Goal: Task Accomplishment & Management: Manage account settings

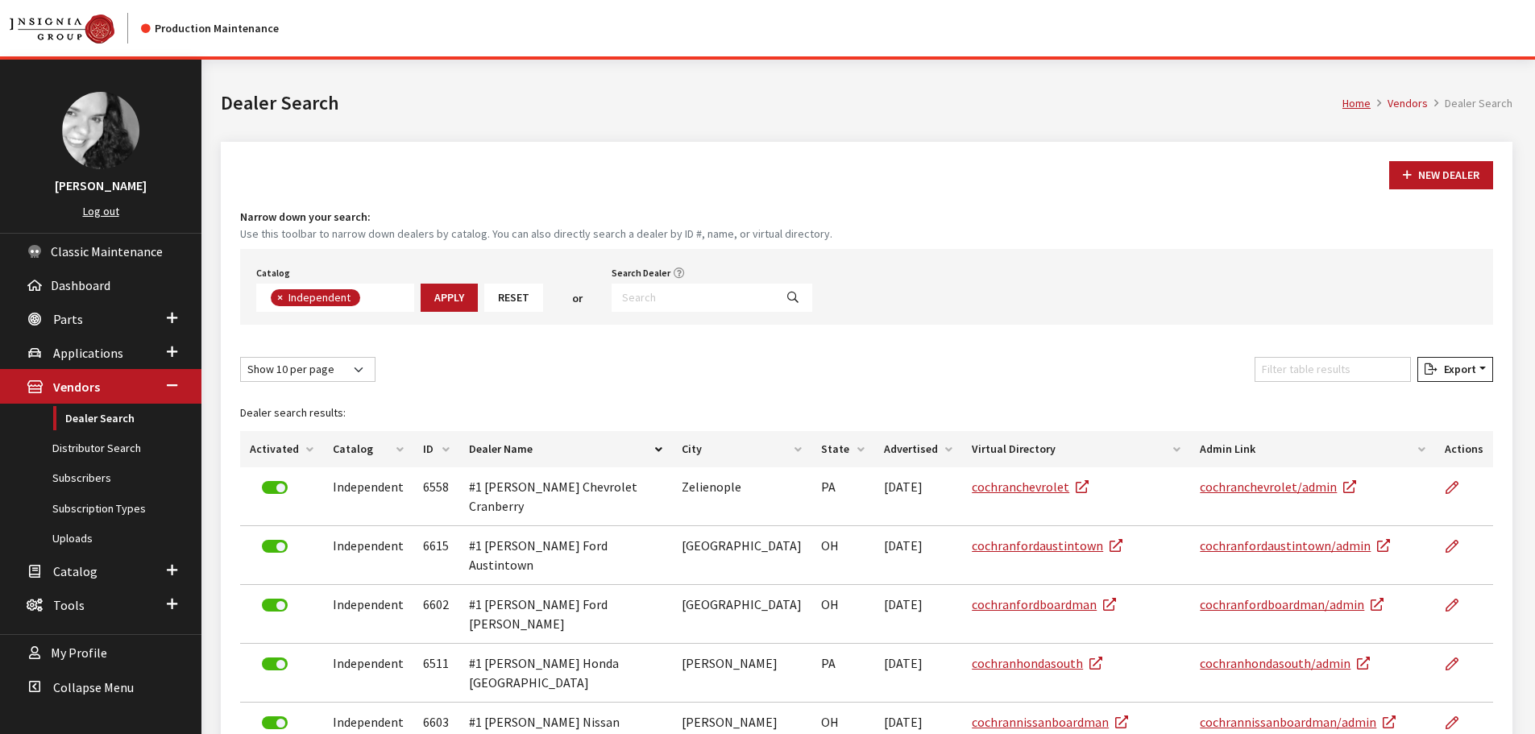
scroll to position [118, 0]
click at [684, 303] on input "Search Dealer" at bounding box center [692, 298] width 163 height 28
type input "cochran"
select select
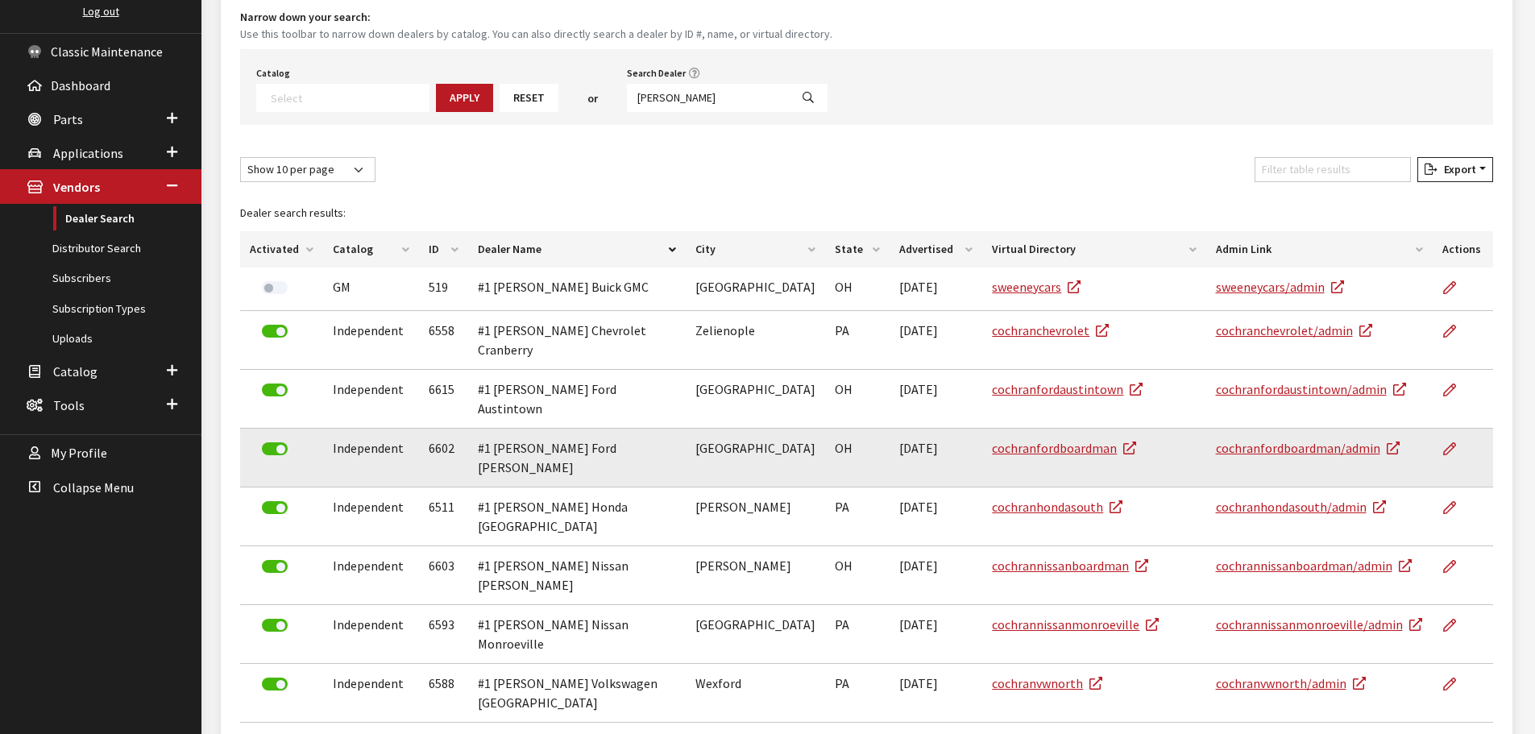
scroll to position [242, 0]
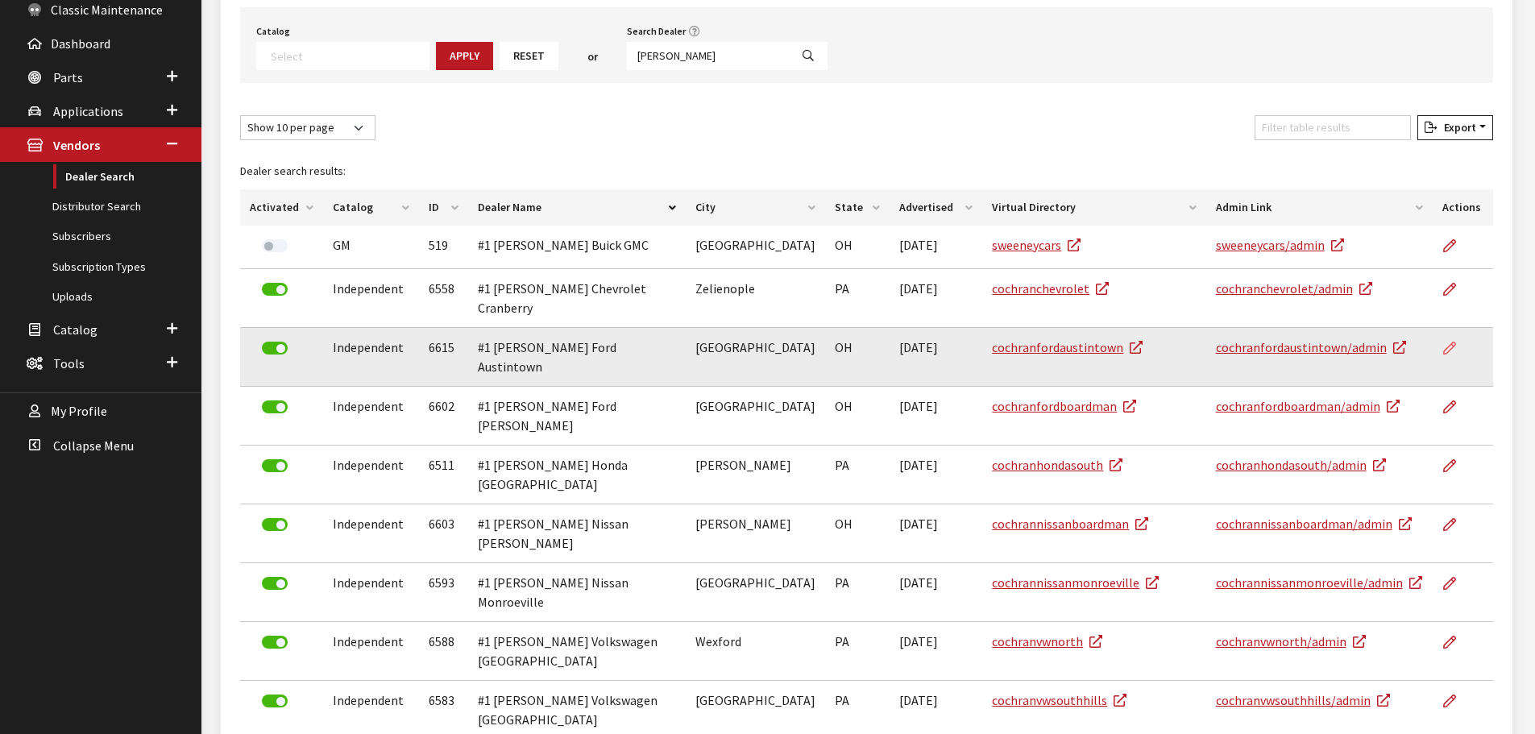
click at [1448, 342] on icon at bounding box center [1449, 348] width 13 height 13
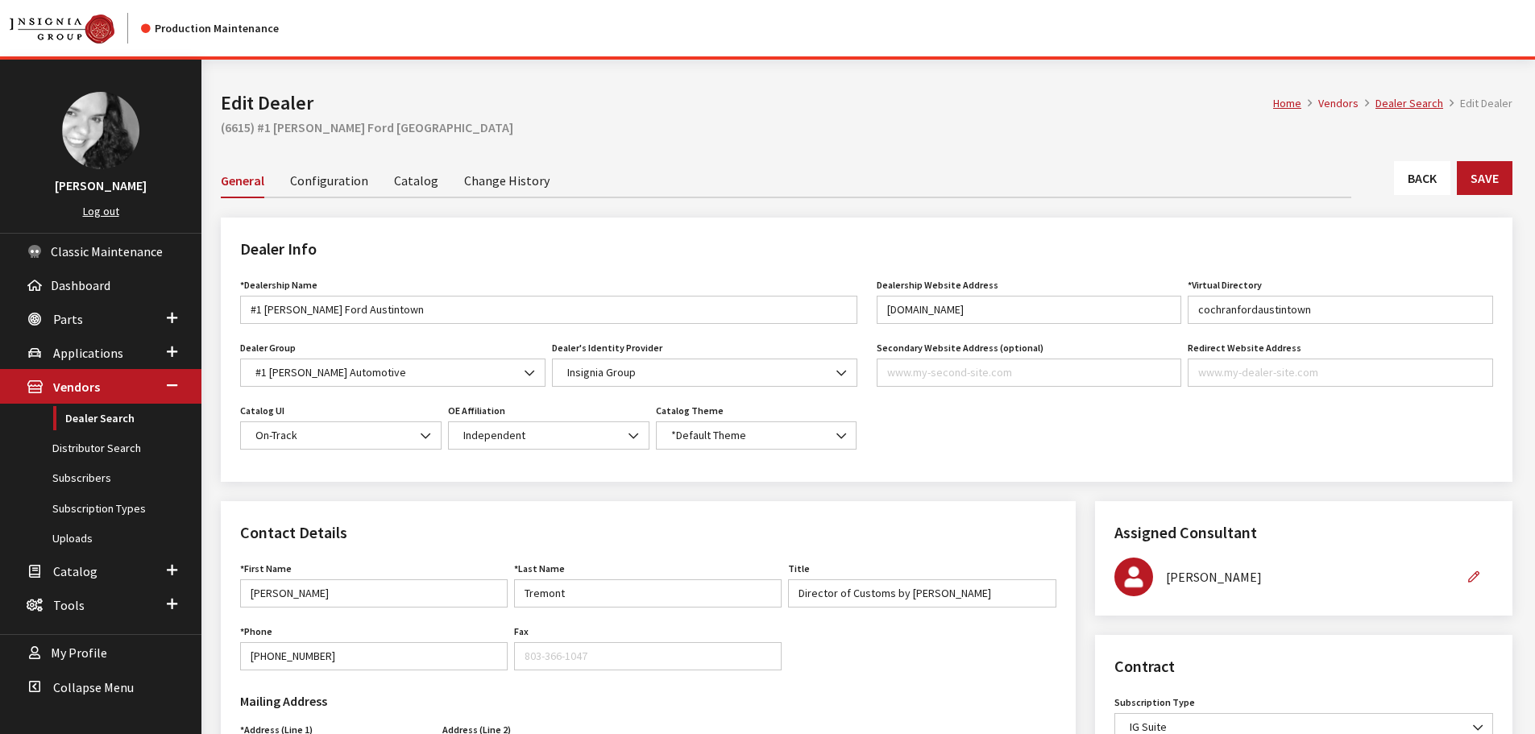
click at [1438, 175] on link "Back" at bounding box center [1422, 178] width 56 height 34
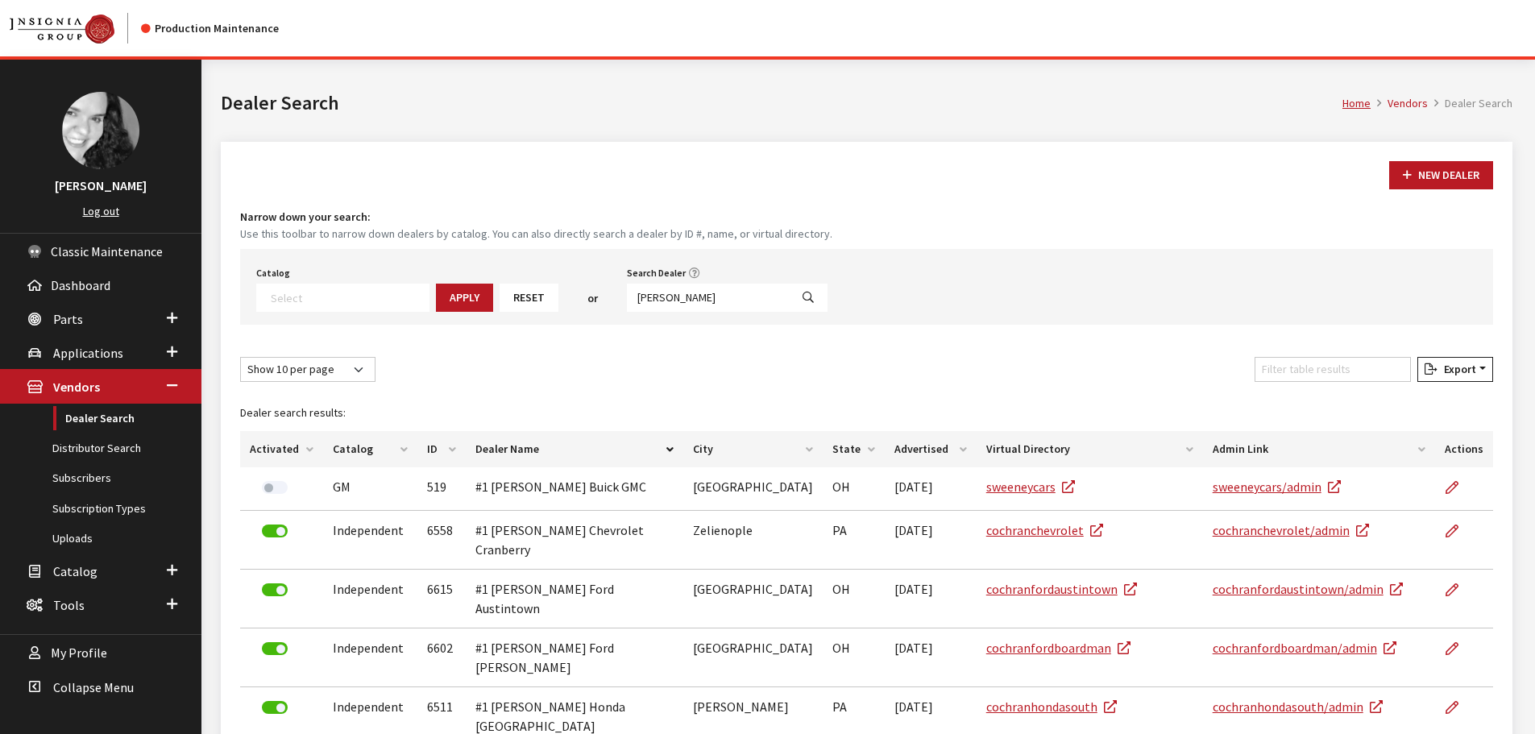
select select
click at [682, 301] on input "cochran" at bounding box center [708, 298] width 163 height 28
type input "6614"
select select
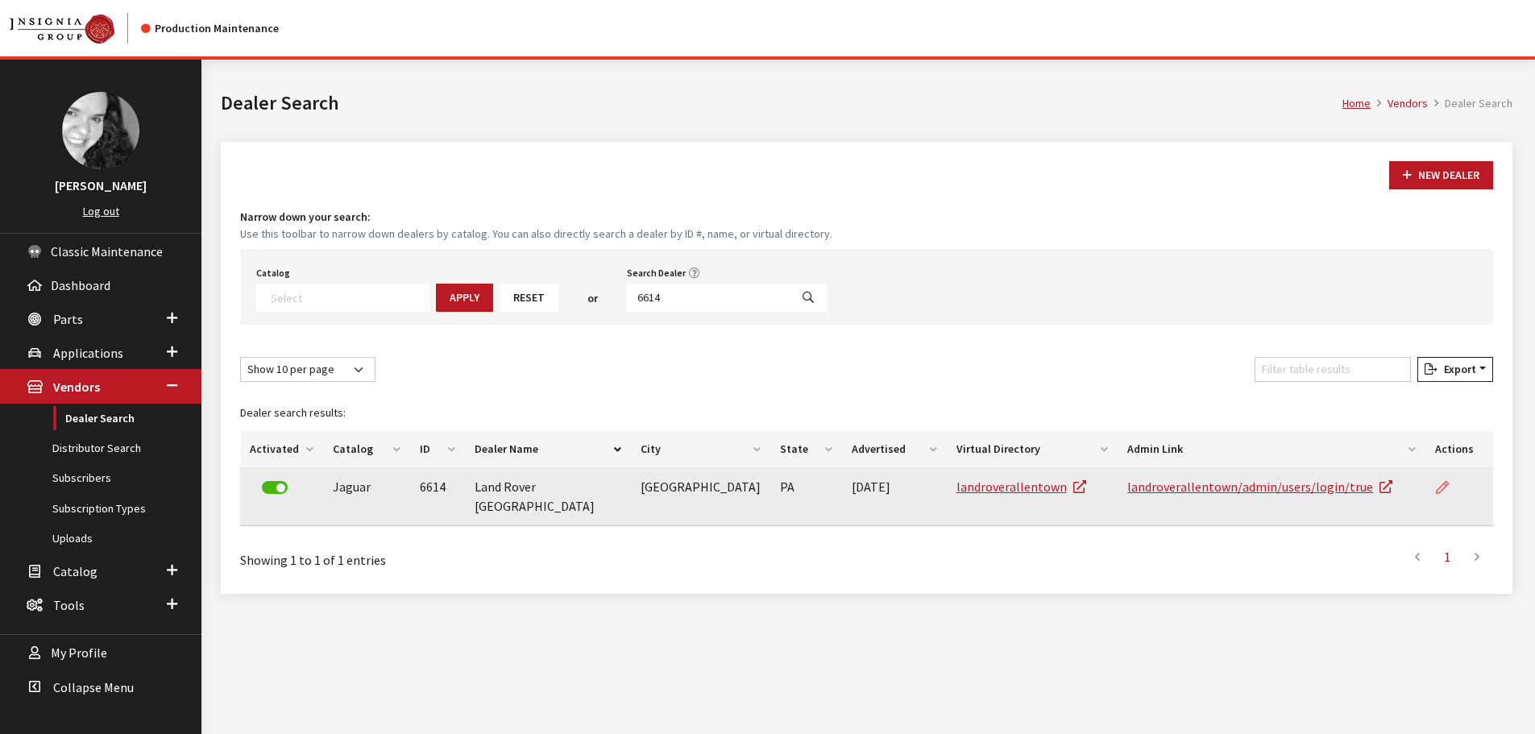
click at [1442, 482] on icon at bounding box center [1442, 488] width 13 height 13
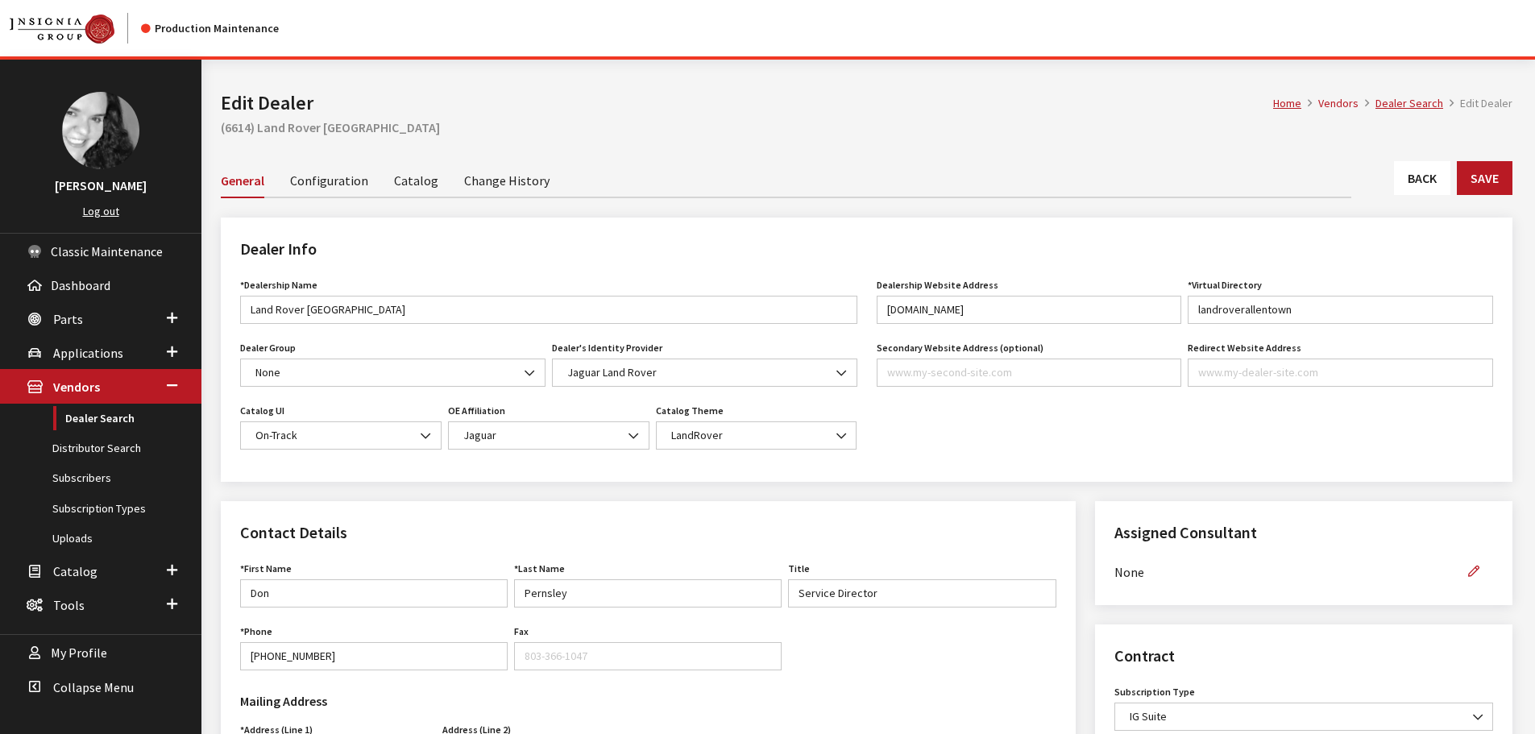
click at [1404, 193] on link "Back" at bounding box center [1422, 178] width 56 height 34
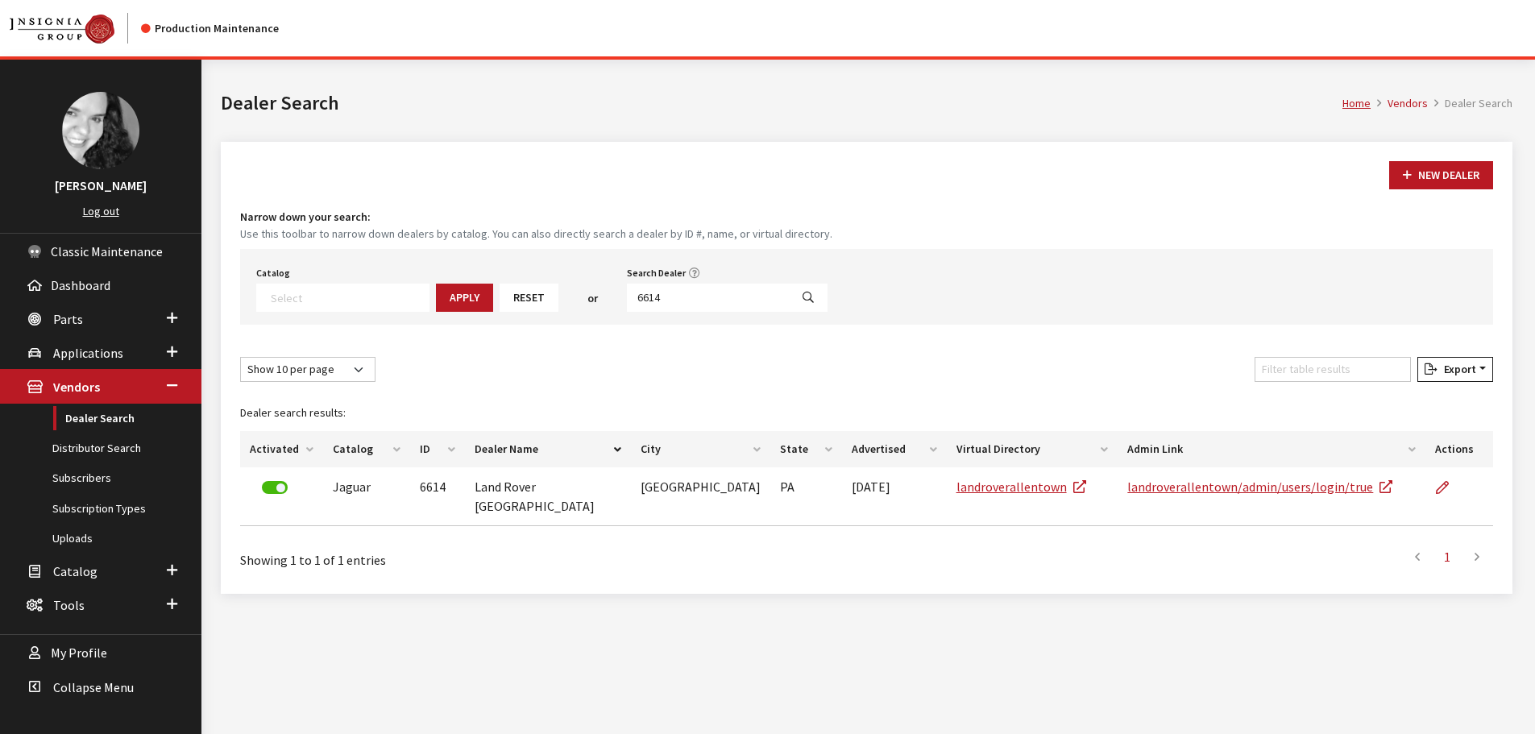
select select
click at [702, 292] on input "6614" at bounding box center [708, 298] width 163 height 28
type input "6612"
select select
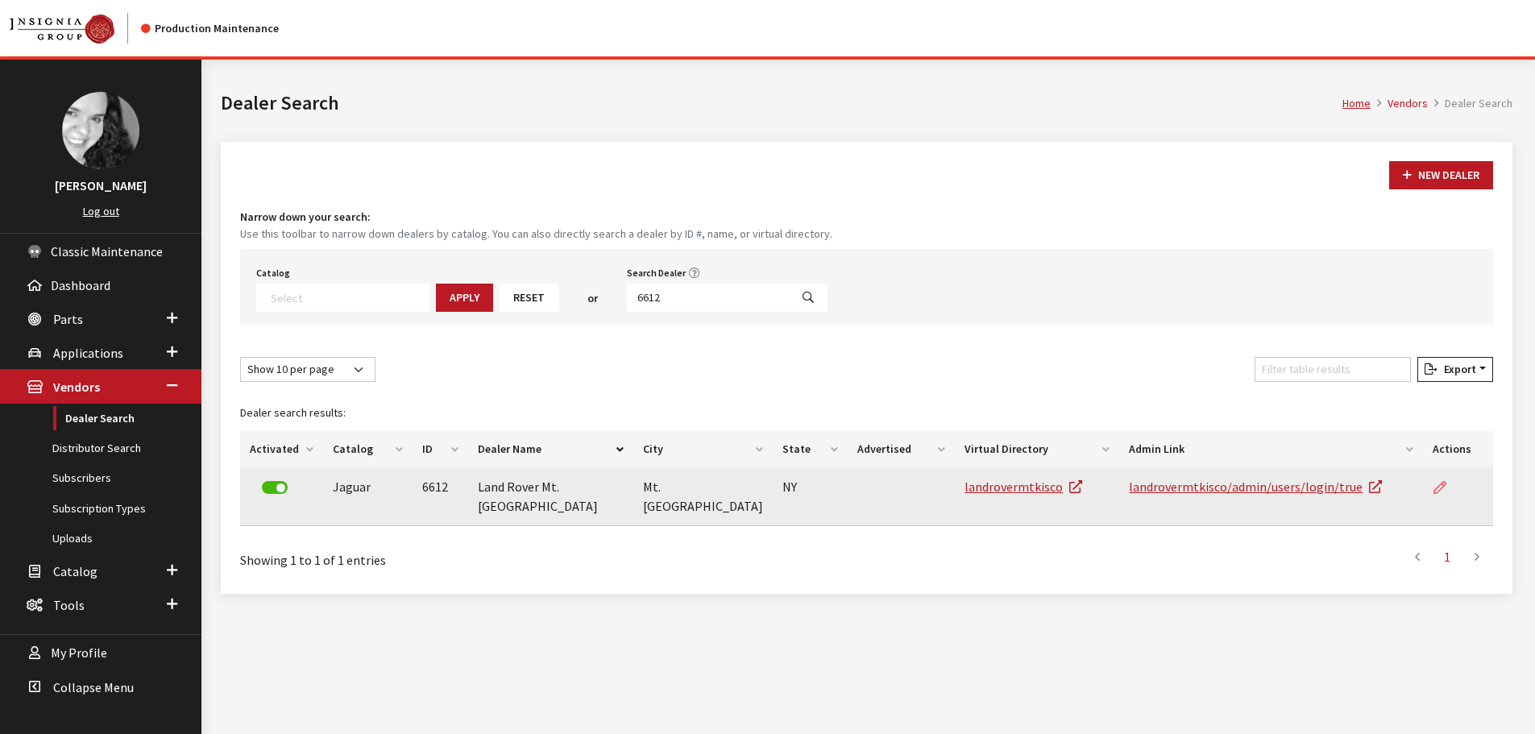
click at [1443, 488] on icon at bounding box center [1439, 488] width 13 height 13
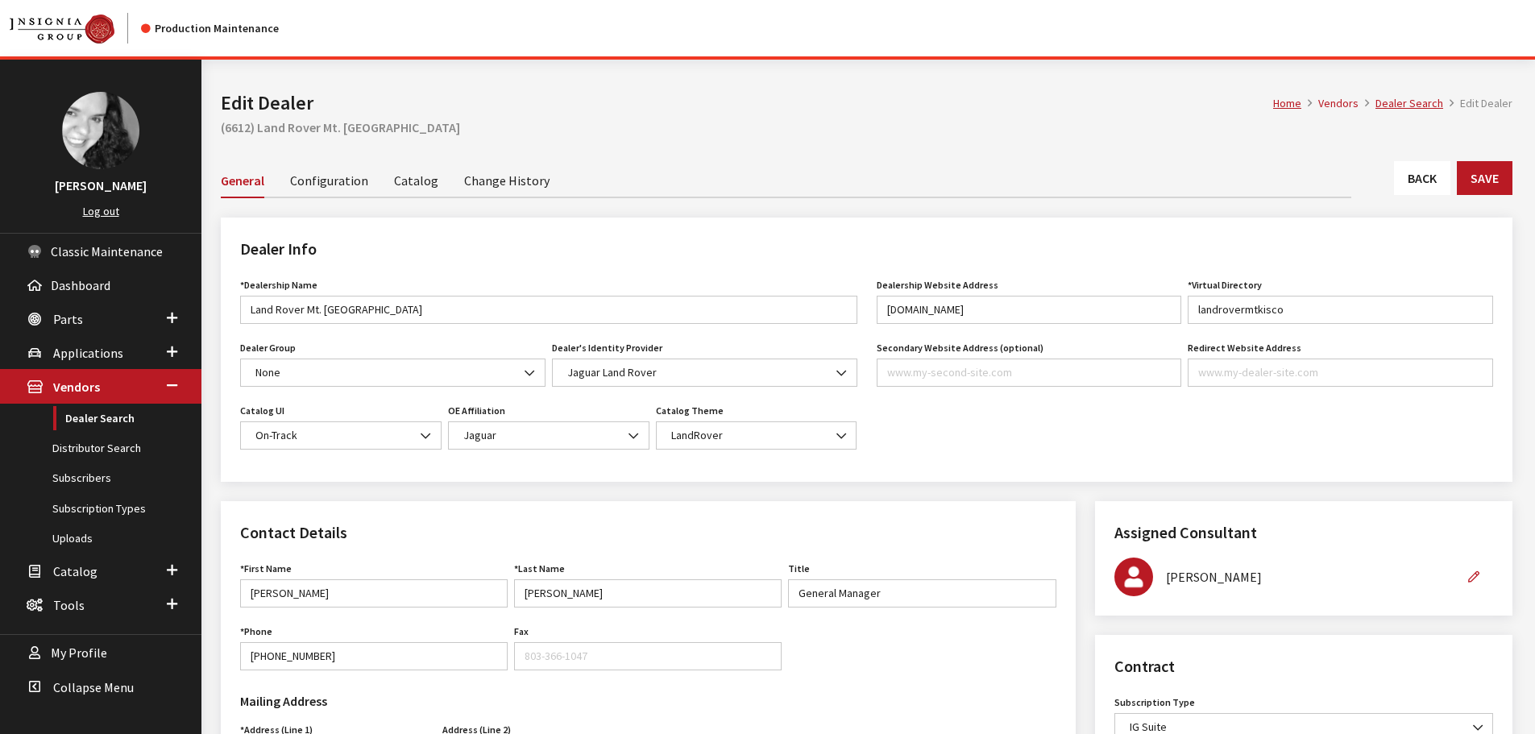
click at [1420, 189] on link "Back" at bounding box center [1422, 178] width 56 height 34
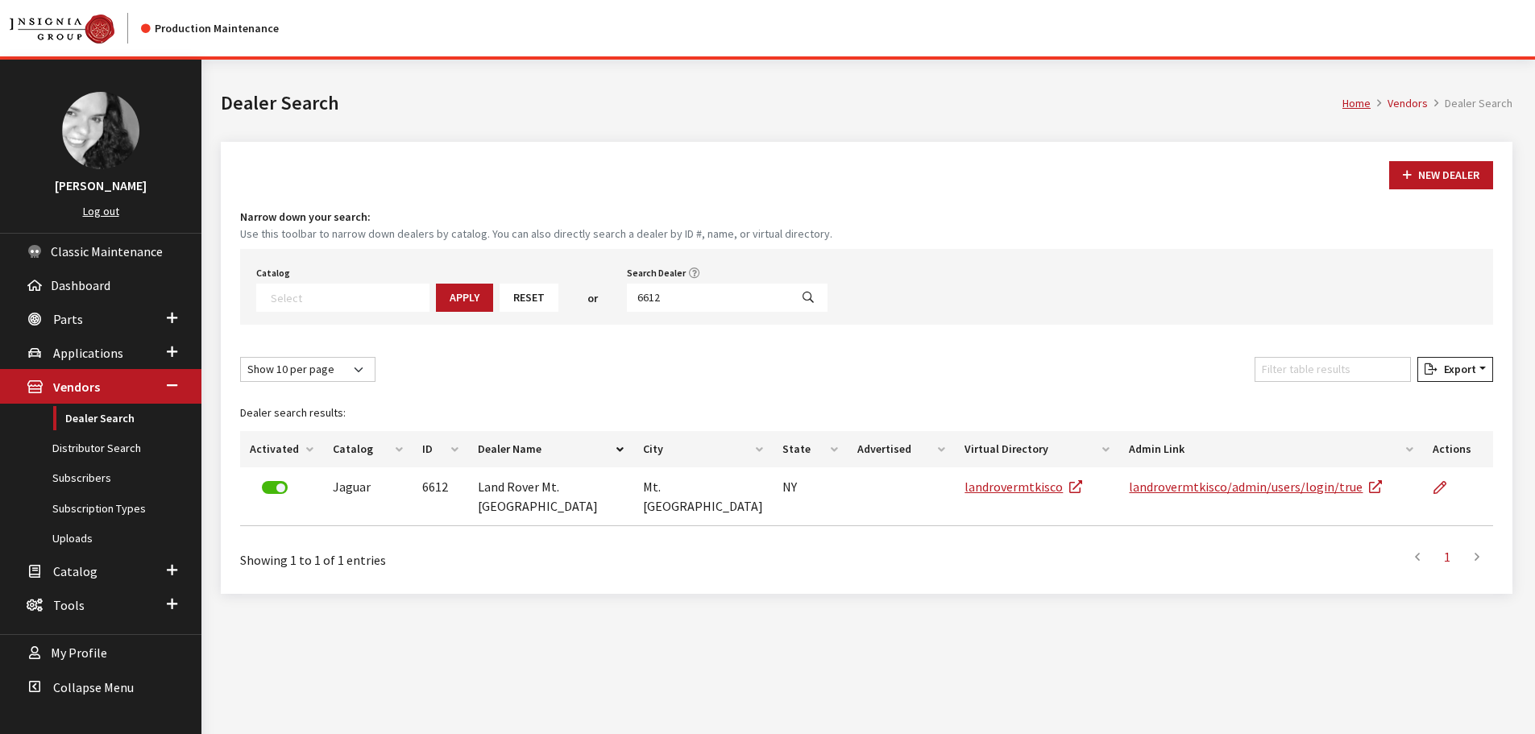
select select
click at [642, 301] on input "6612" at bounding box center [708, 298] width 163 height 28
type input "6610"
select select
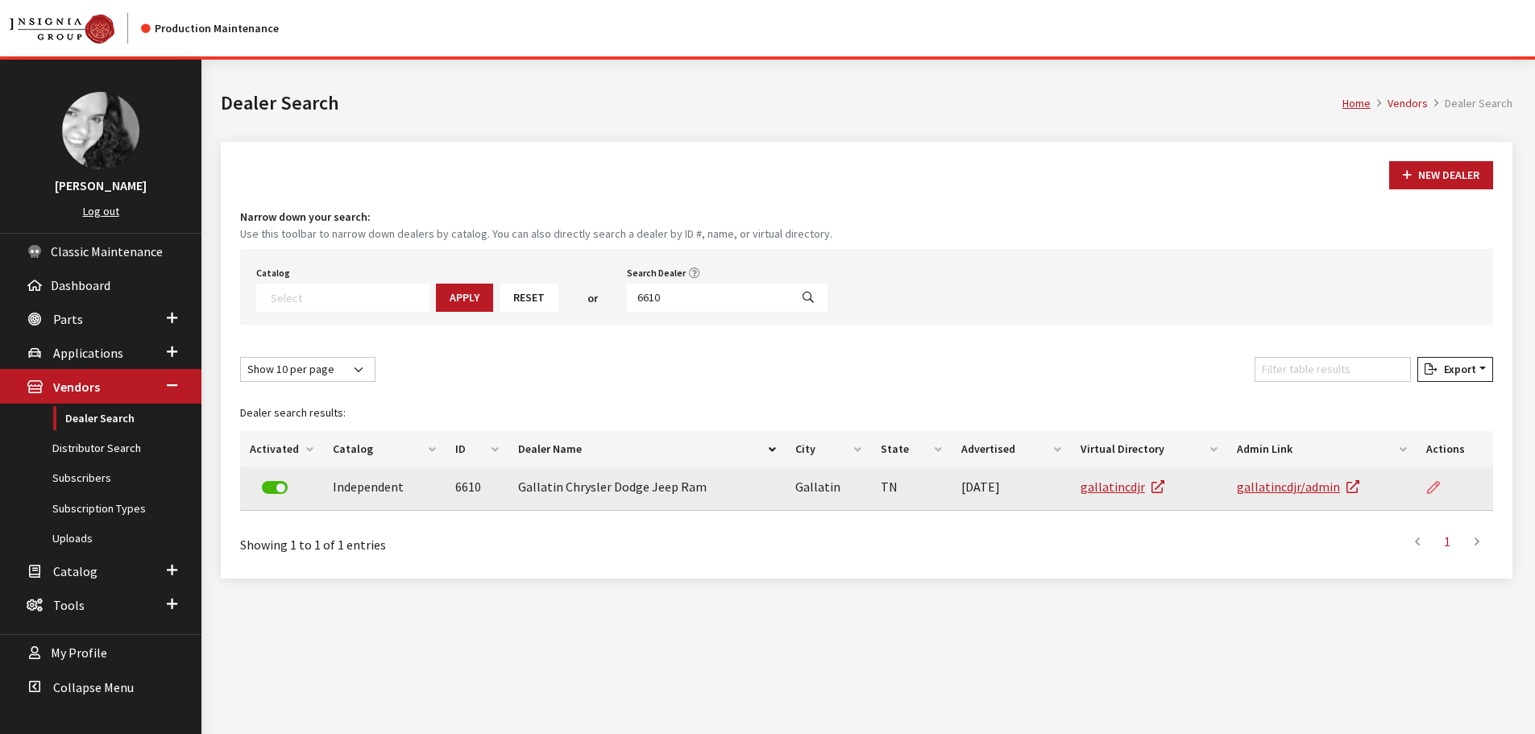
click at [1430, 488] on icon at bounding box center [1433, 488] width 13 height 13
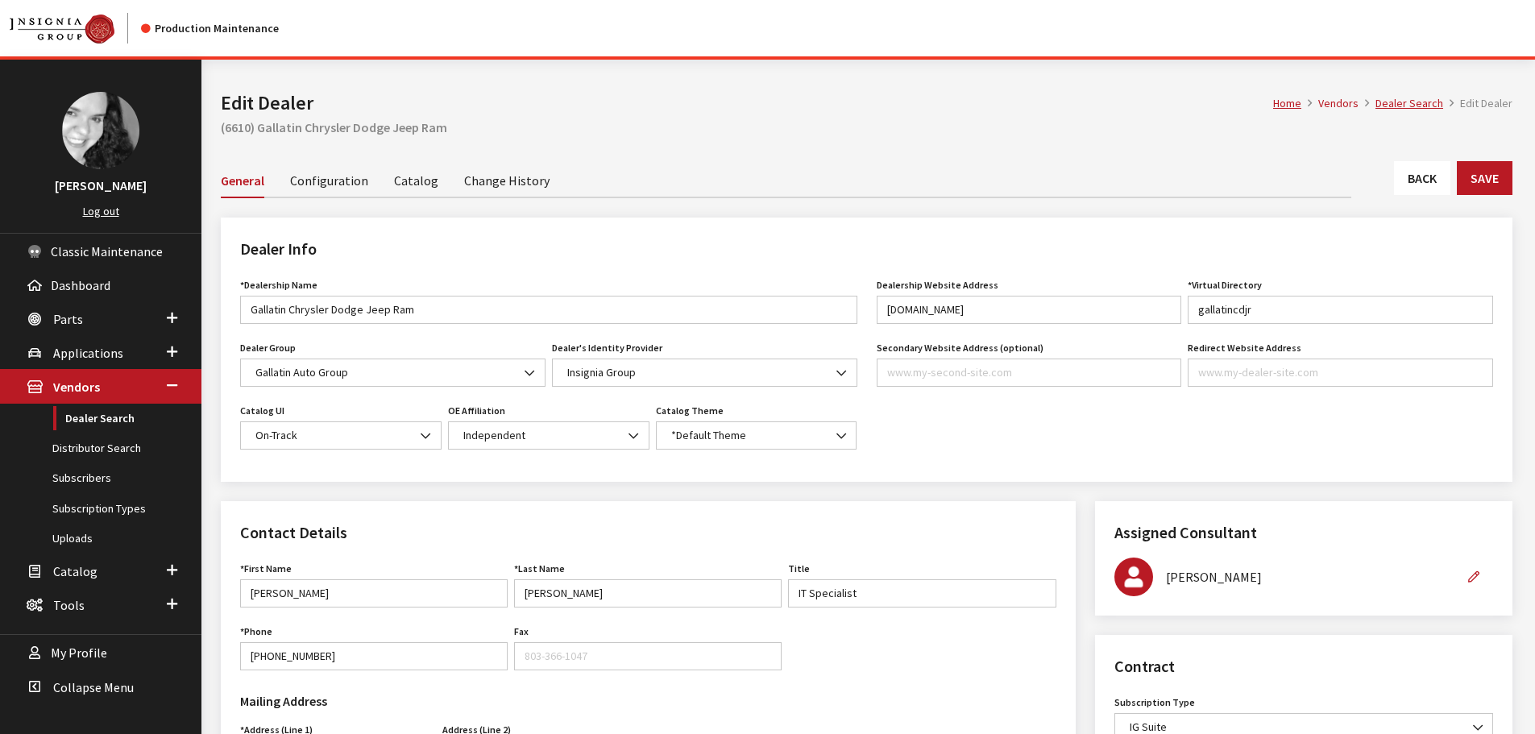
click at [1432, 173] on link "Back" at bounding box center [1422, 178] width 56 height 34
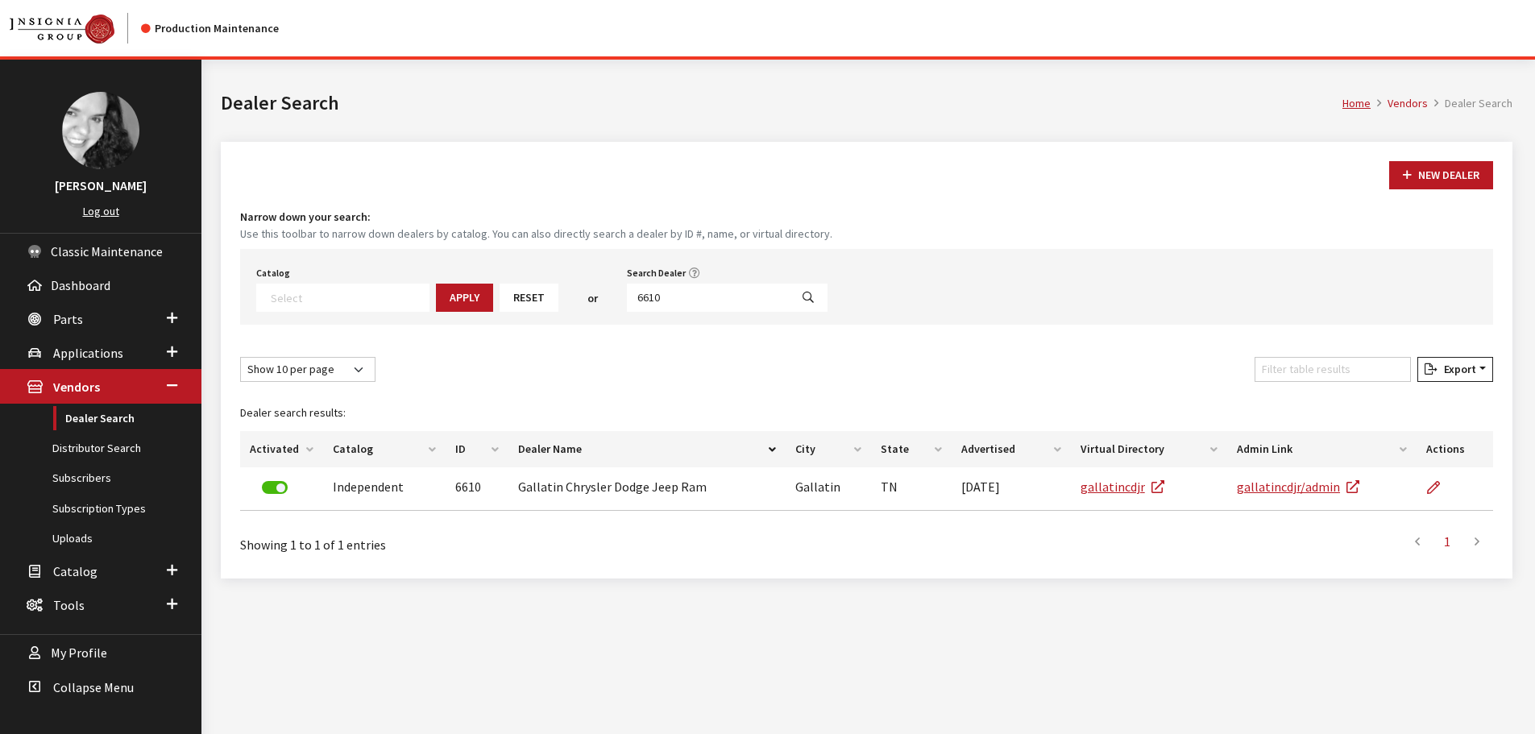
select select
click at [667, 304] on input "6610" at bounding box center [708, 298] width 163 height 28
type input "6609"
select select
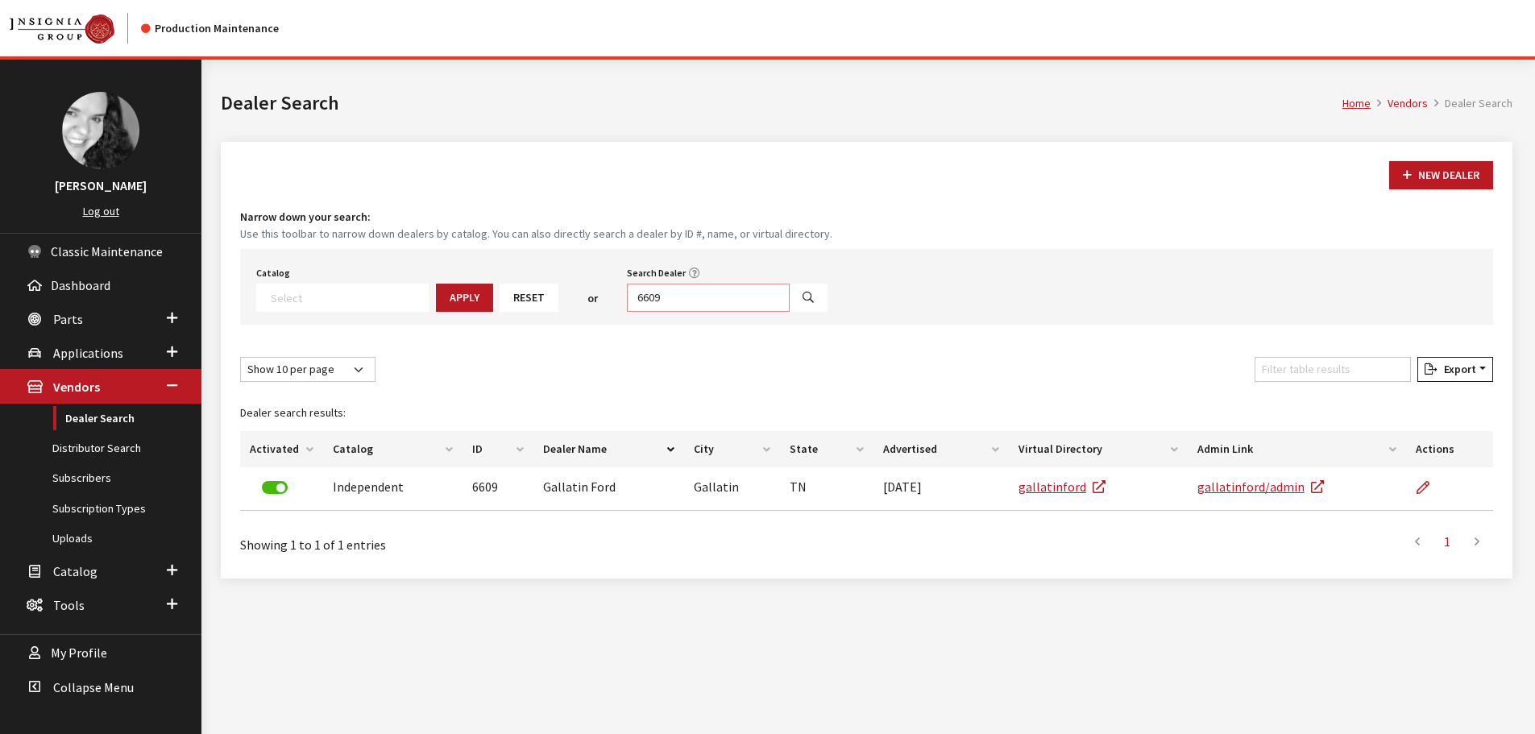
click at [762, 306] on div "6609" at bounding box center [727, 298] width 201 height 28
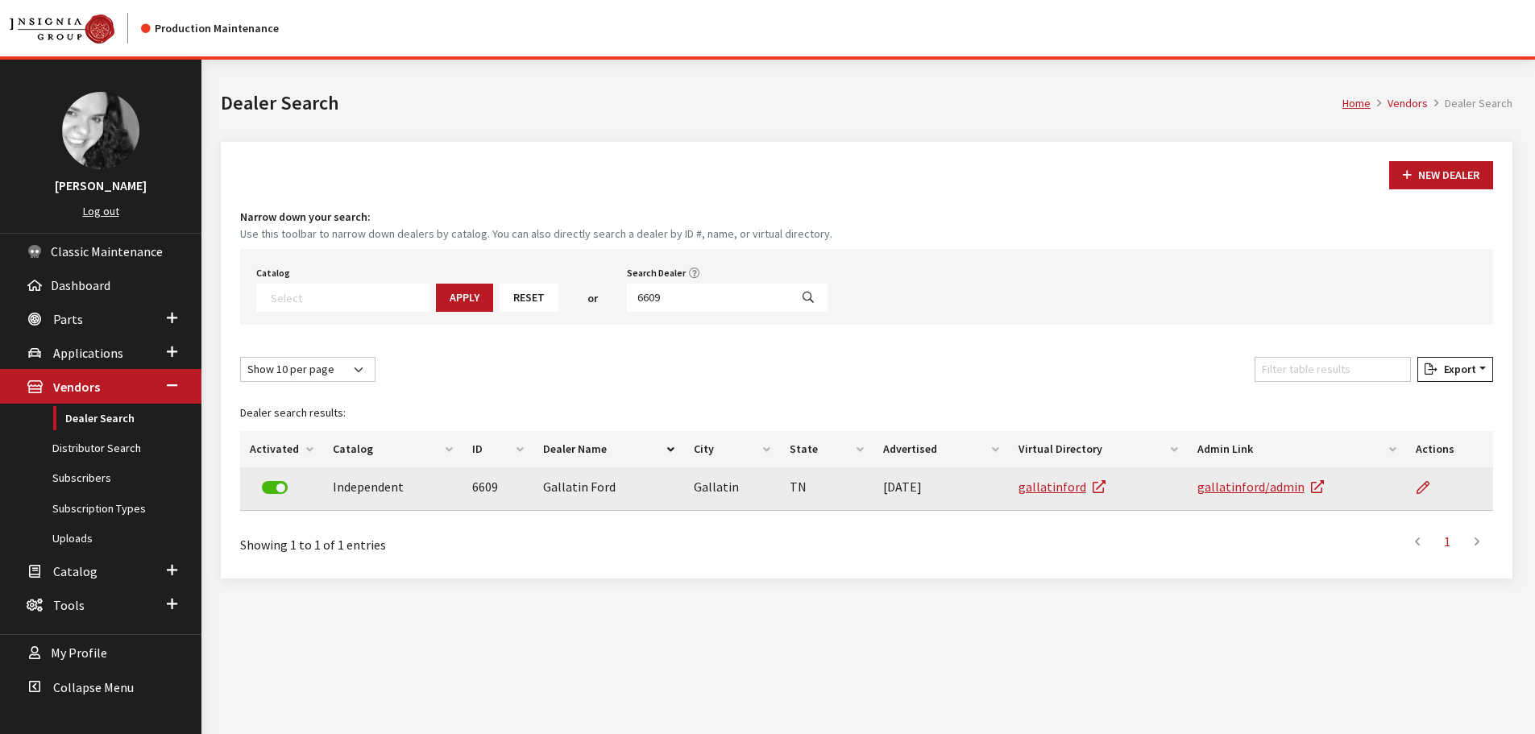
click at [1415, 486] on td at bounding box center [1449, 489] width 87 height 44
click at [1419, 487] on icon at bounding box center [1422, 488] width 13 height 13
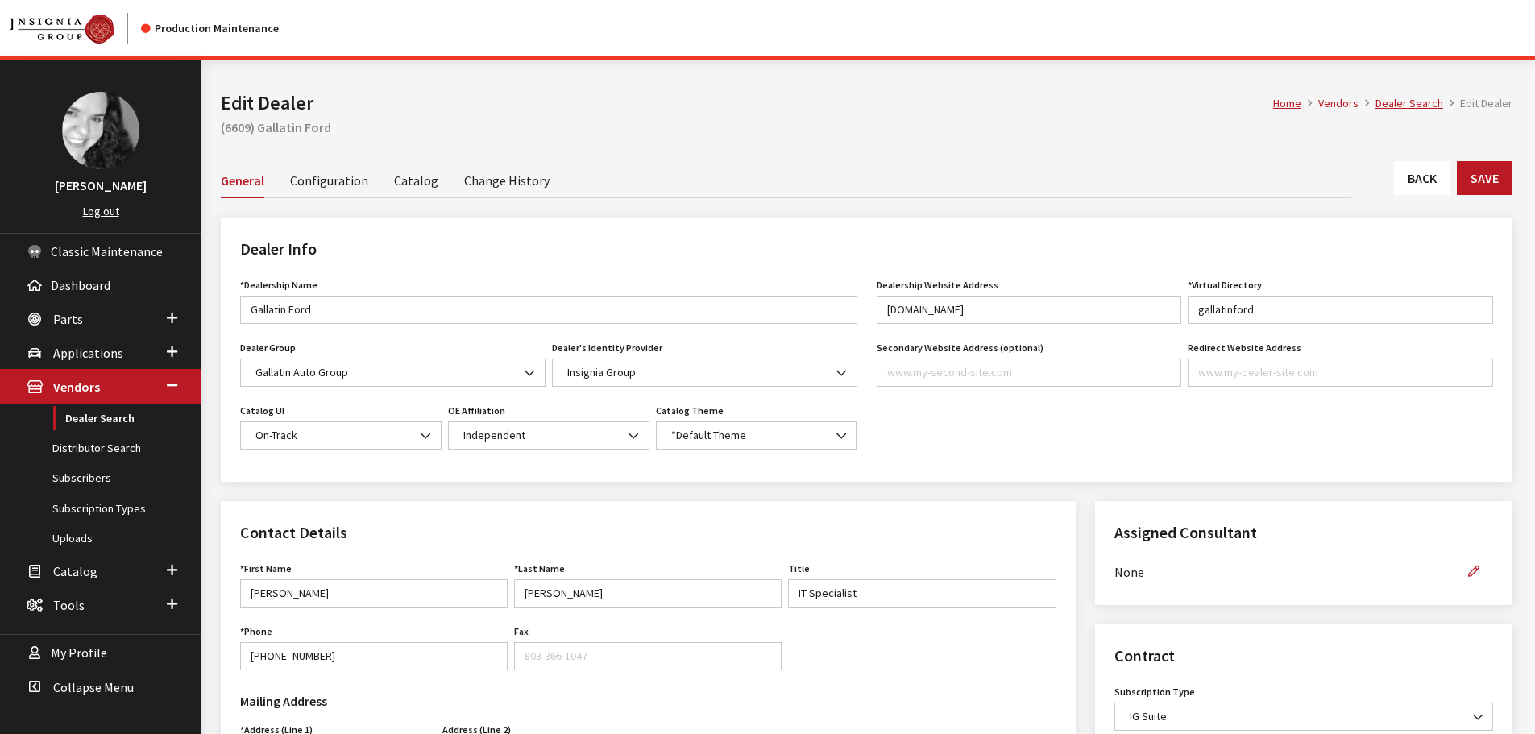
click at [1407, 166] on link "Back" at bounding box center [1422, 178] width 56 height 34
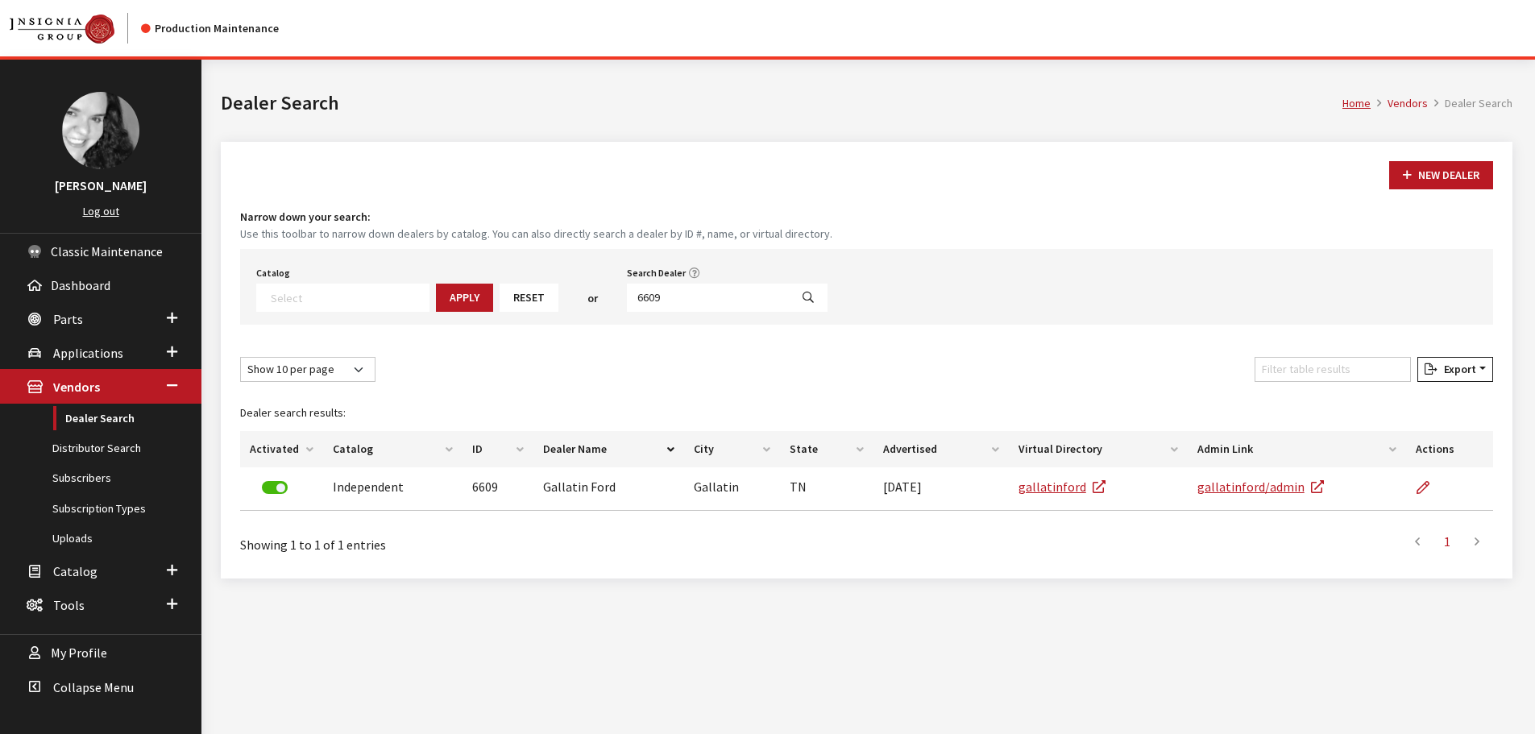
select select
click at [690, 299] on input "6609" at bounding box center [708, 298] width 163 height 28
type input "6604"
select select
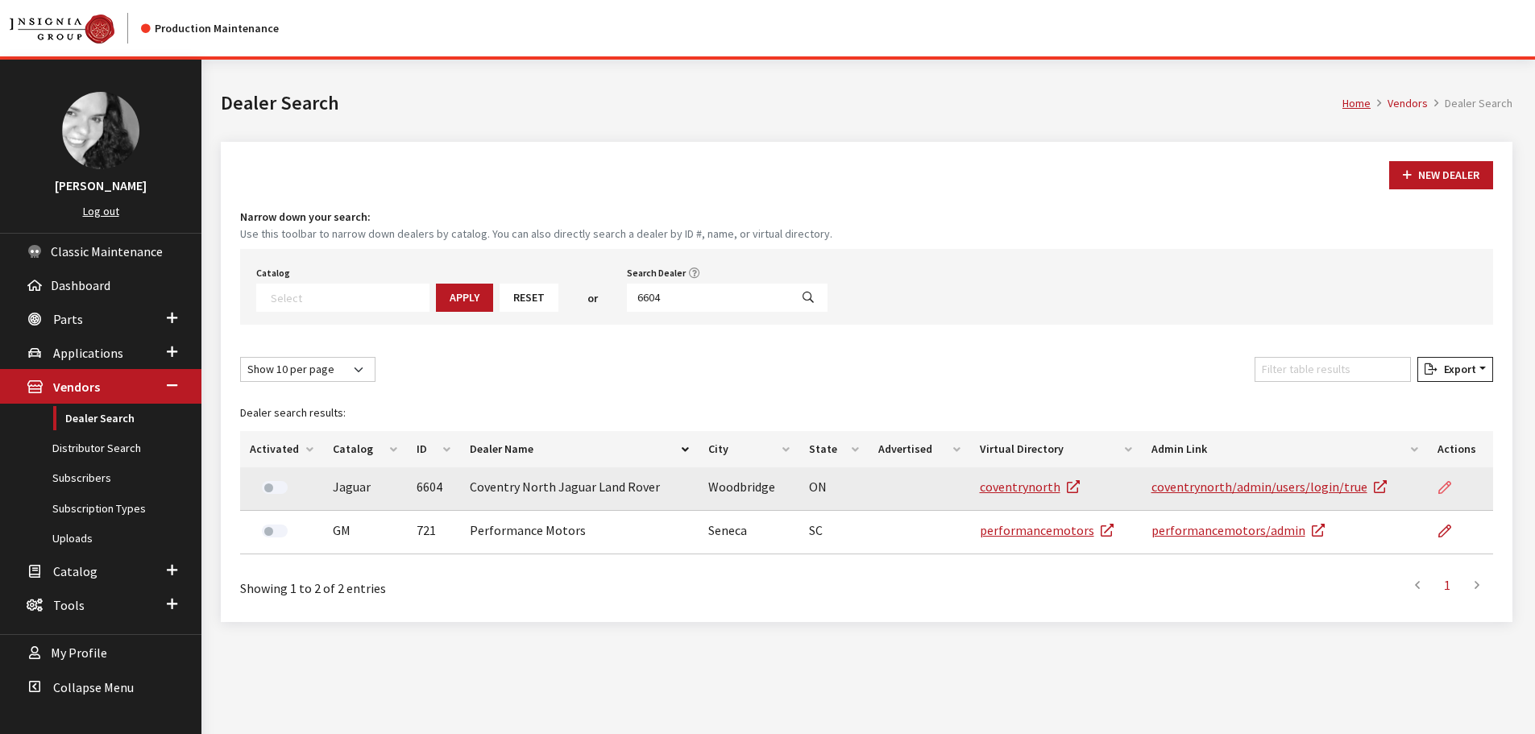
click at [1441, 496] on link at bounding box center [1450, 487] width 27 height 40
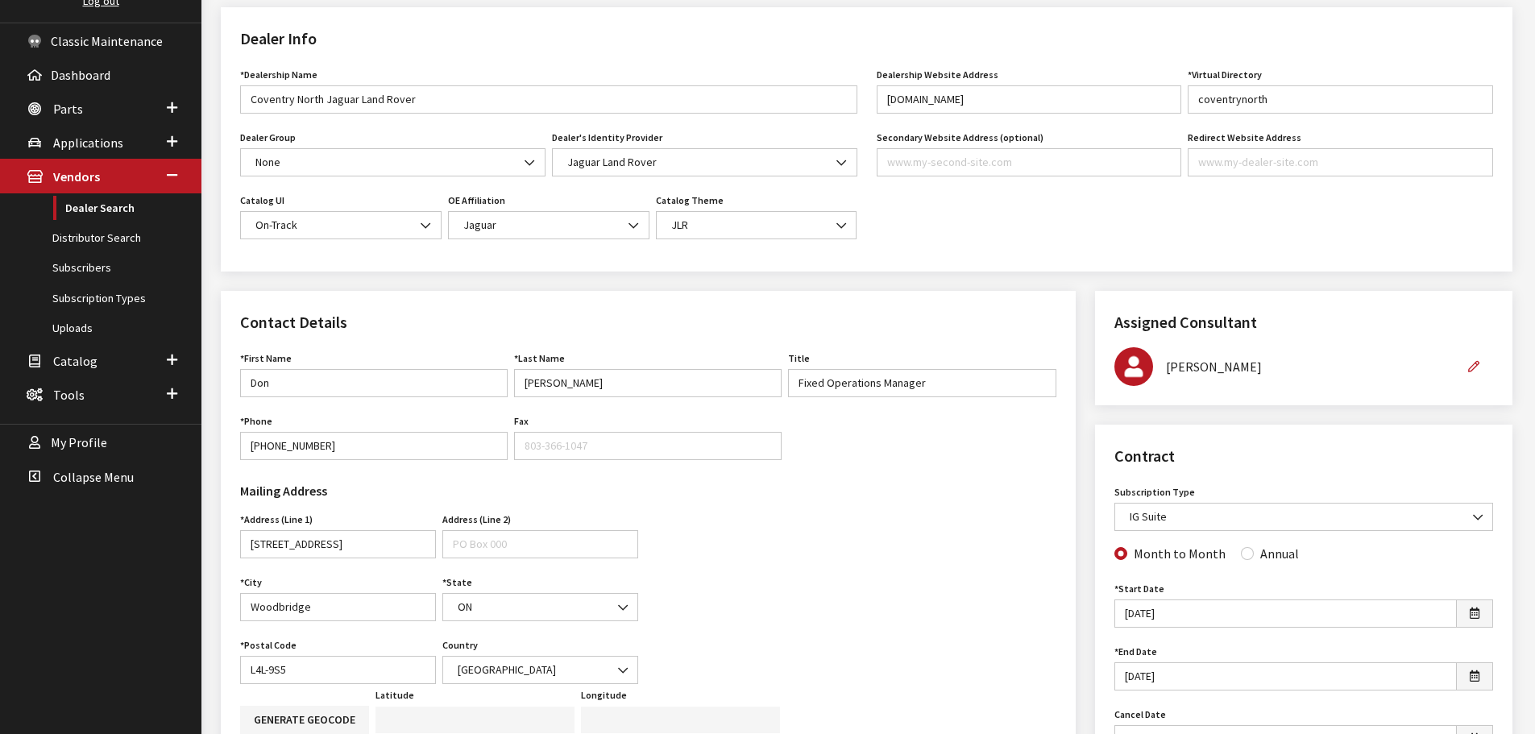
scroll to position [242, 0]
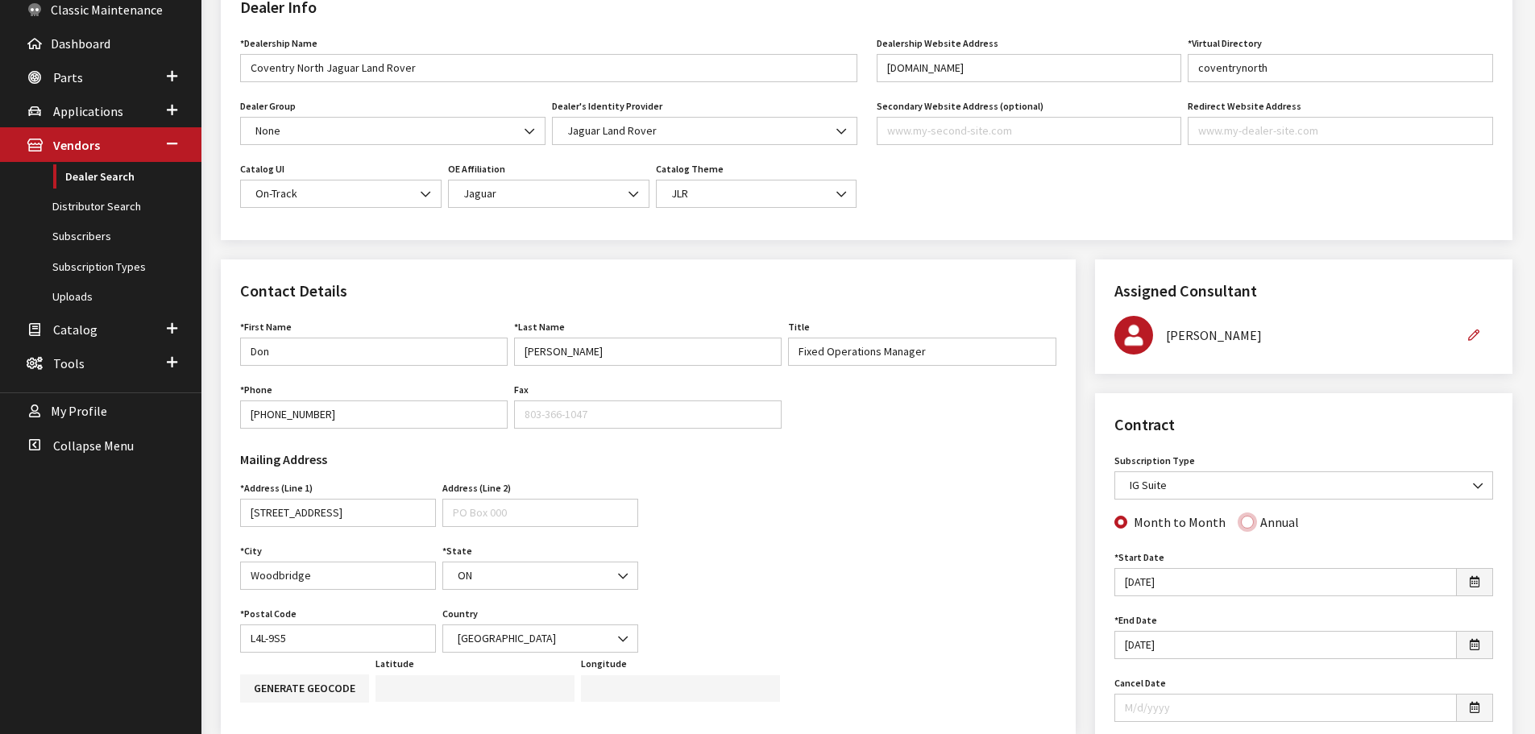
click at [1241, 521] on input "Annual" at bounding box center [1247, 522] width 13 height 13
radio input "true"
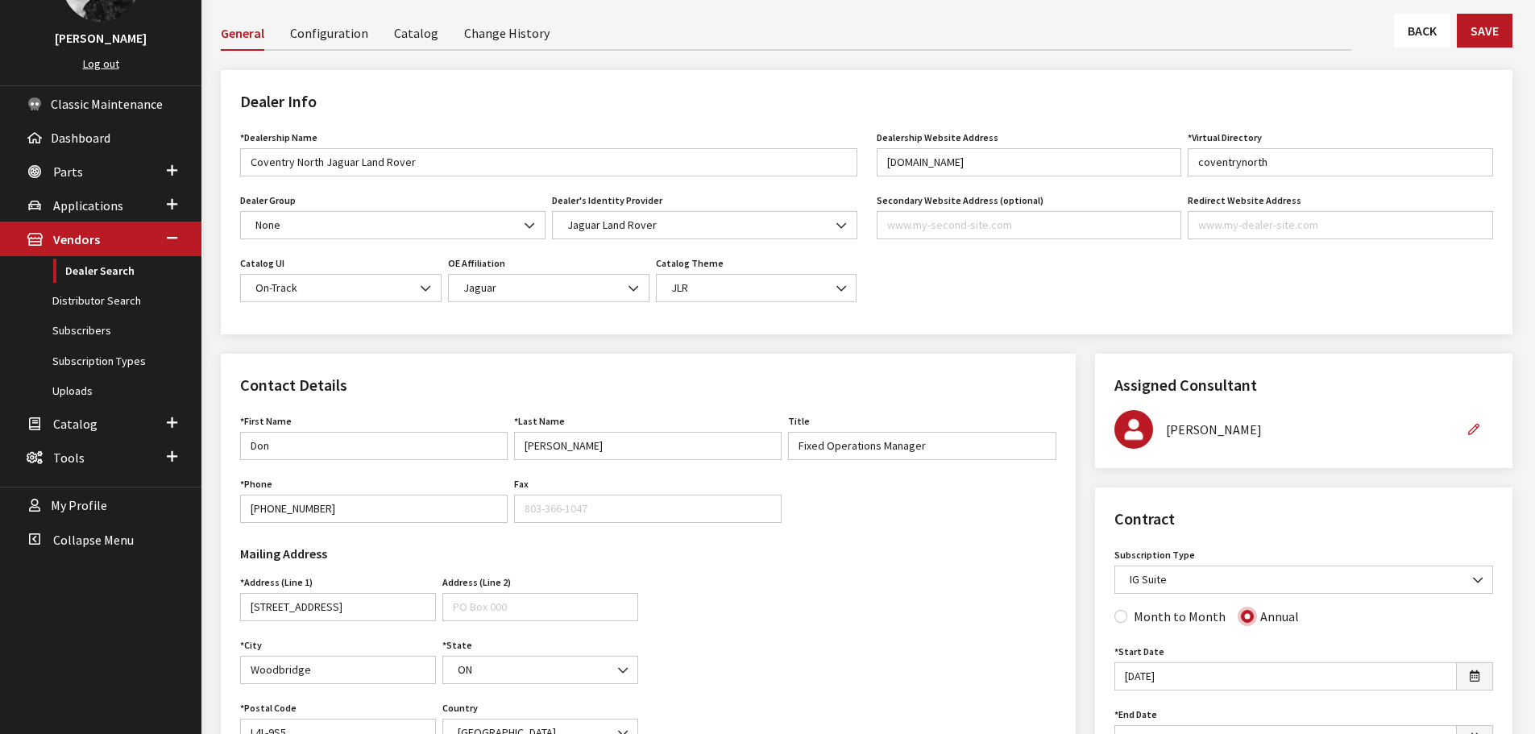
scroll to position [0, 0]
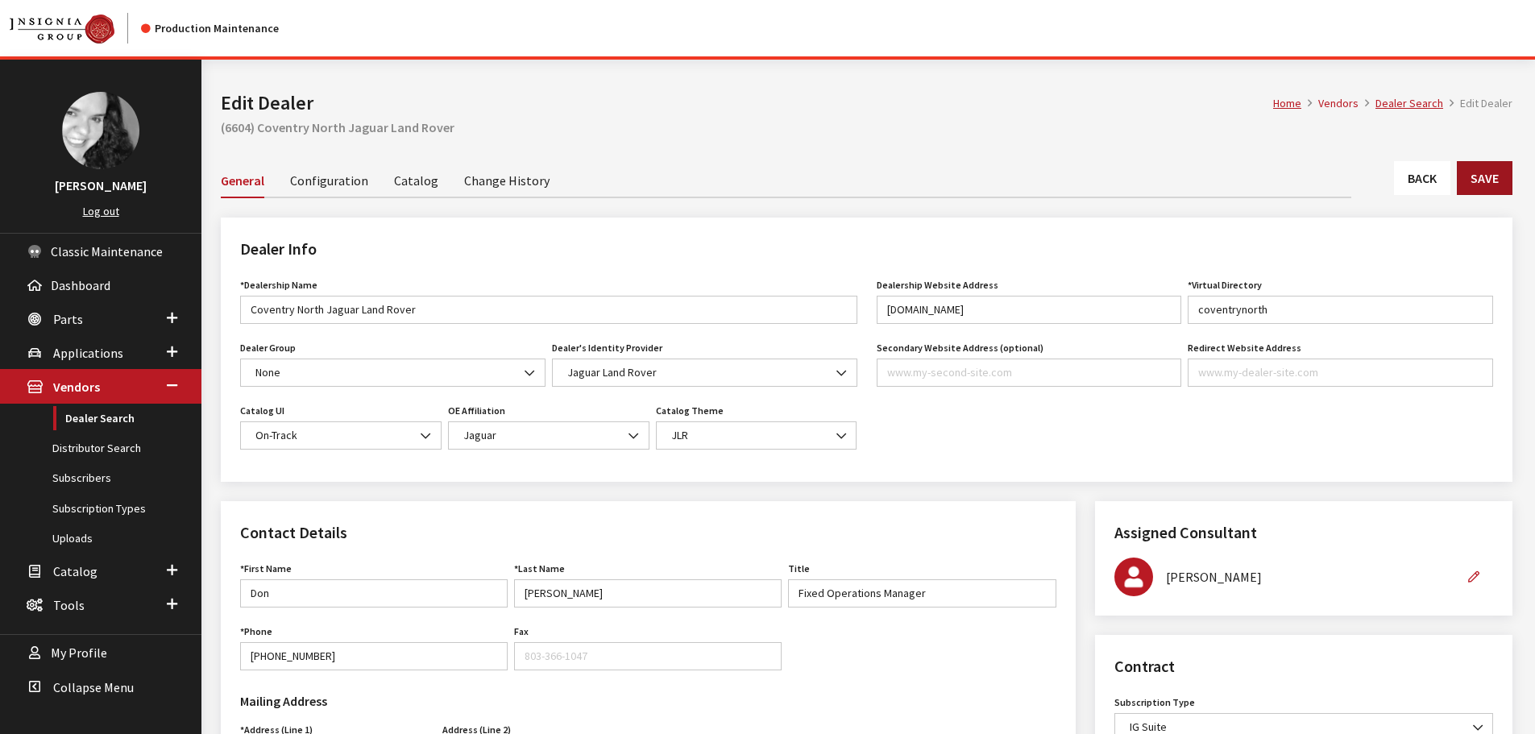
click at [1495, 193] on button "Save" at bounding box center [1484, 178] width 56 height 34
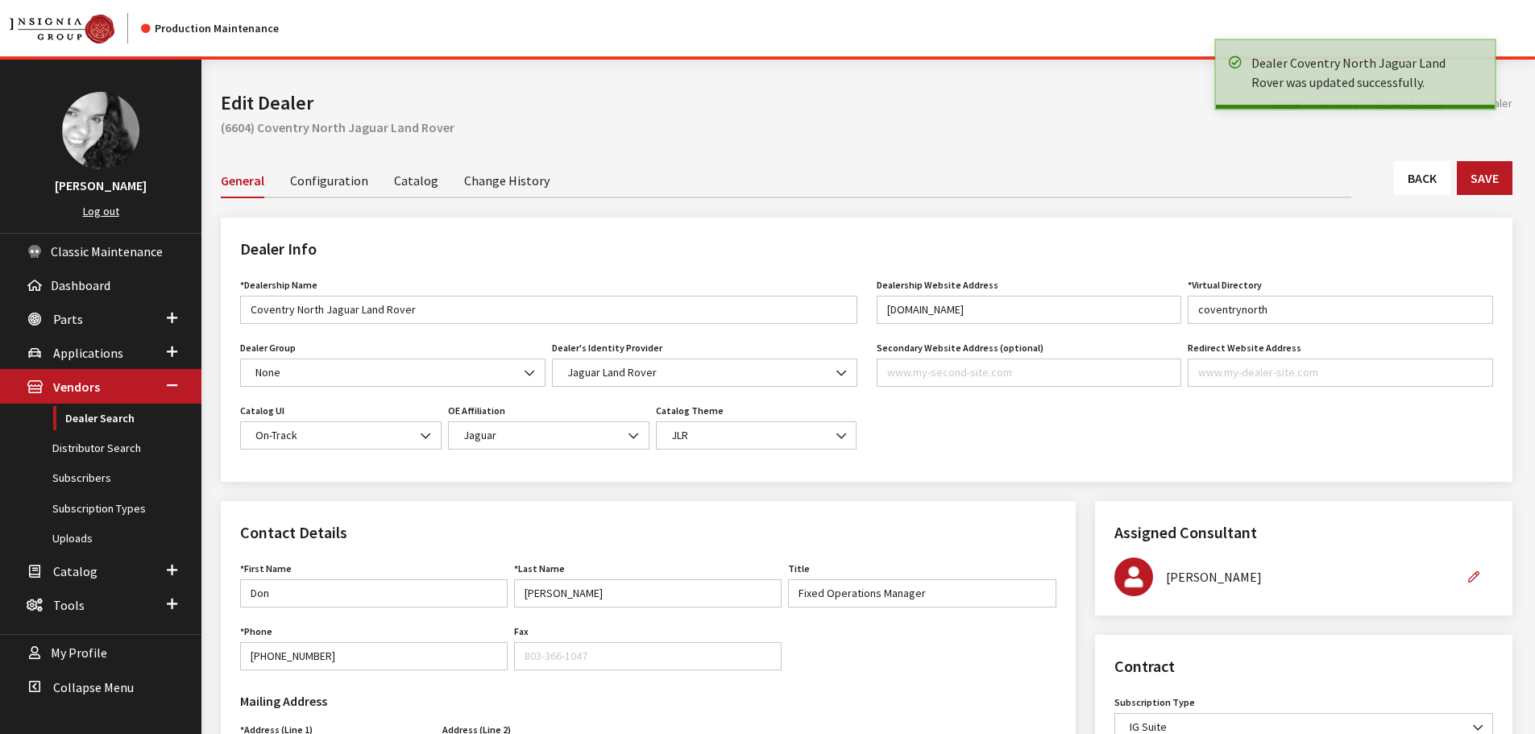
click at [1440, 183] on link "Back" at bounding box center [1422, 178] width 56 height 34
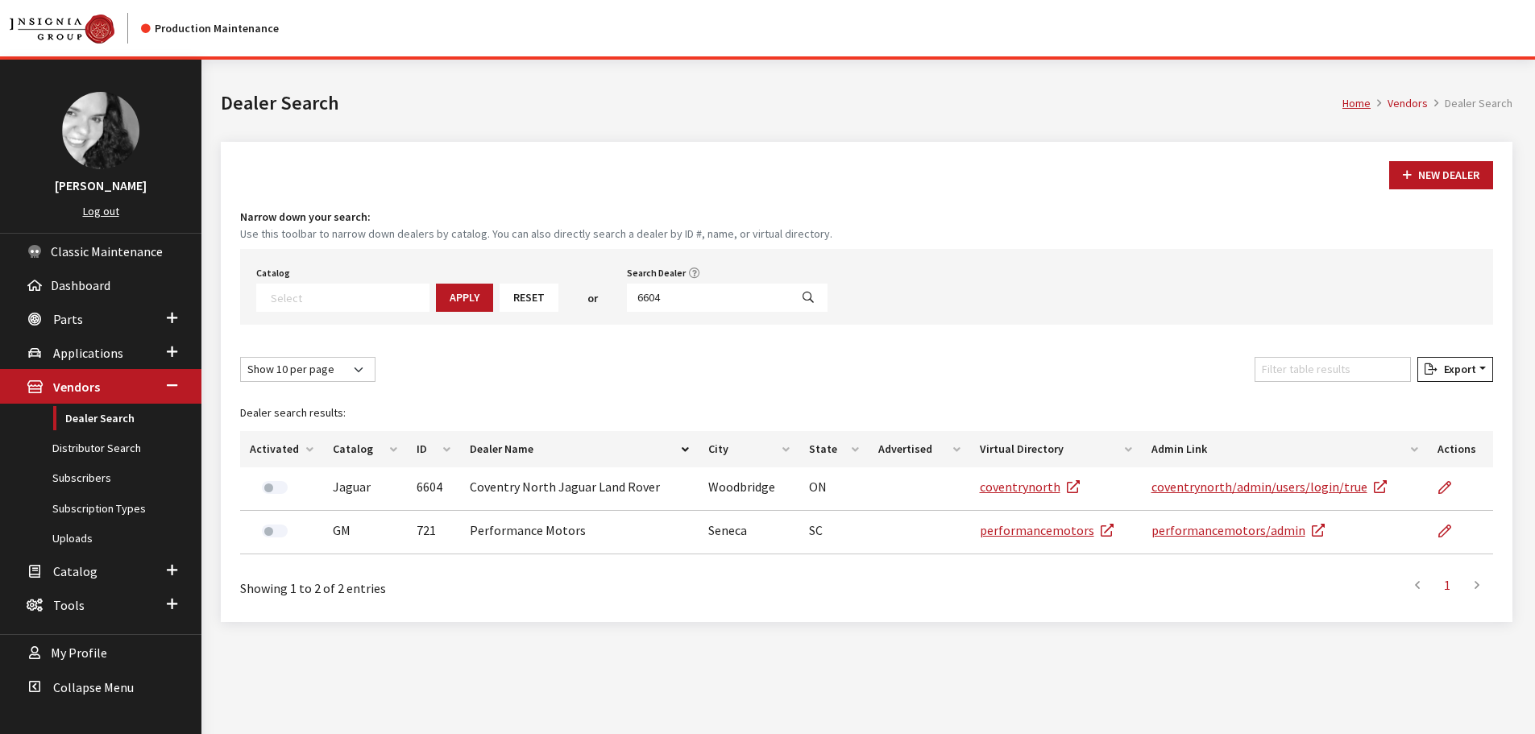
select select
click at [717, 307] on input "6604" at bounding box center [708, 298] width 163 height 28
type input "6603"
select select
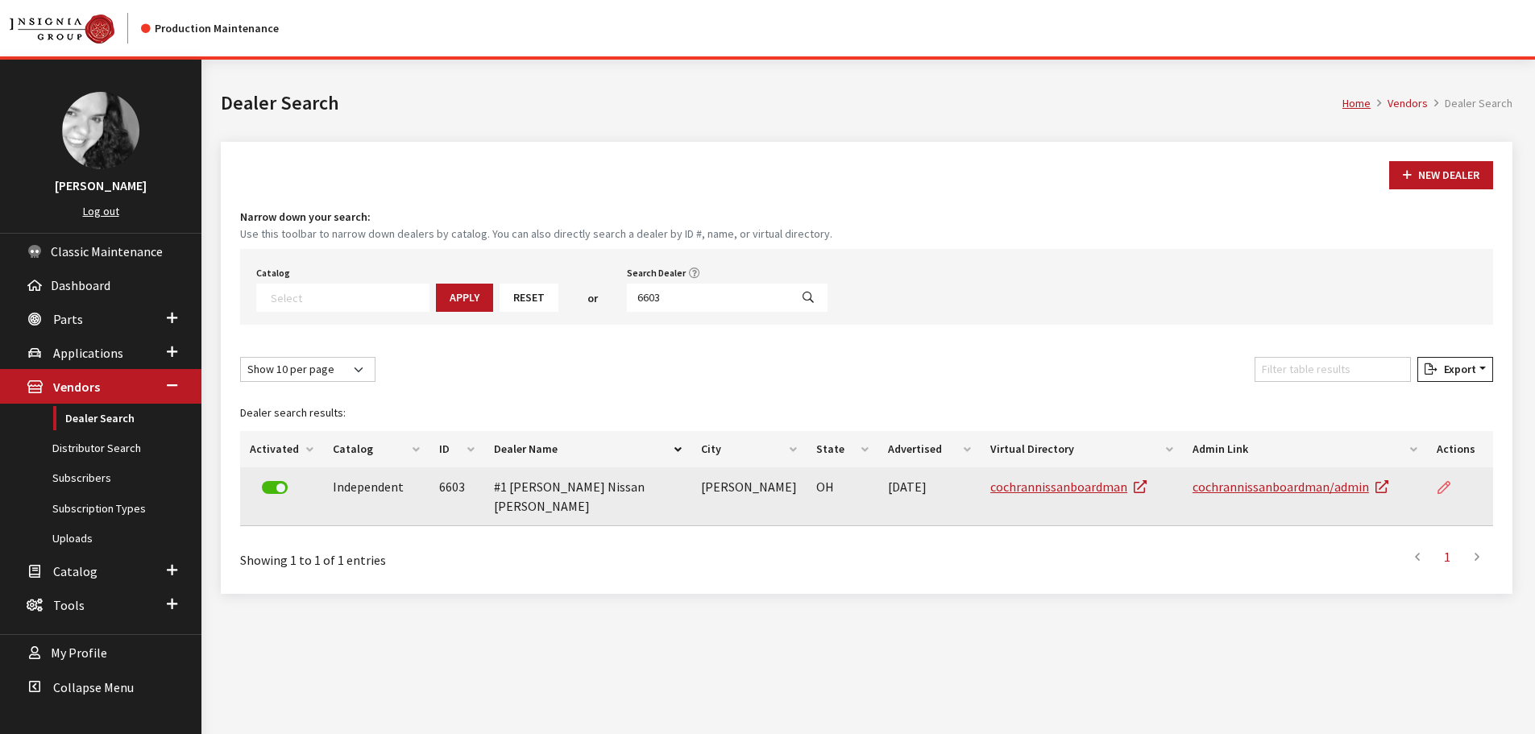
click at [1436, 491] on link at bounding box center [1449, 487] width 27 height 40
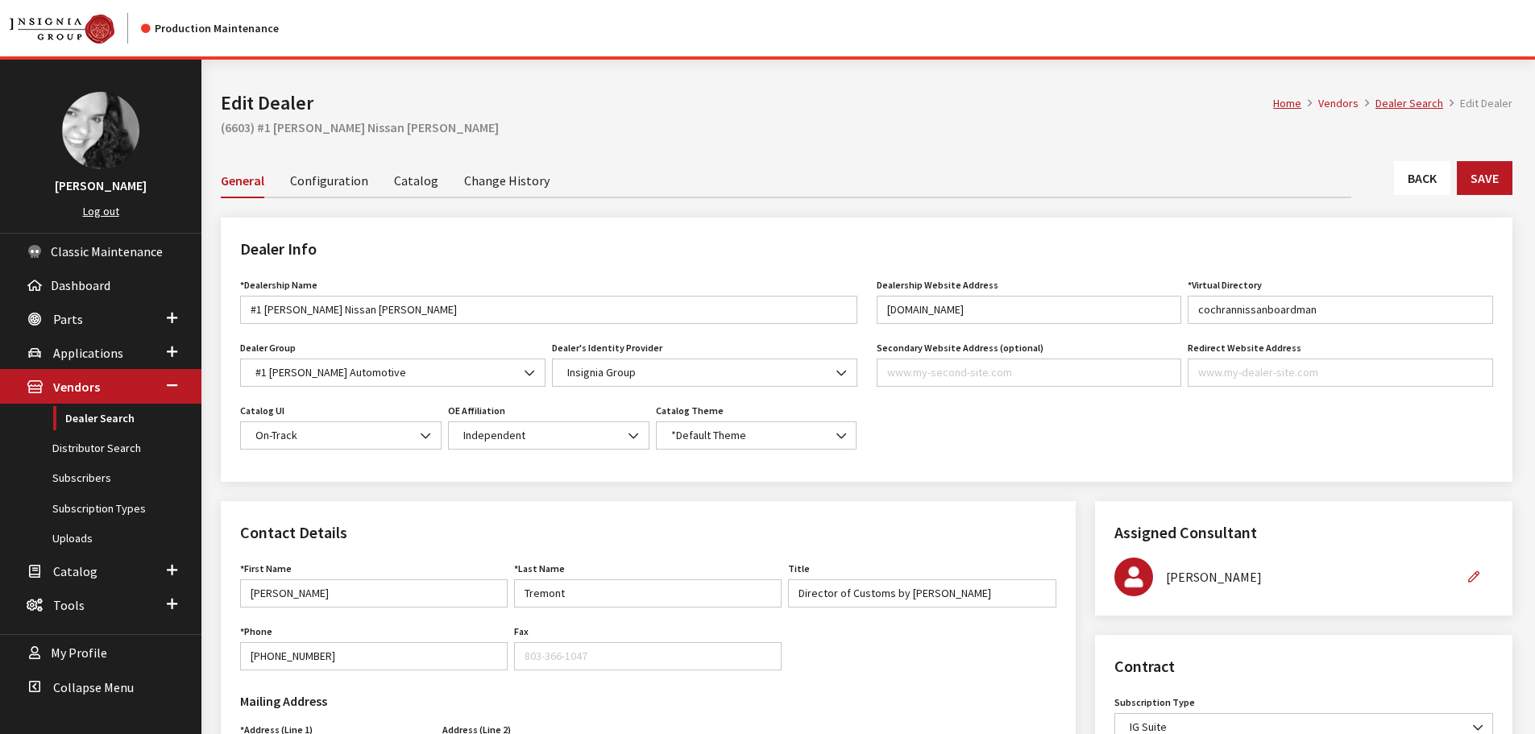
click at [1415, 193] on link "Back" at bounding box center [1422, 178] width 56 height 34
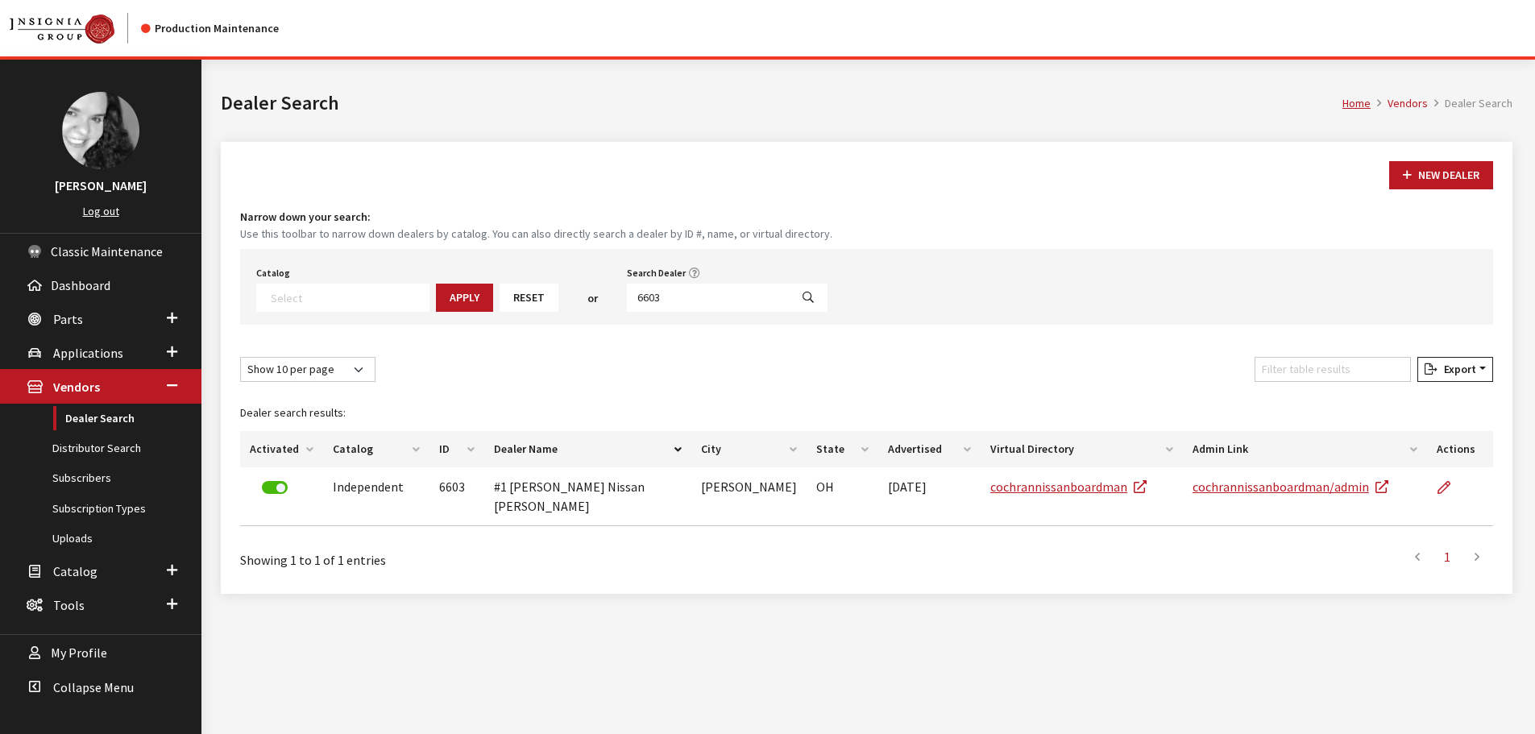
select select
click at [734, 304] on input "6603" at bounding box center [708, 298] width 163 height 28
click at [725, 302] on input "6603" at bounding box center [708, 298] width 163 height 28
type input "6602"
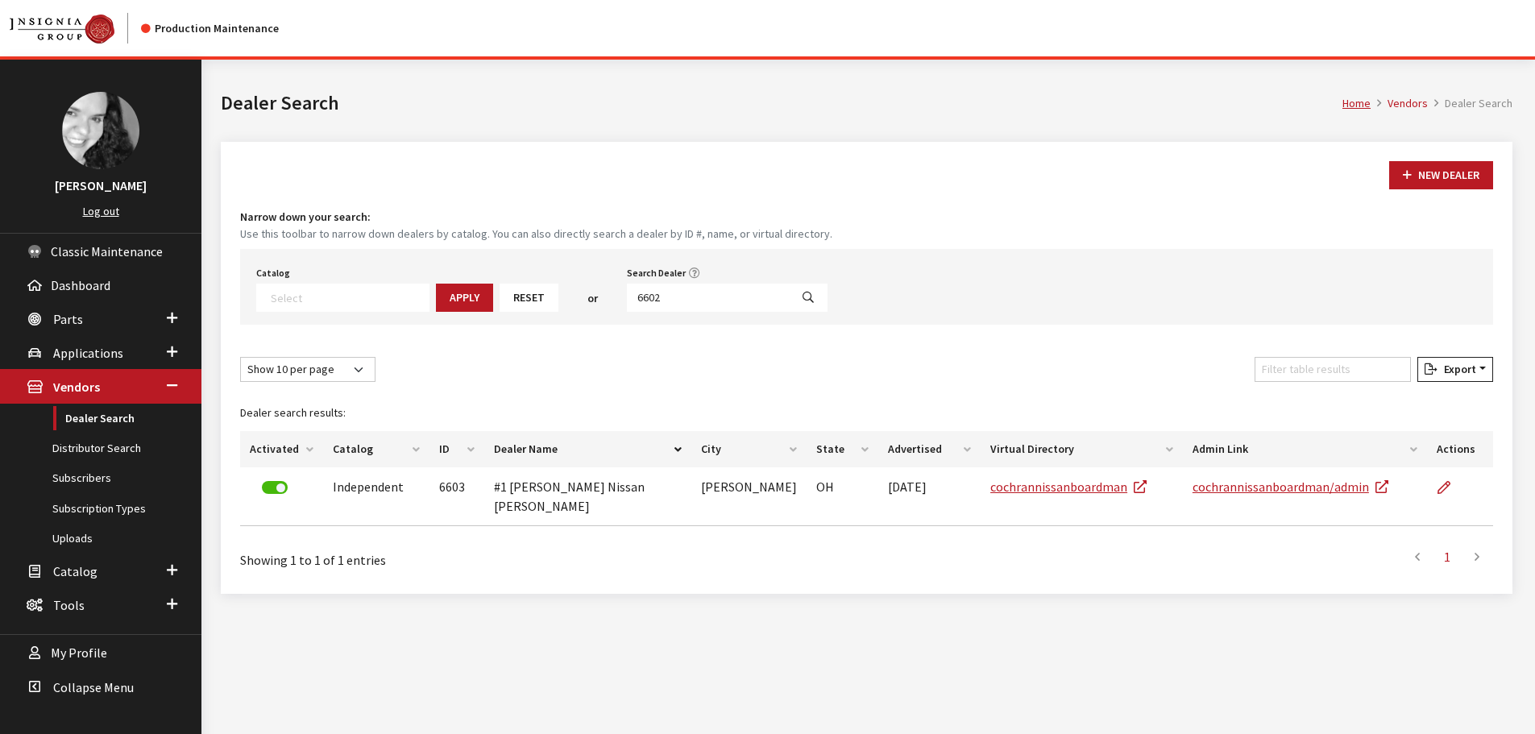
select select
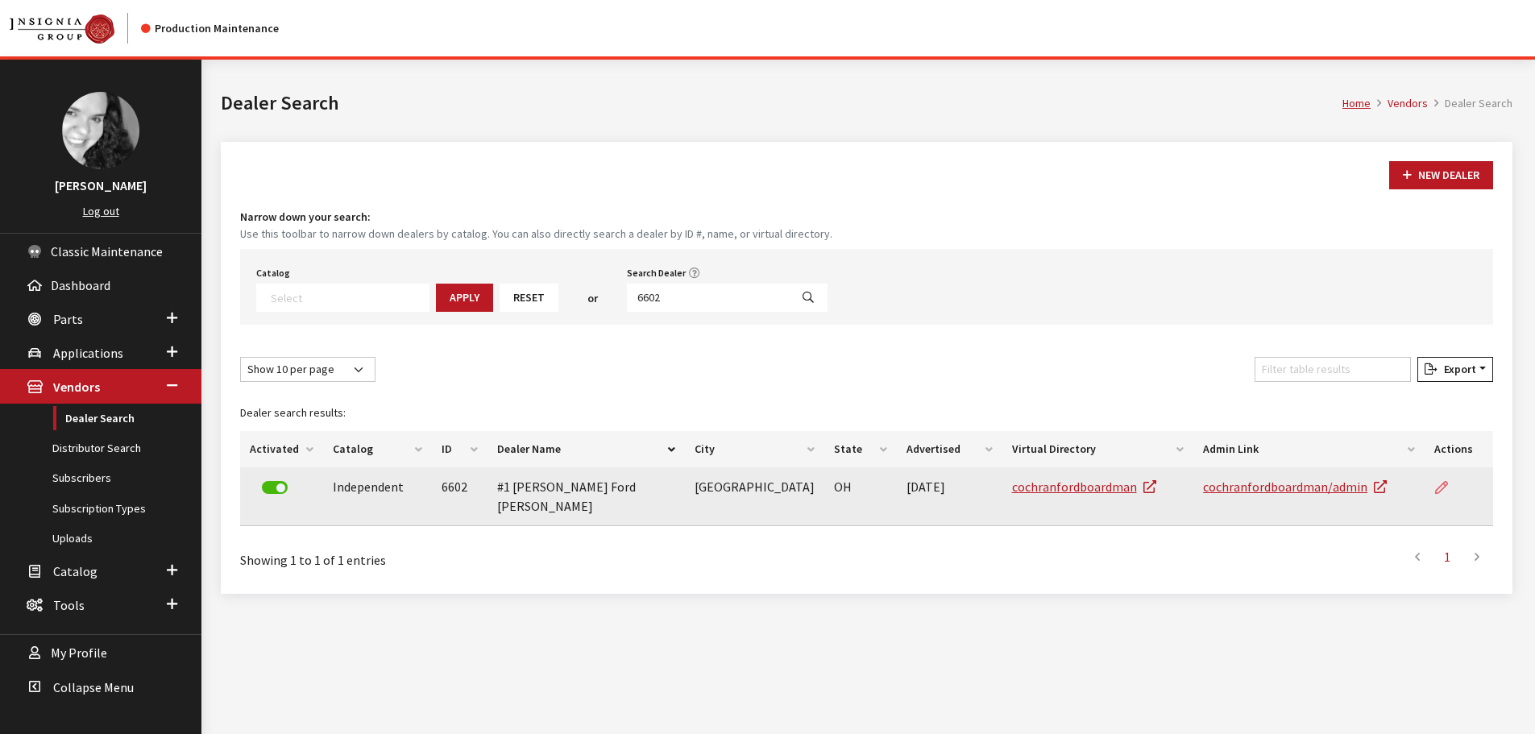
click at [1447, 492] on icon at bounding box center [1441, 488] width 13 height 13
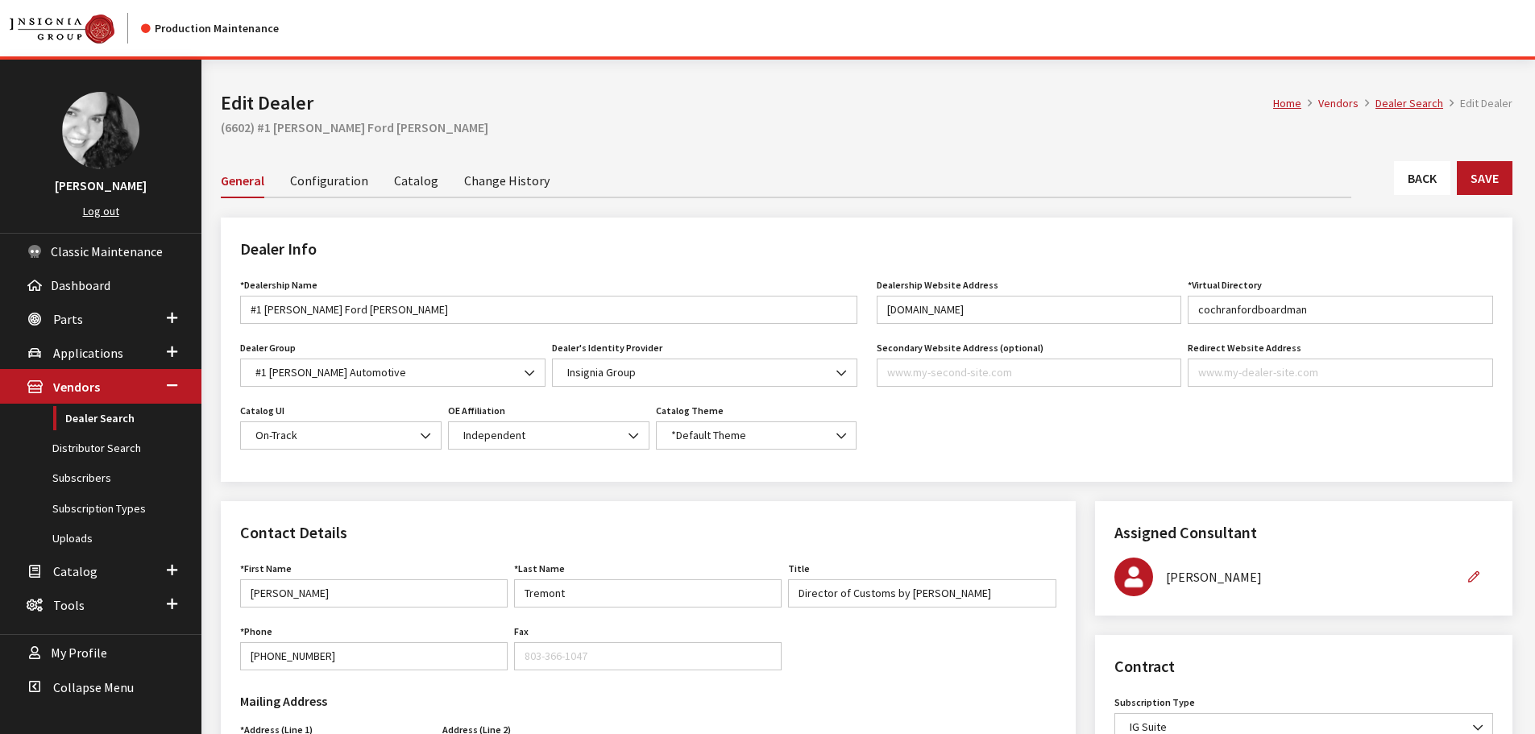
click at [1414, 184] on link "Back" at bounding box center [1422, 178] width 56 height 34
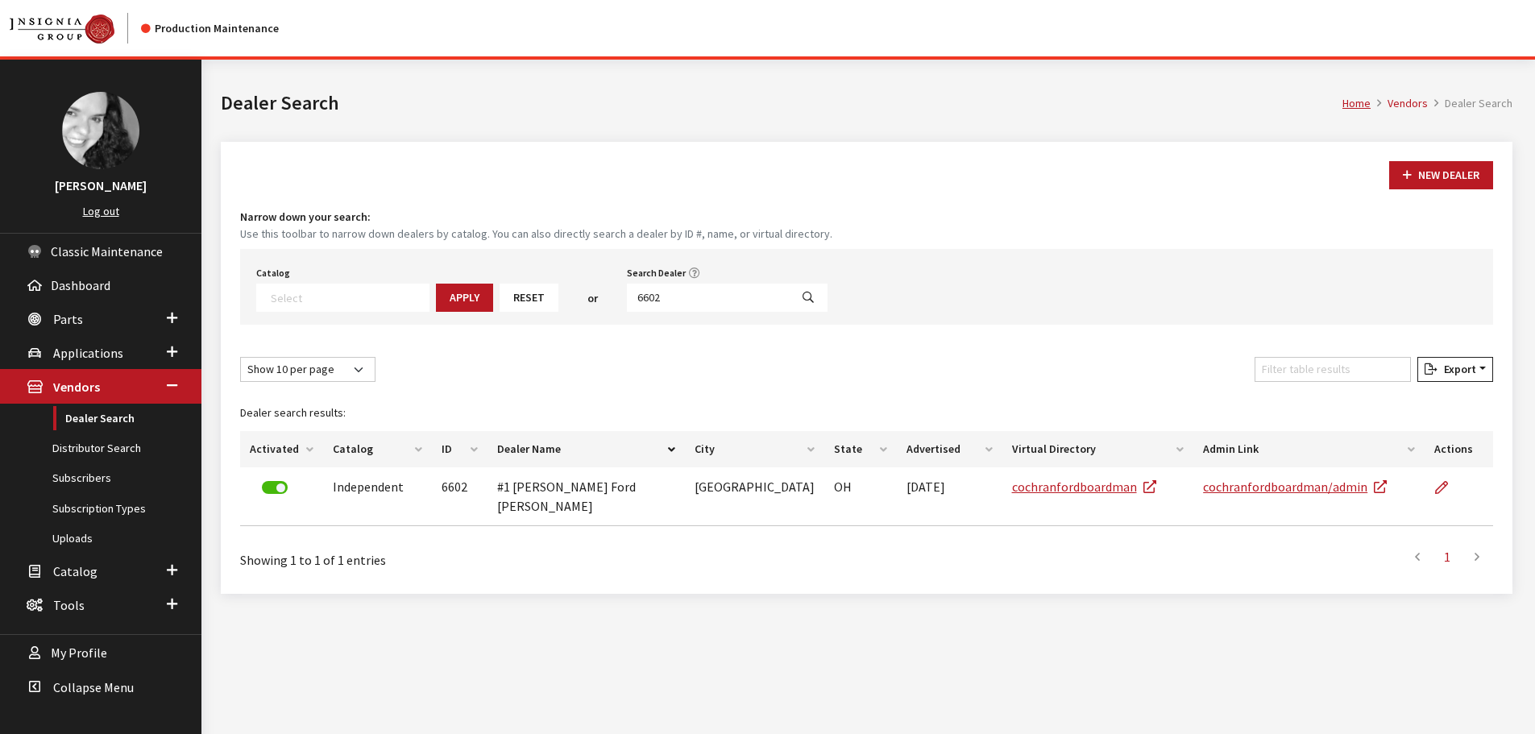
select select
click at [640, 302] on input "6602" at bounding box center [708, 298] width 163 height 28
type input "6607"
select select
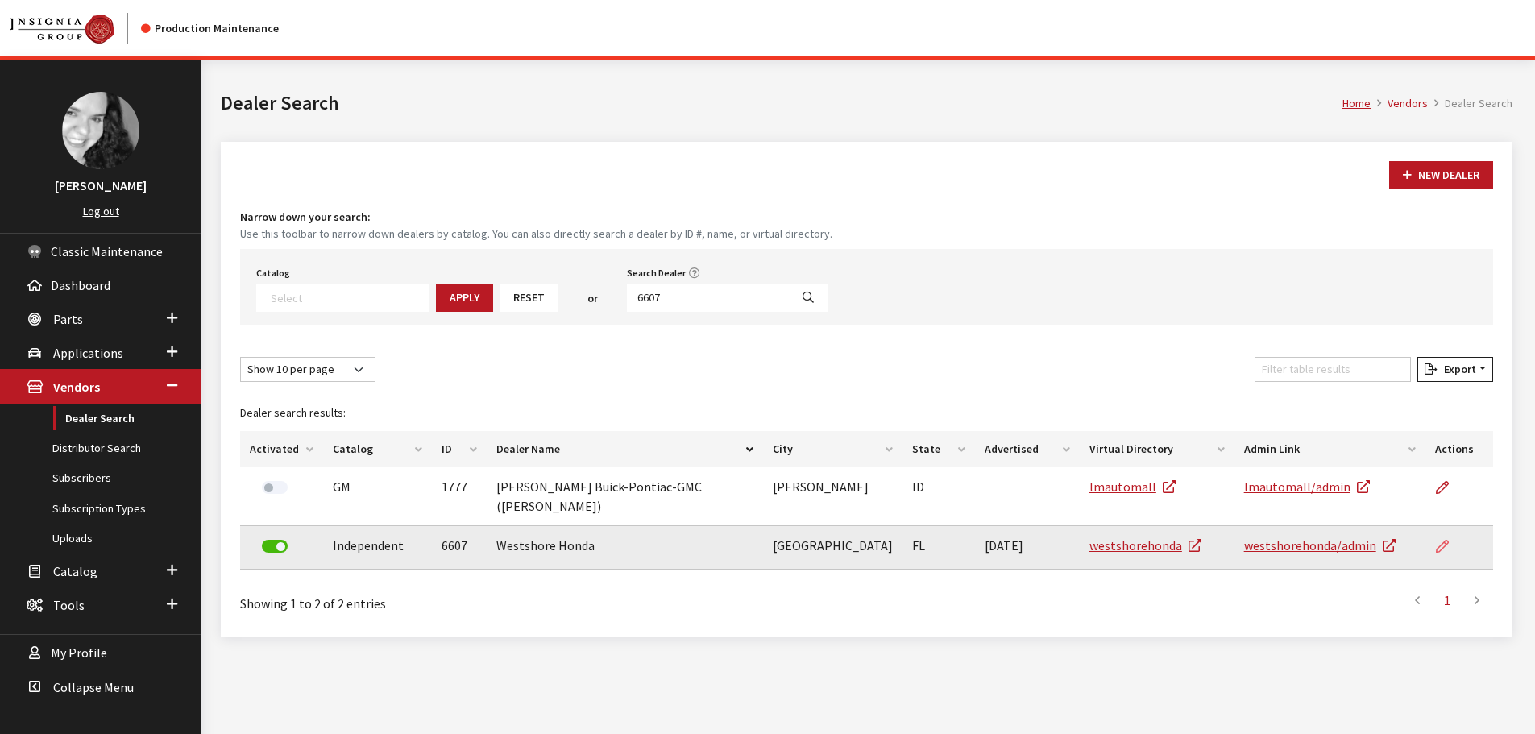
click at [1436, 541] on icon at bounding box center [1442, 547] width 13 height 13
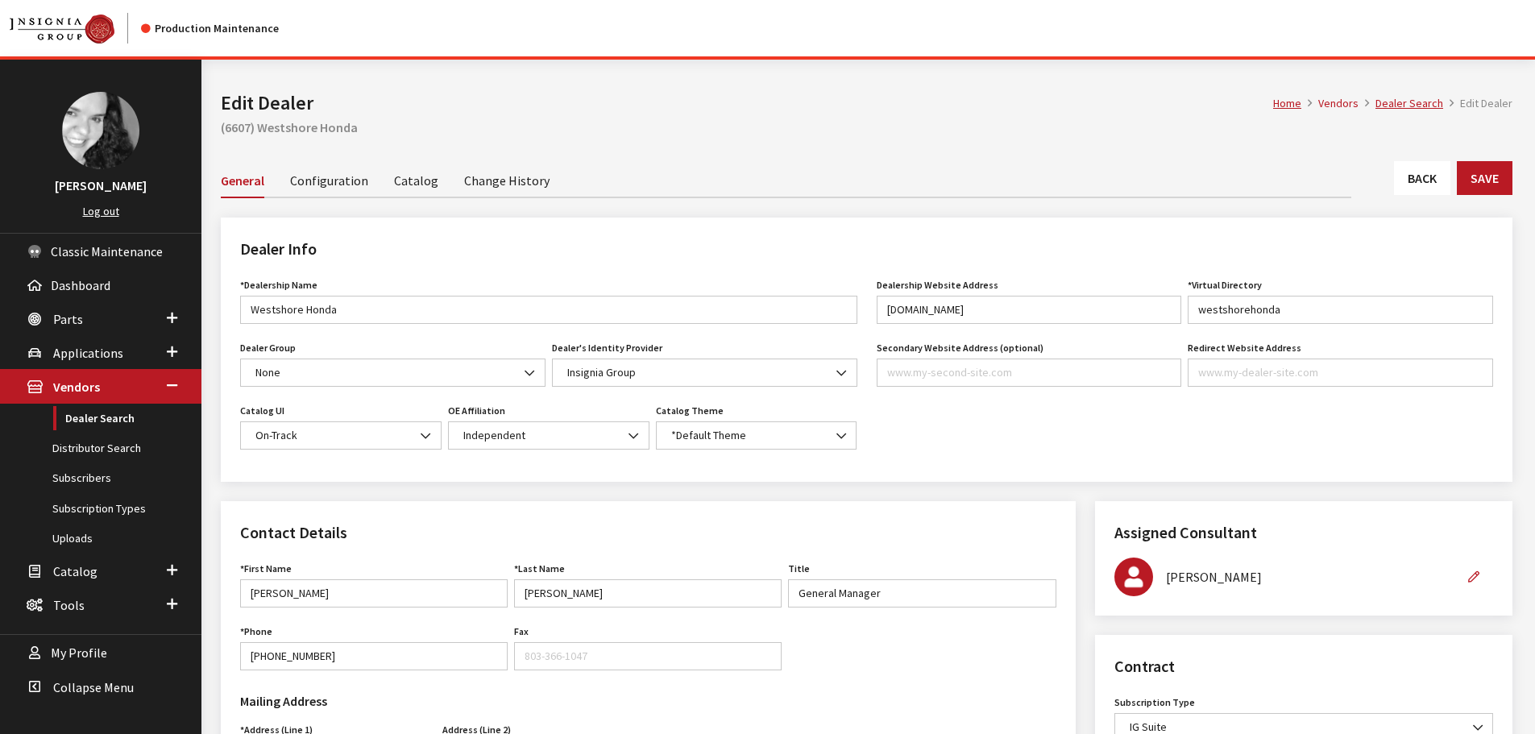
click at [1426, 185] on link "Back" at bounding box center [1422, 178] width 56 height 34
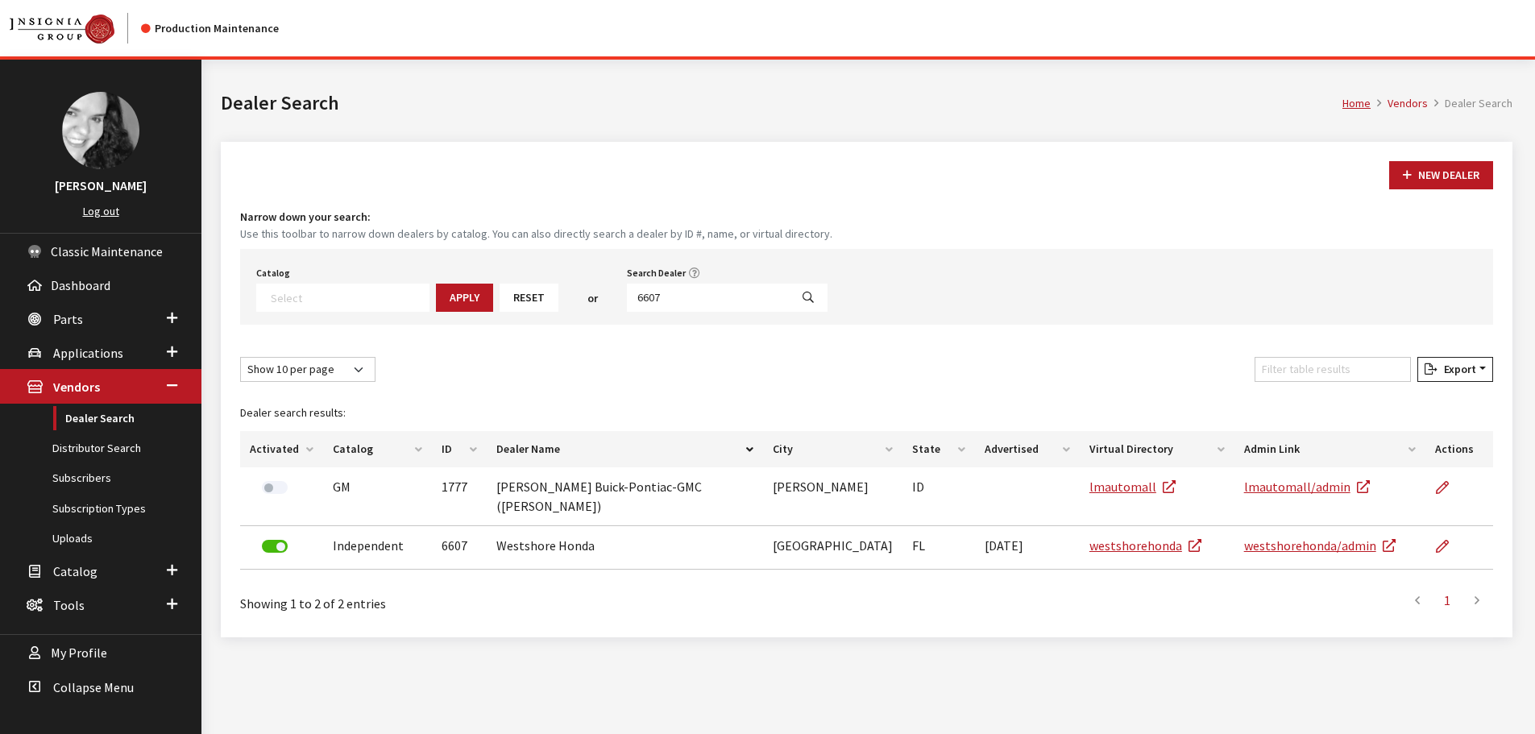
select select
click at [681, 293] on input "6607" at bounding box center [708, 298] width 163 height 28
click at [692, 311] on input "6607" at bounding box center [708, 298] width 163 height 28
click at [690, 300] on input "6607" at bounding box center [708, 298] width 163 height 28
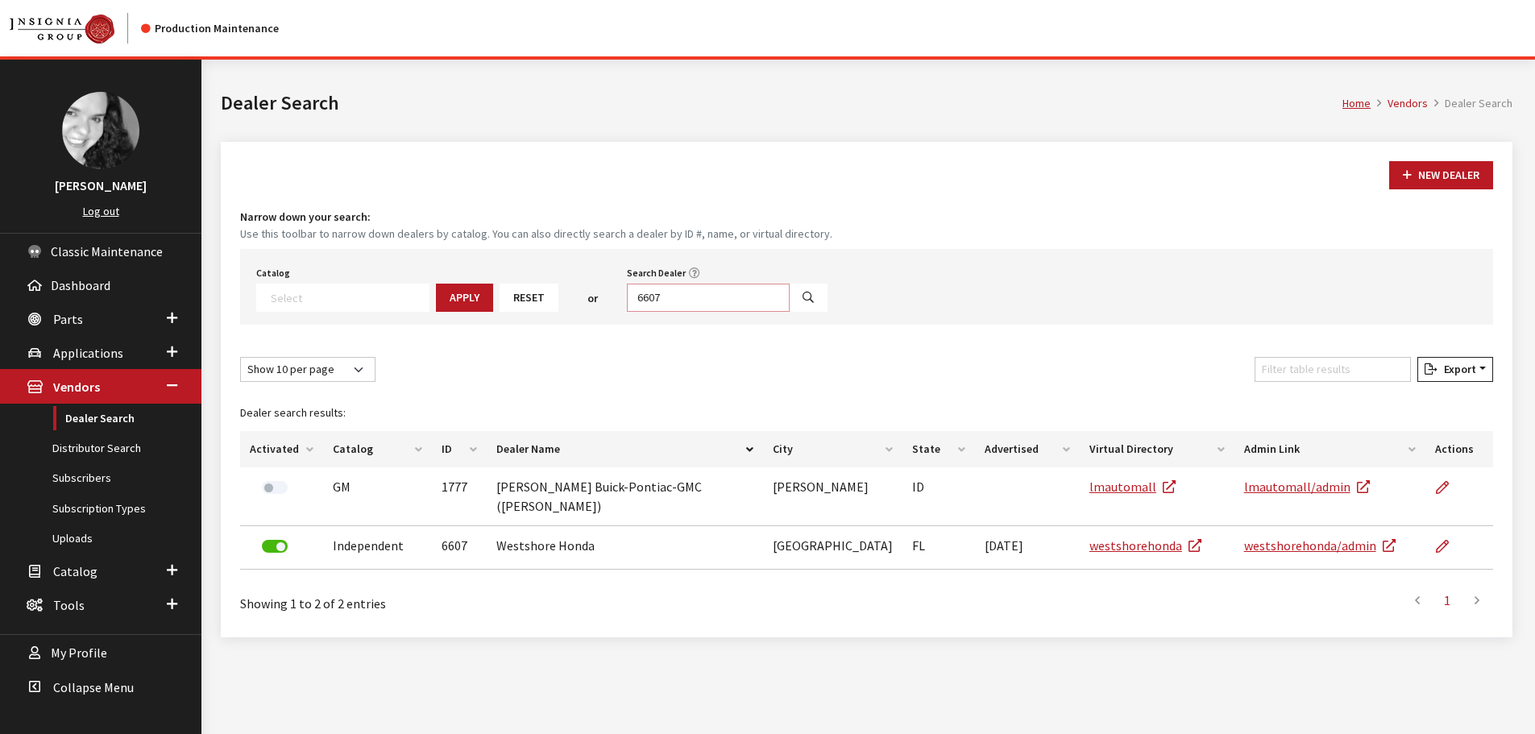
click at [690, 300] on input "6607" at bounding box center [708, 298] width 163 height 28
type input "6600"
select select
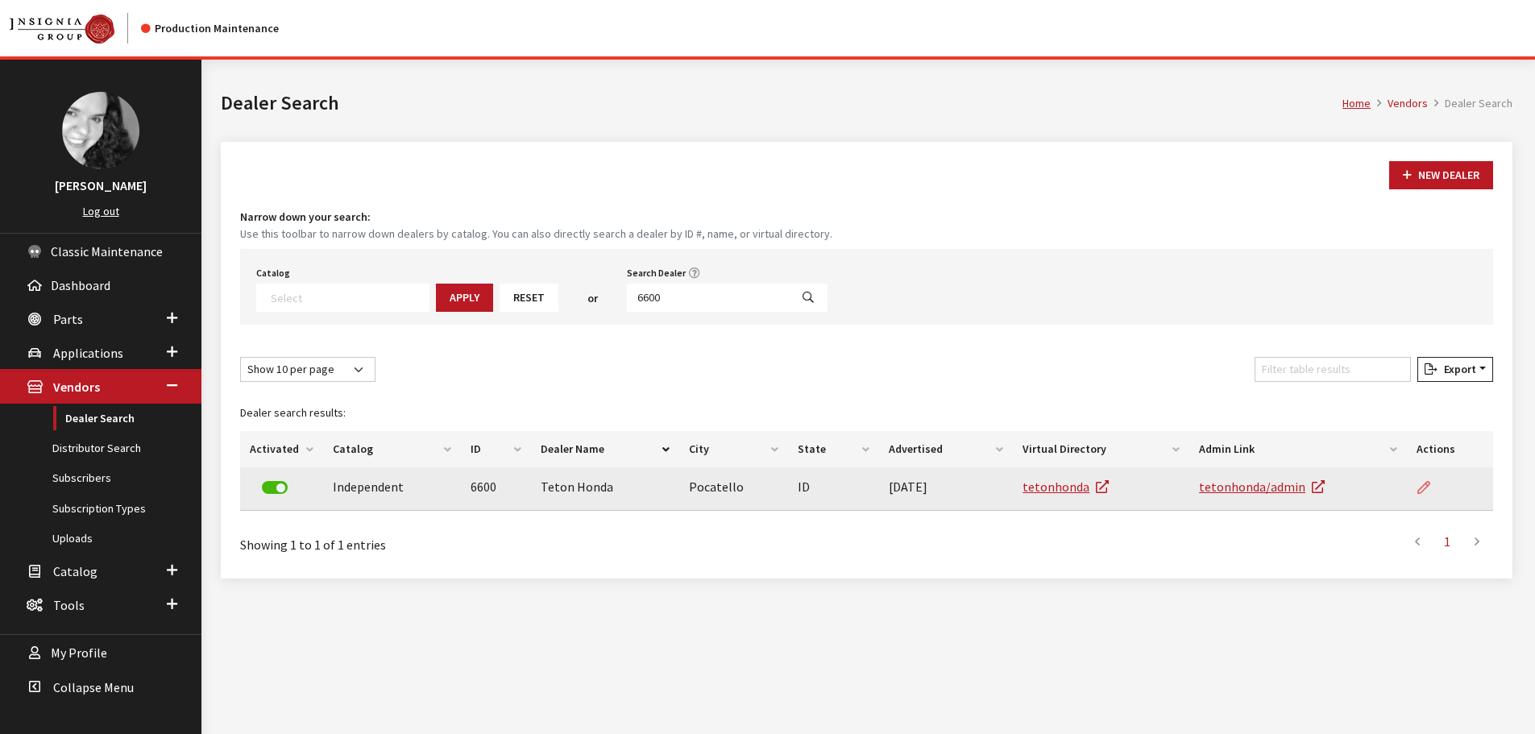
click at [1420, 487] on icon at bounding box center [1423, 488] width 13 height 13
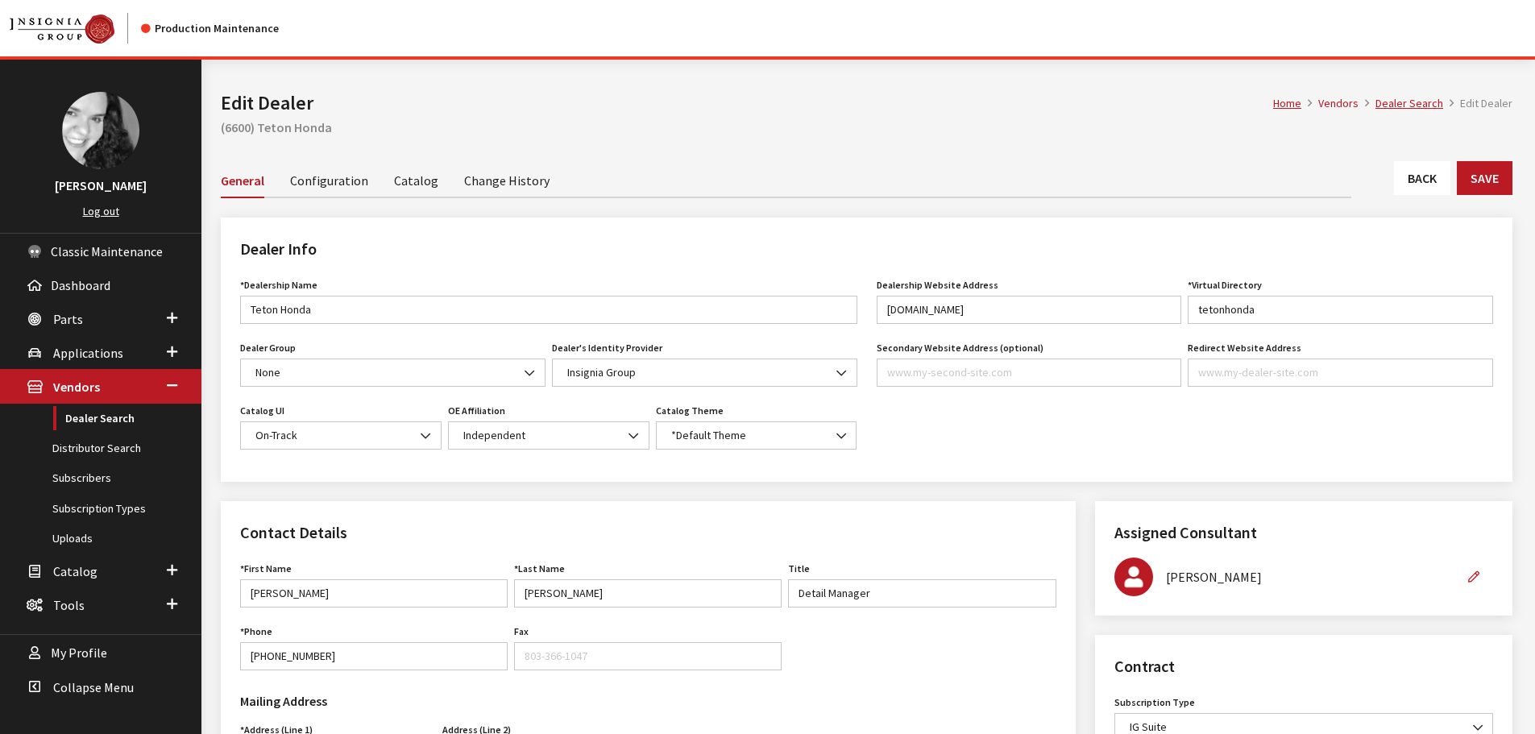
click at [1427, 169] on link "Back" at bounding box center [1422, 178] width 56 height 34
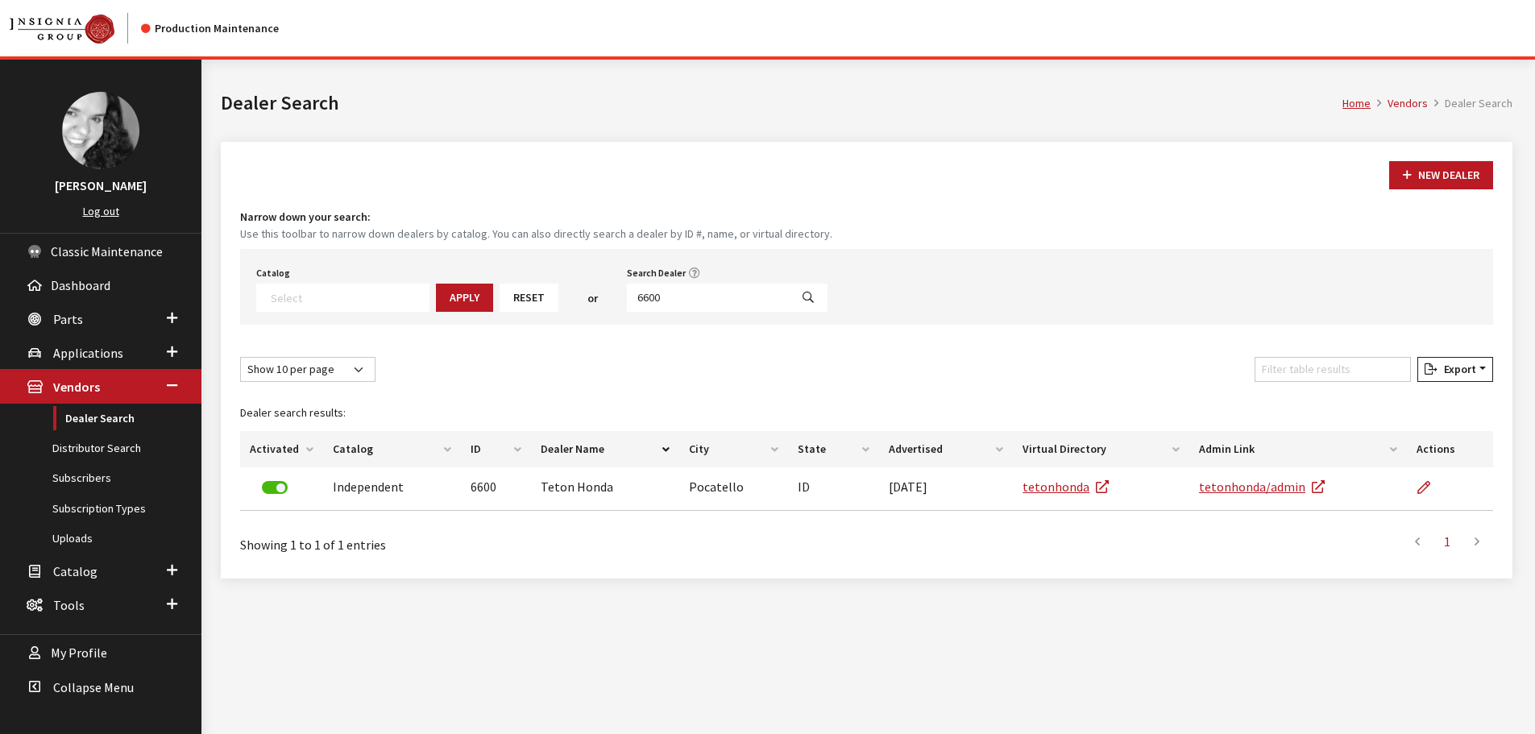
select select
click at [657, 299] on input "6600" at bounding box center [708, 298] width 163 height 28
type input "6598"
select select
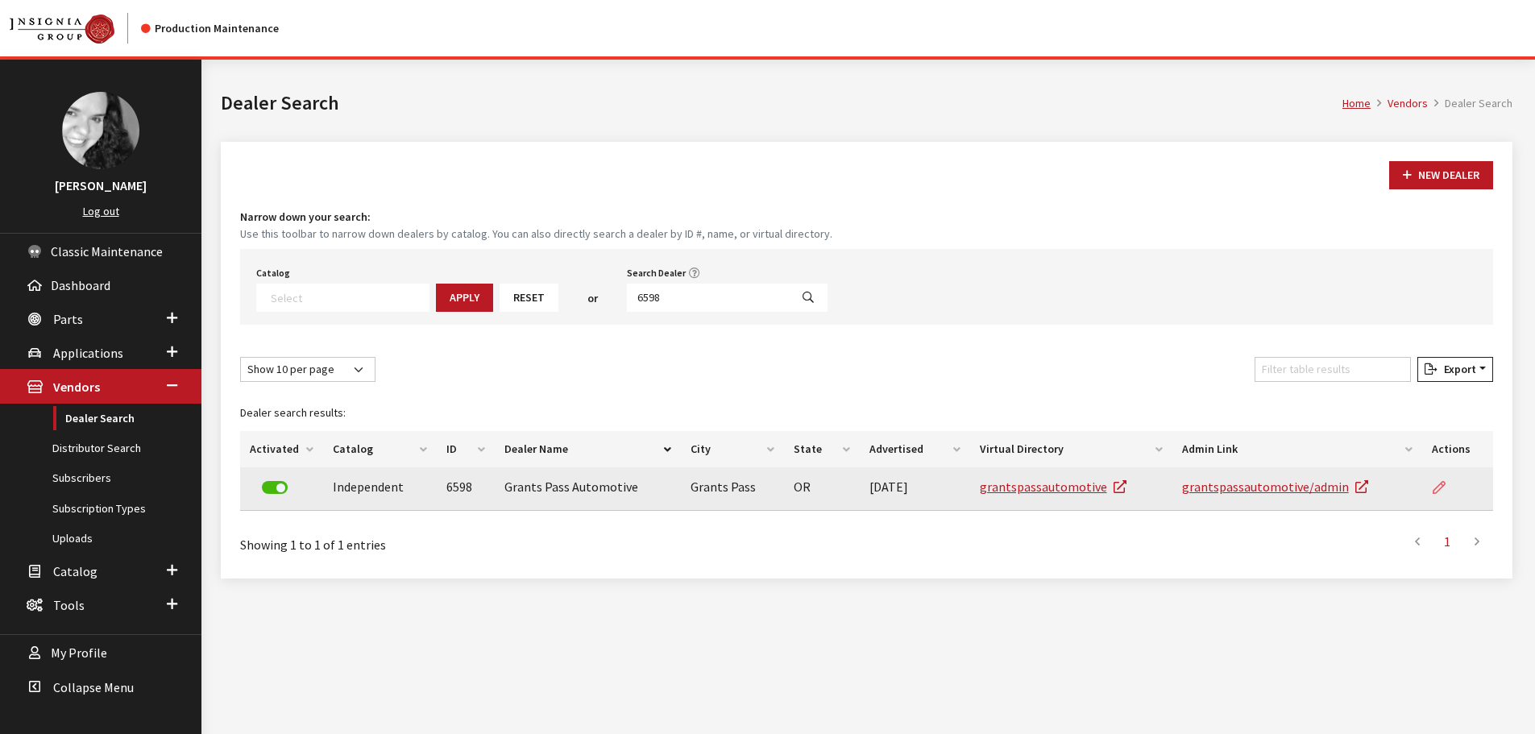
click at [1440, 490] on icon at bounding box center [1438, 488] width 13 height 13
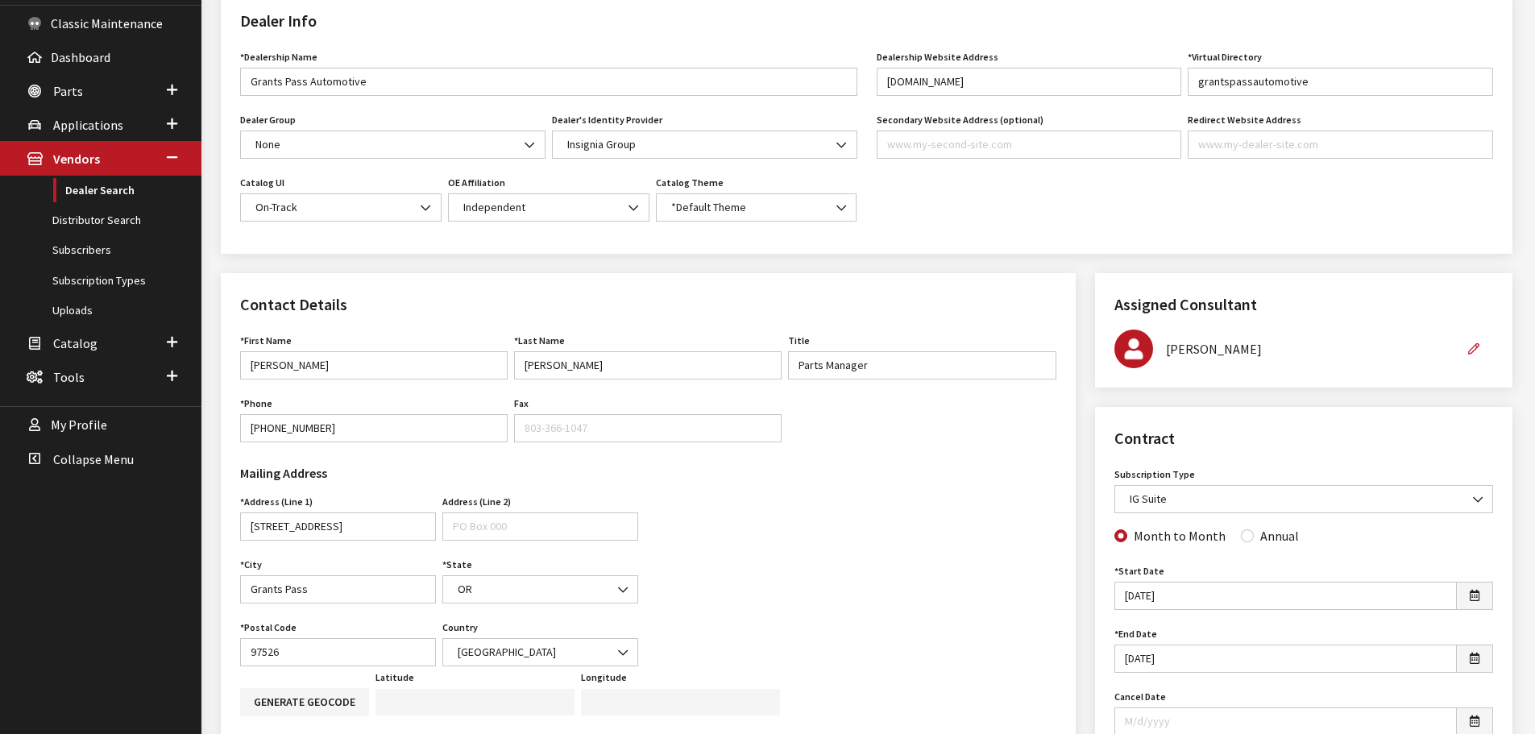
scroll to position [81, 0]
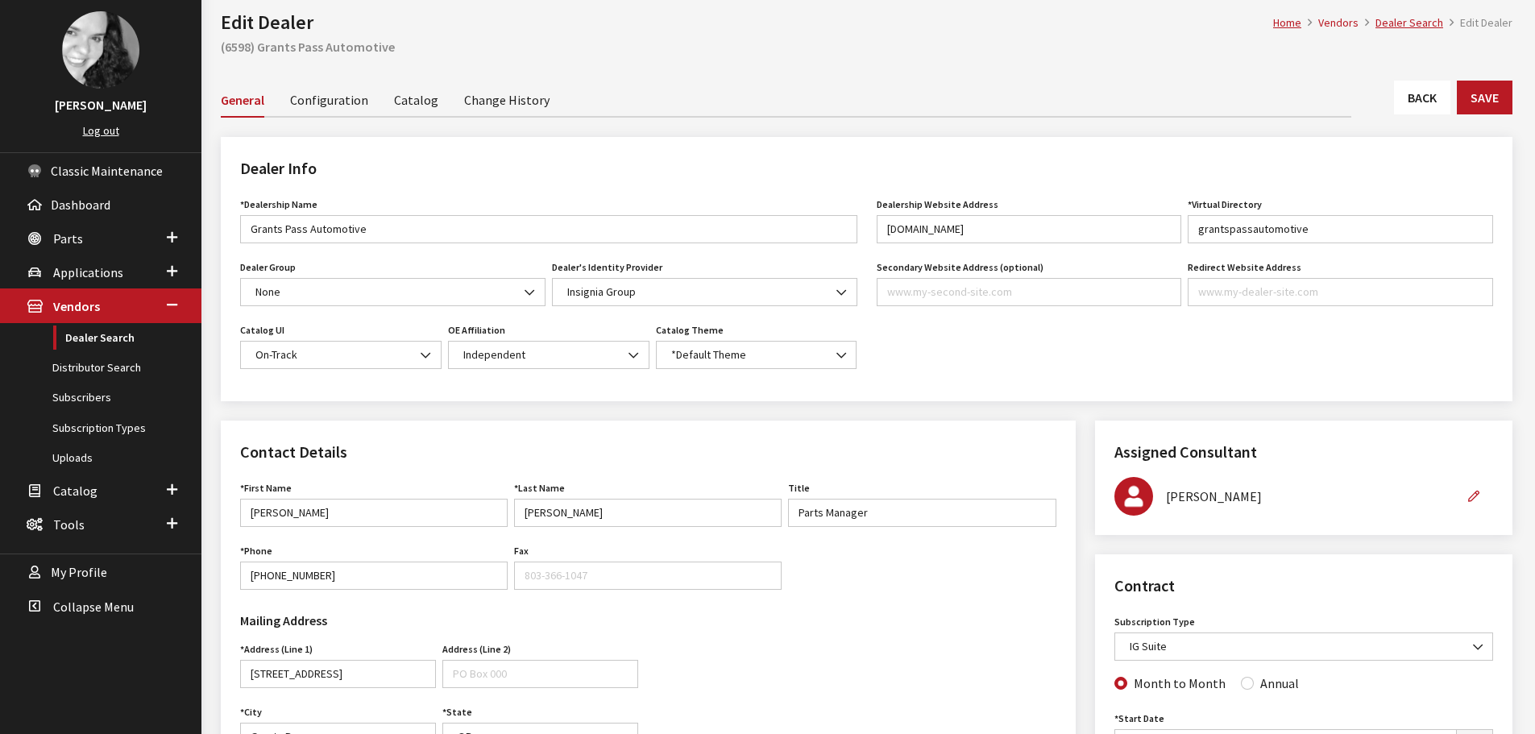
click at [1417, 101] on link "Back" at bounding box center [1422, 98] width 56 height 34
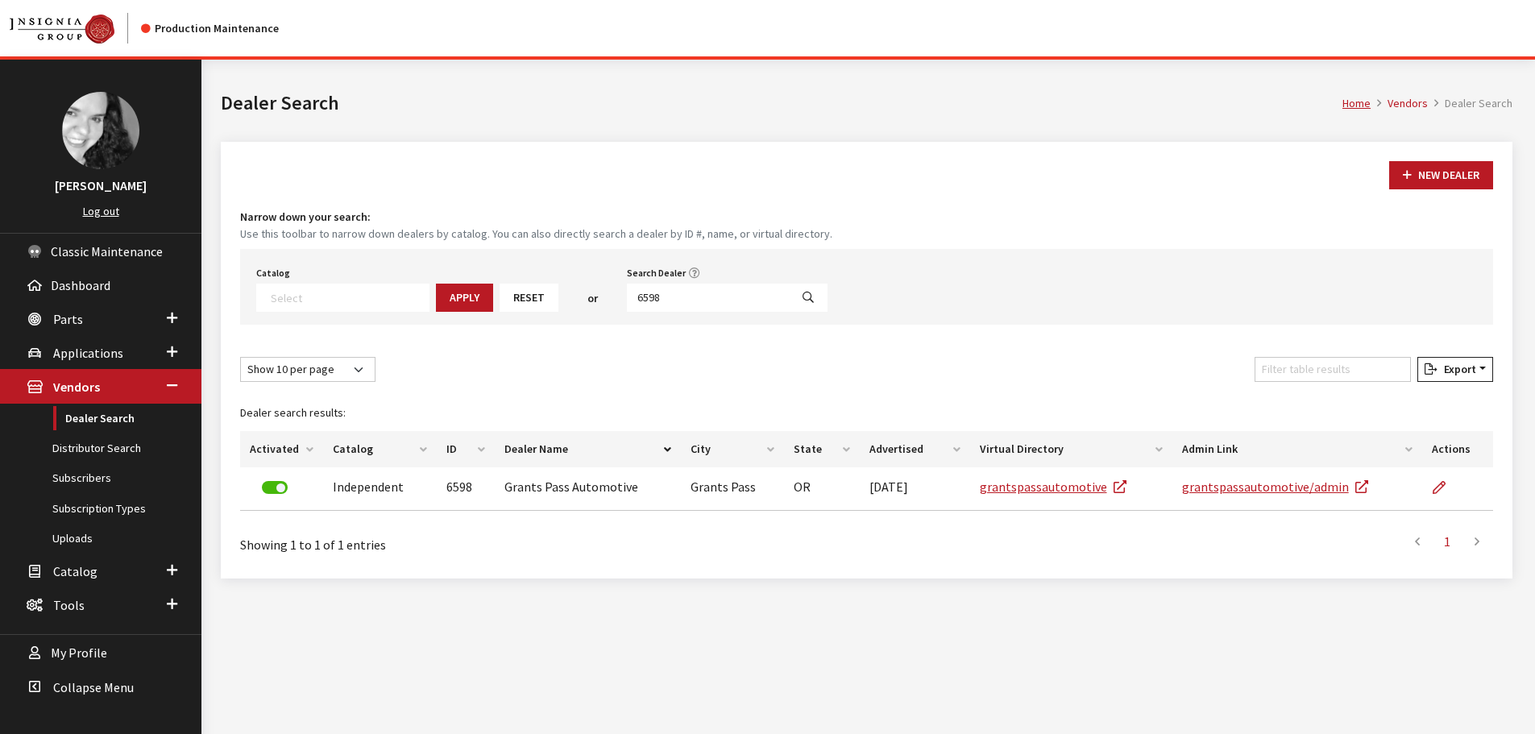
select select
click at [745, 306] on input "6598" at bounding box center [708, 298] width 163 height 28
type input "6597"
select select
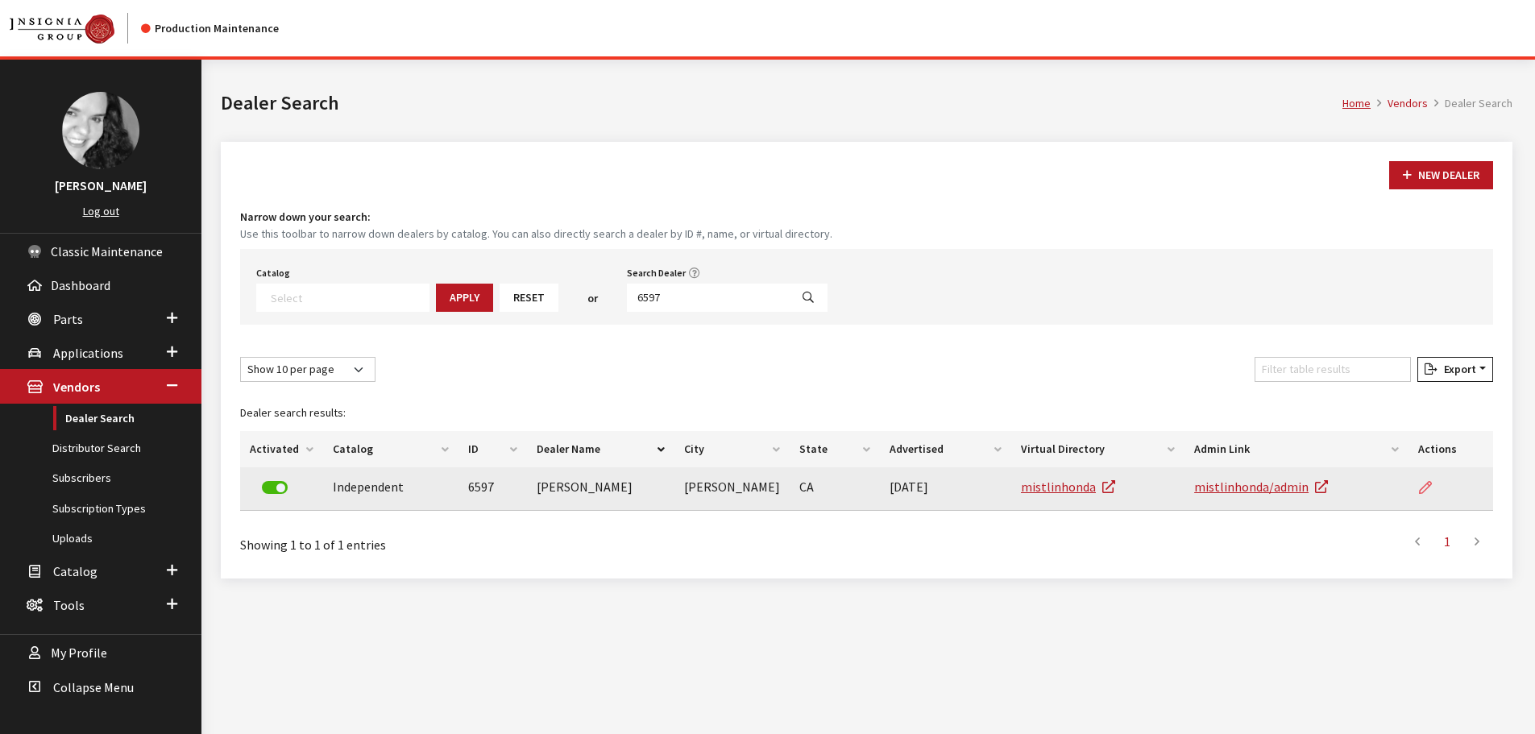
click at [1430, 487] on icon at bounding box center [1425, 488] width 13 height 13
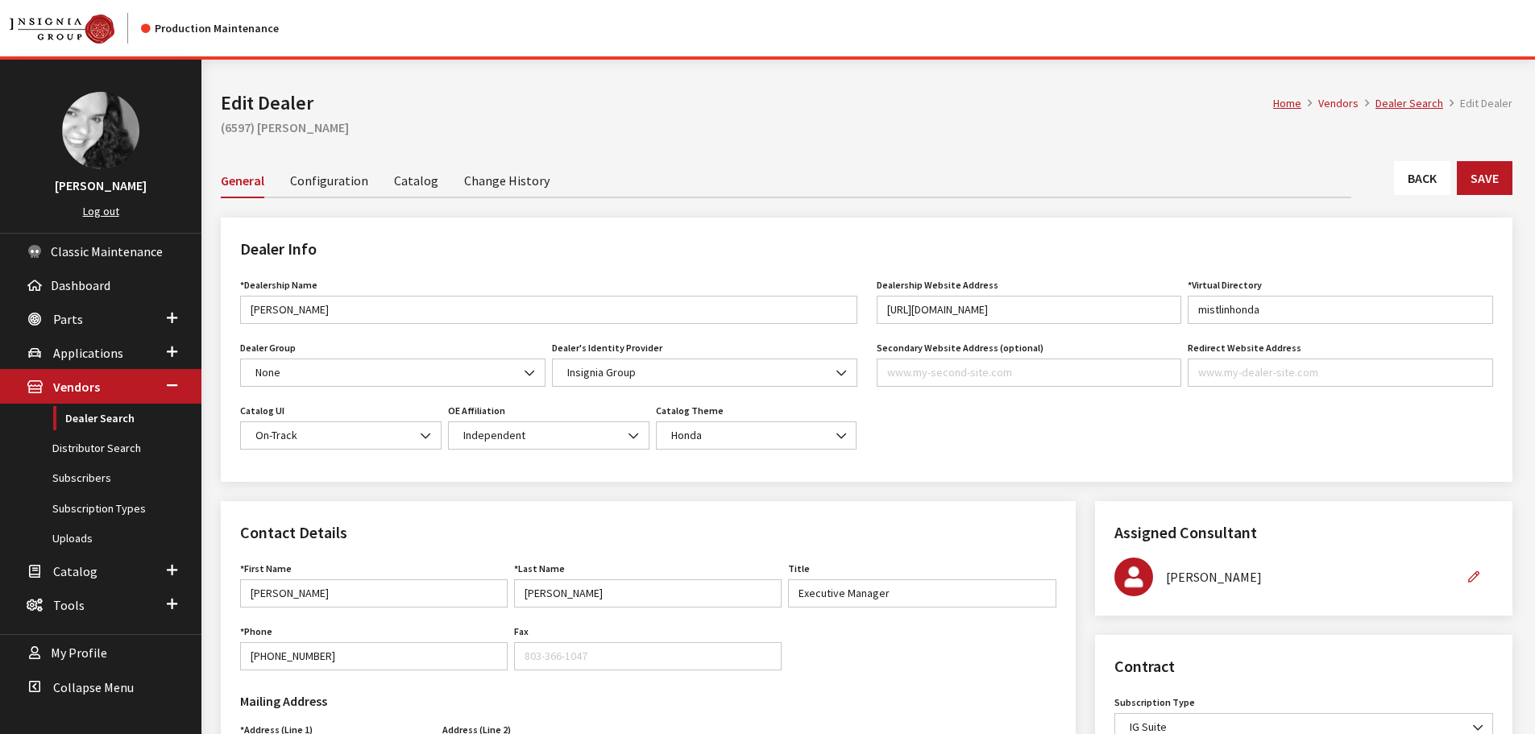
click at [1427, 186] on link "Back" at bounding box center [1422, 178] width 56 height 34
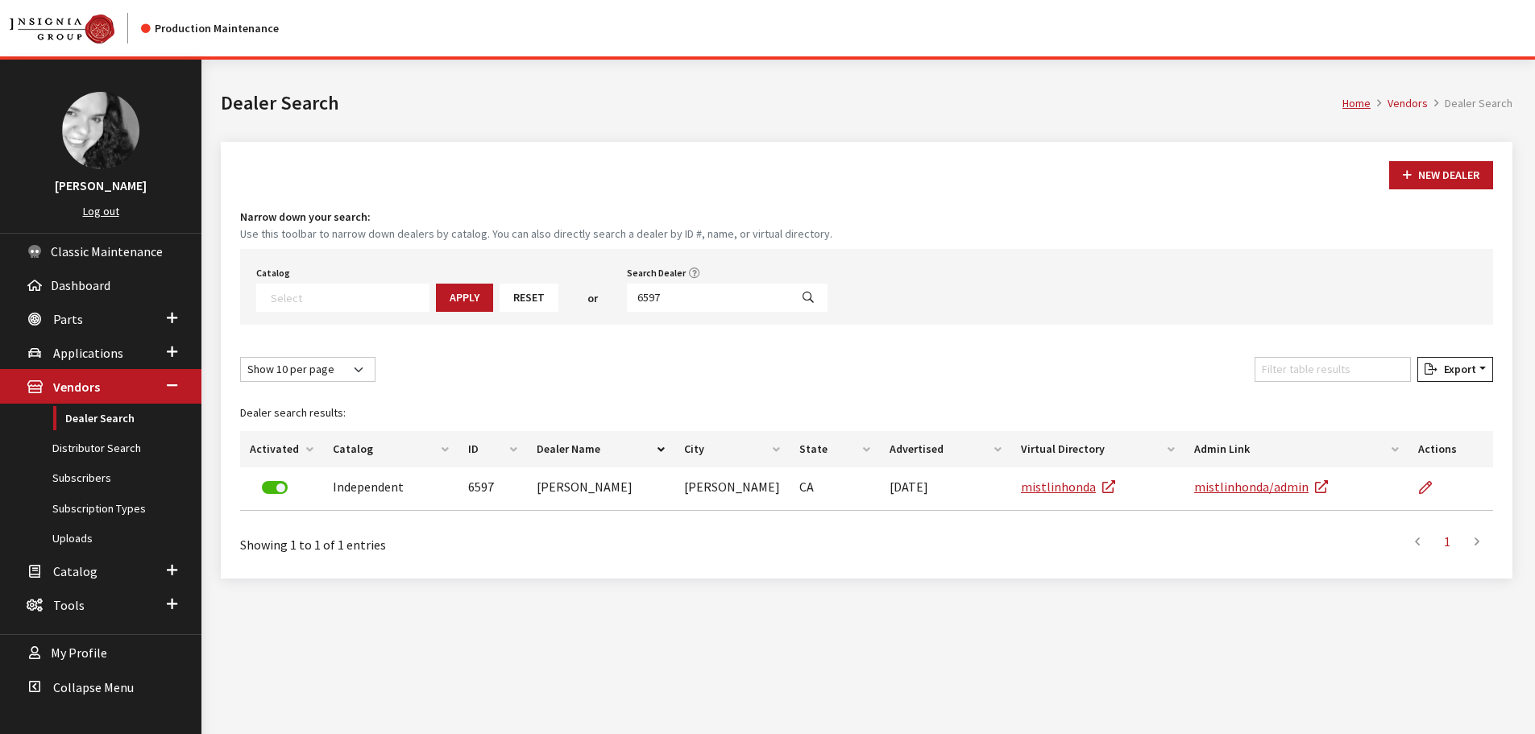
select select
click at [646, 295] on input "6597" at bounding box center [708, 298] width 163 height 28
type input "6596"
select select
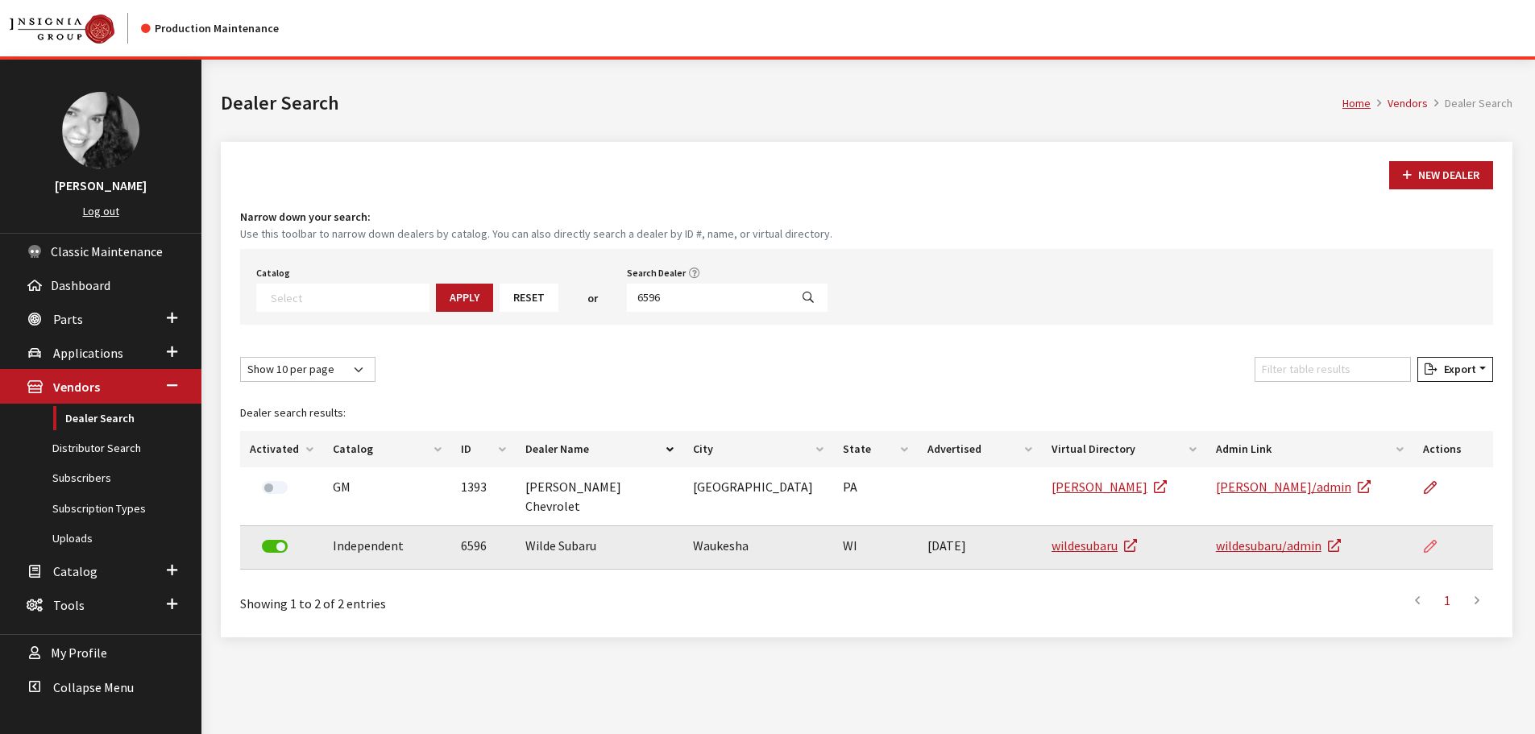
click at [1433, 541] on icon at bounding box center [1429, 547] width 13 height 13
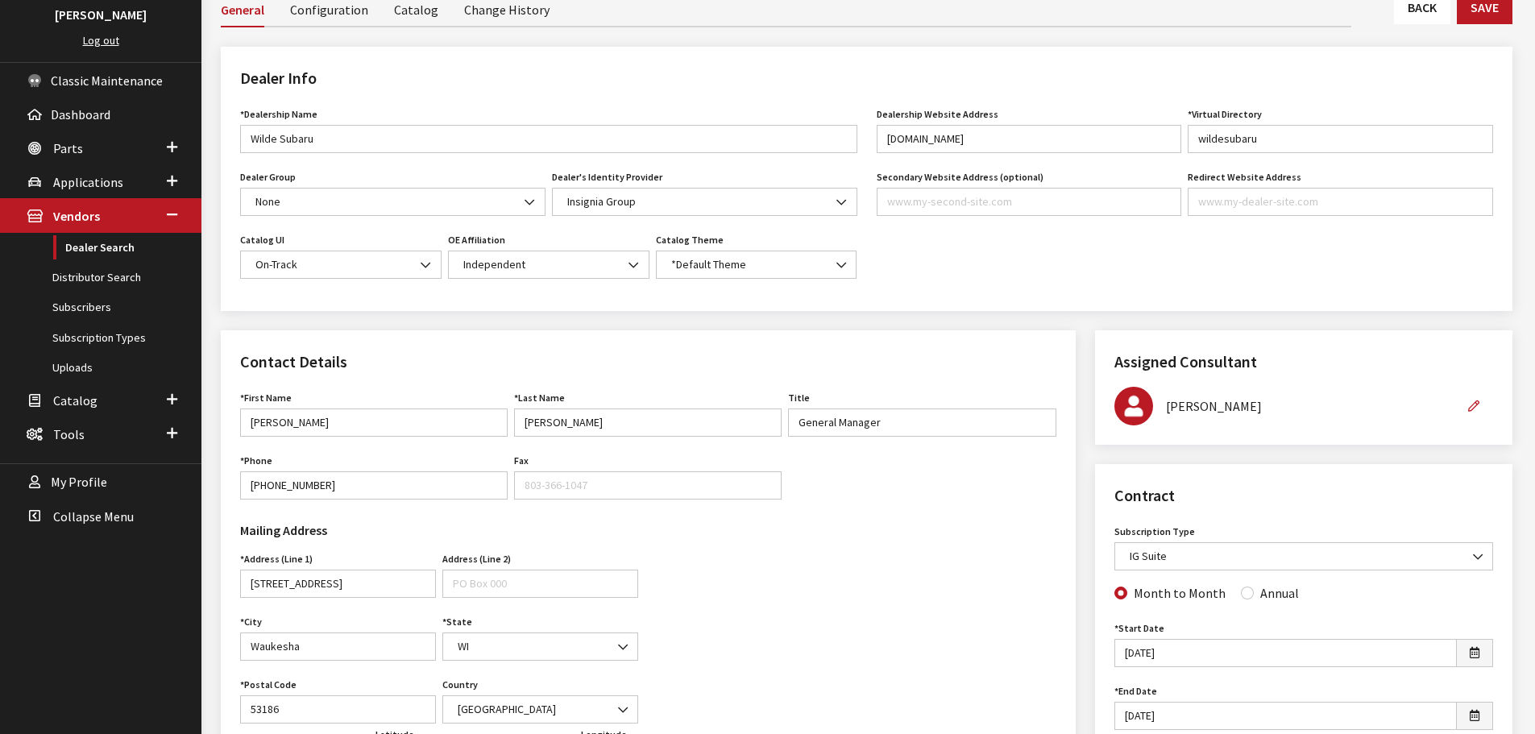
scroll to position [483, 0]
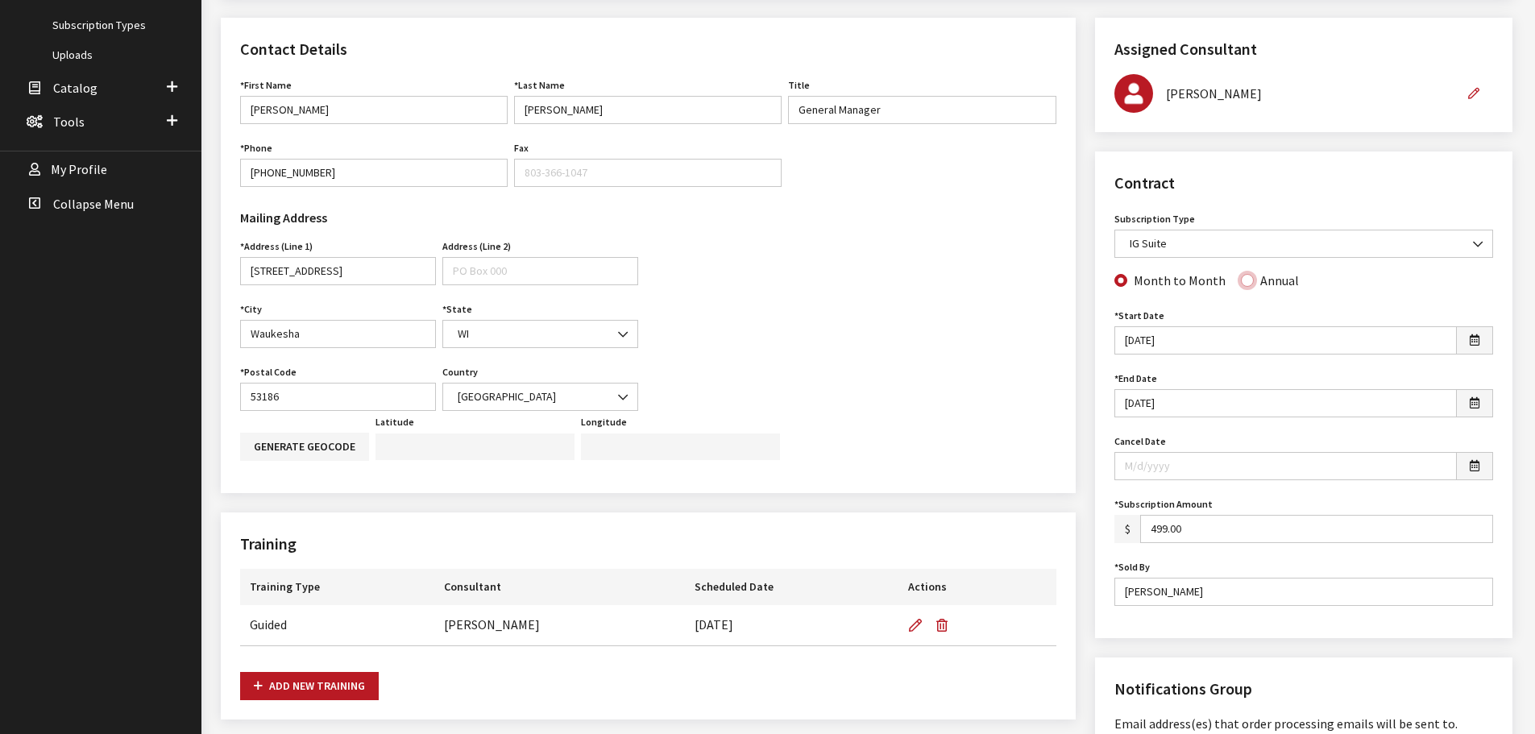
click at [1241, 280] on input "Annual" at bounding box center [1247, 280] width 13 height 13
radio input "true"
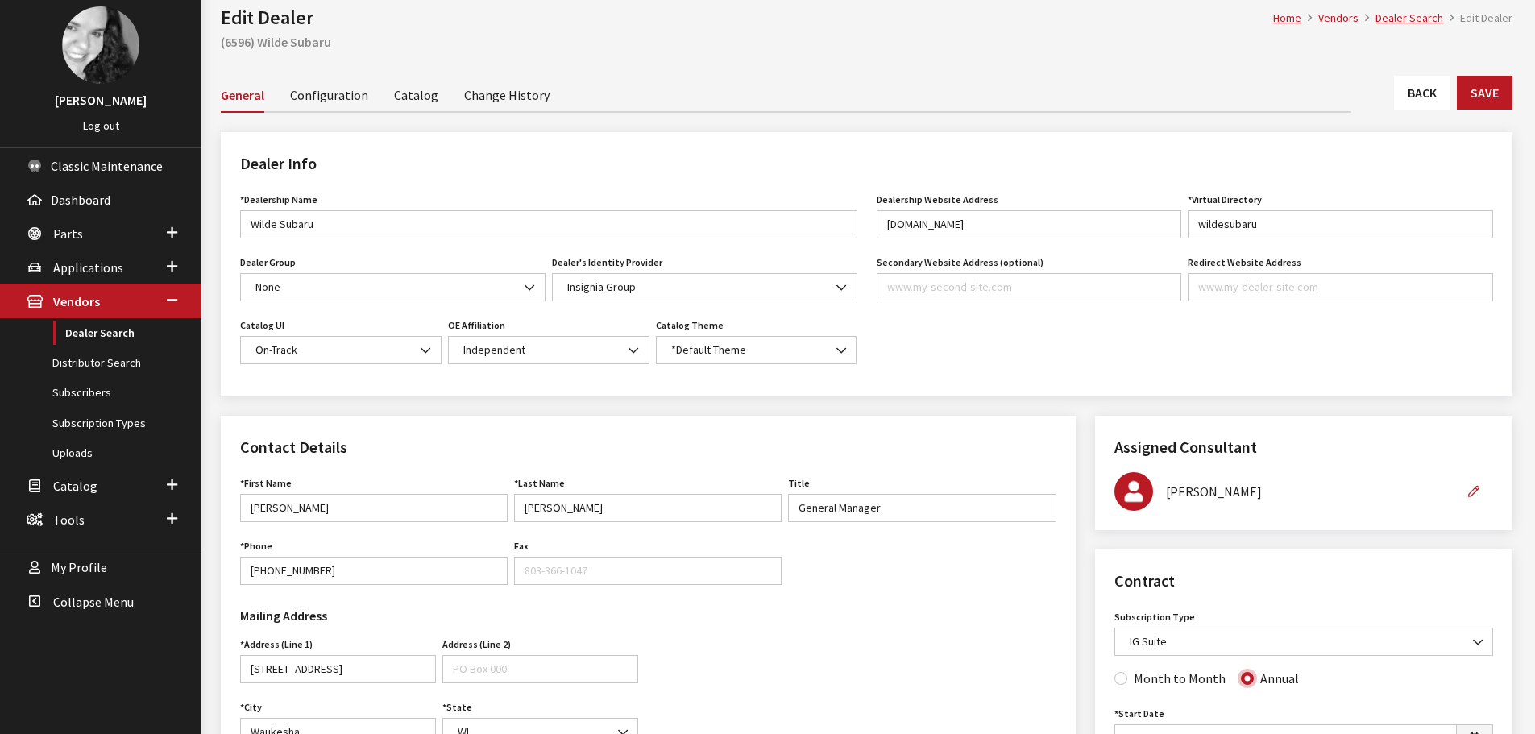
scroll to position [81, 0]
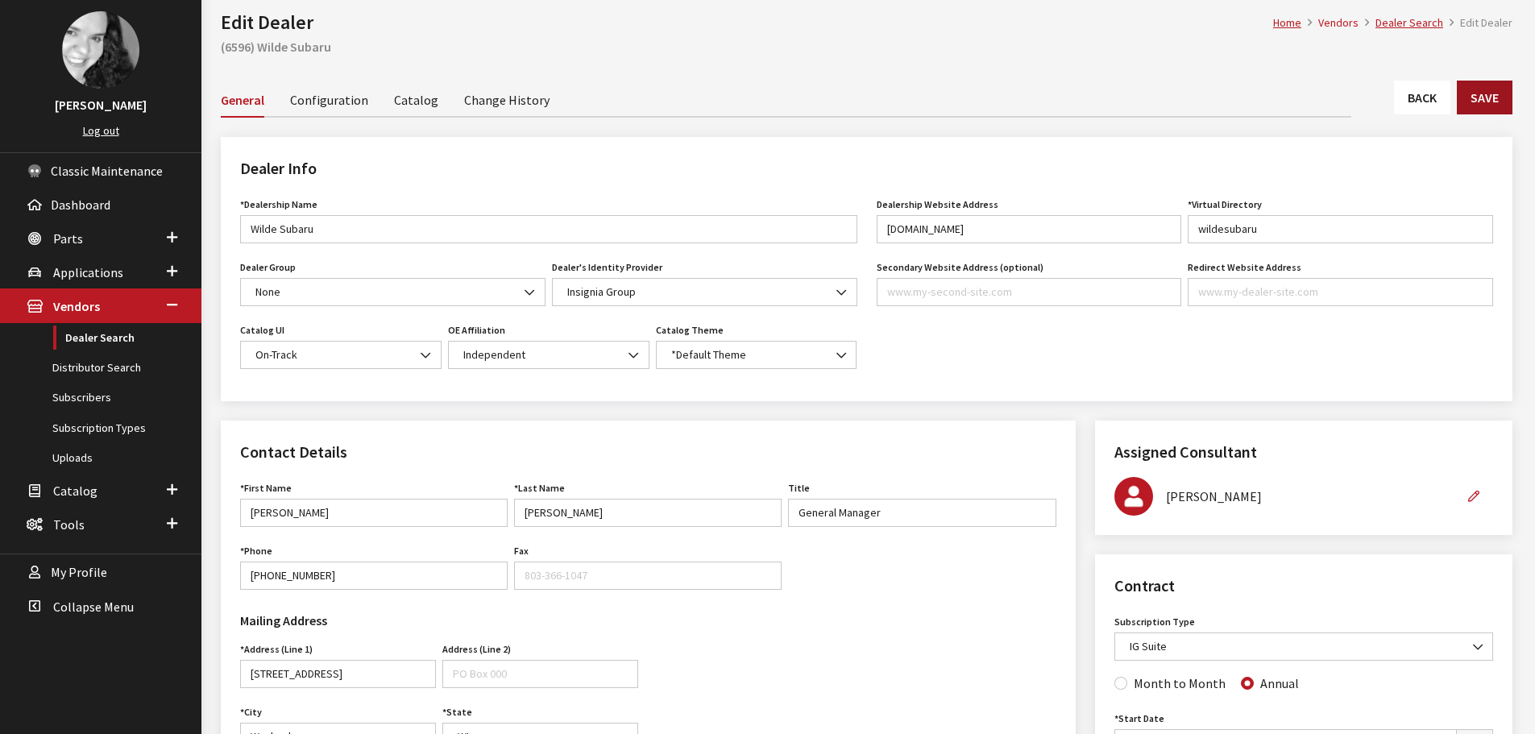
click at [1466, 93] on button "Save" at bounding box center [1484, 98] width 56 height 34
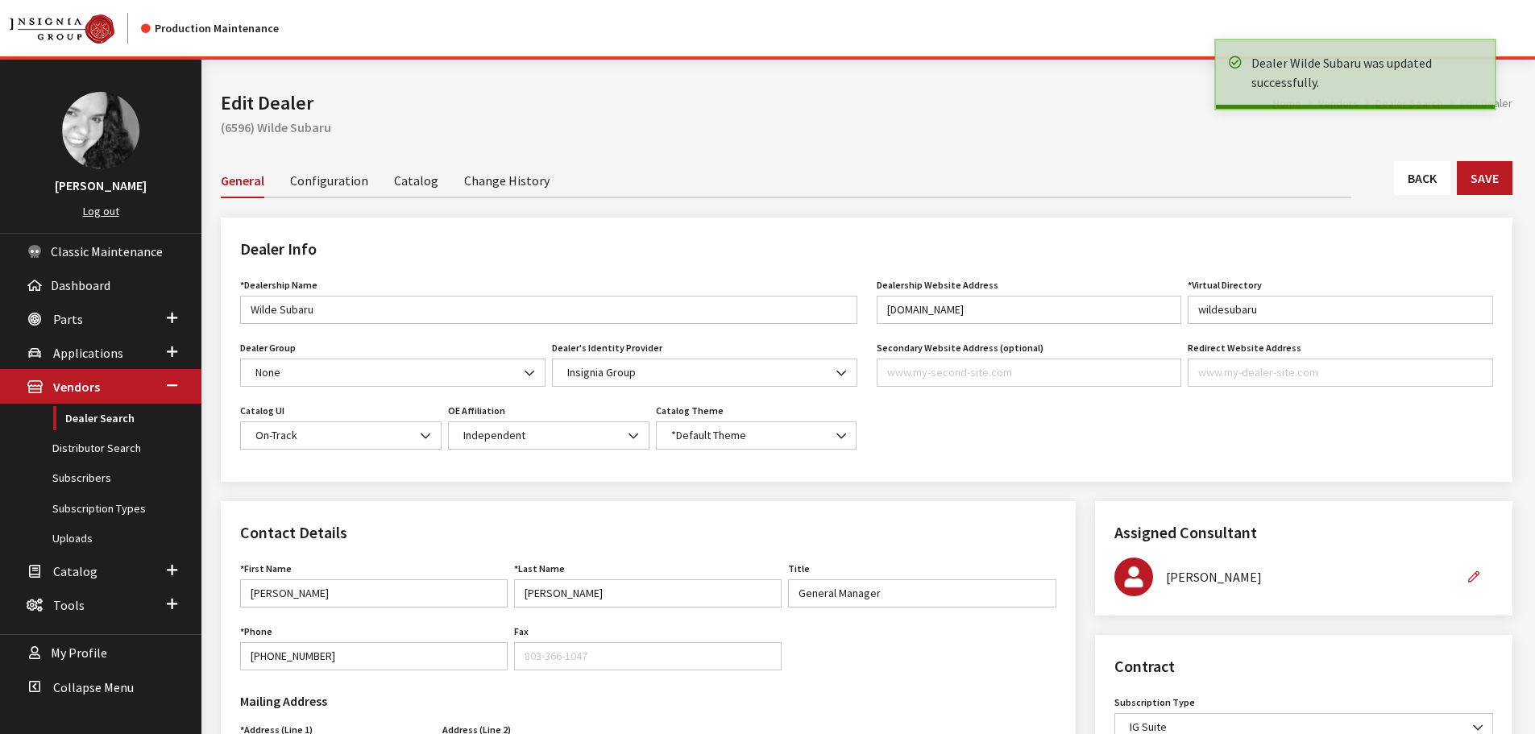
click at [1420, 176] on link "Back" at bounding box center [1422, 178] width 56 height 34
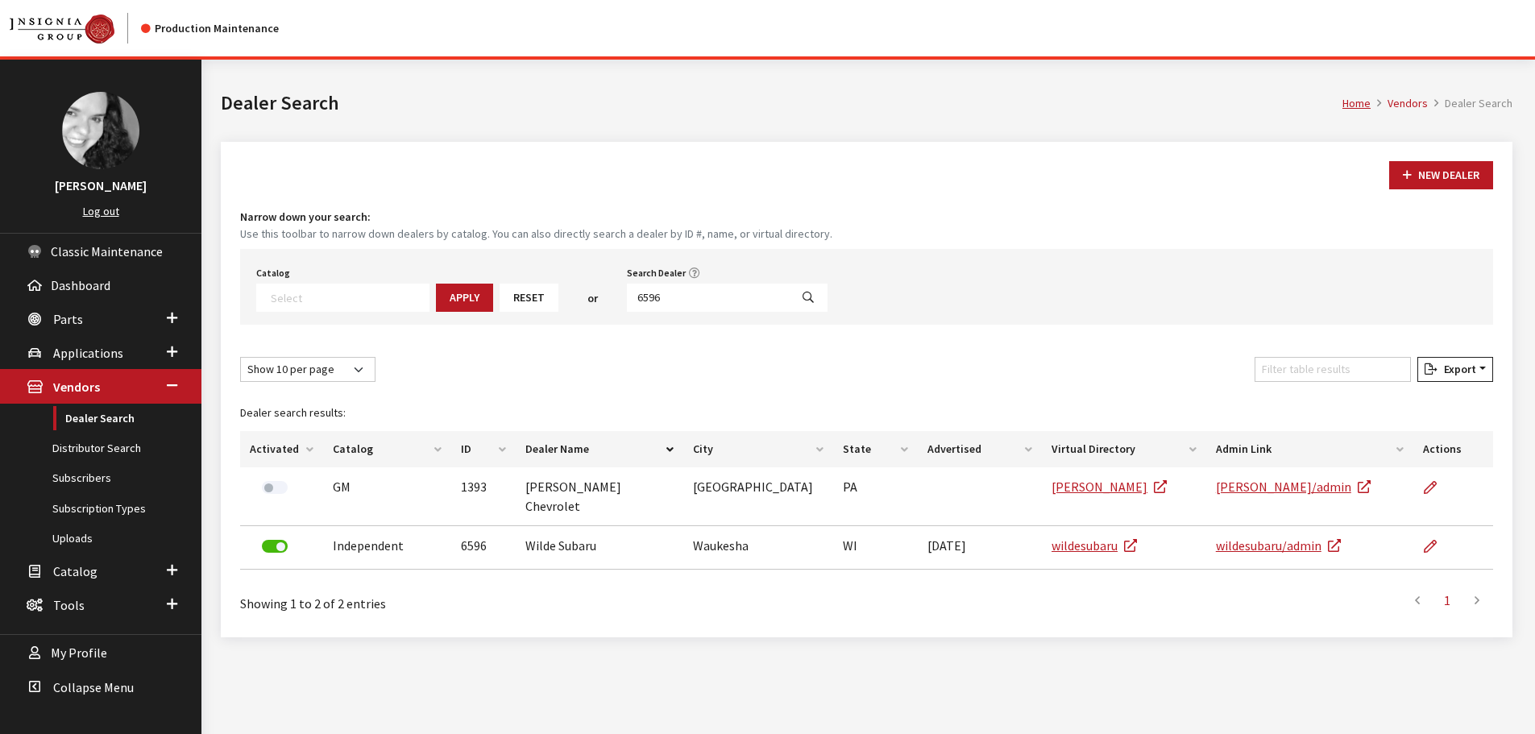
select select
click at [687, 304] on input "6596" at bounding box center [708, 298] width 163 height 28
type input "6594"
select select
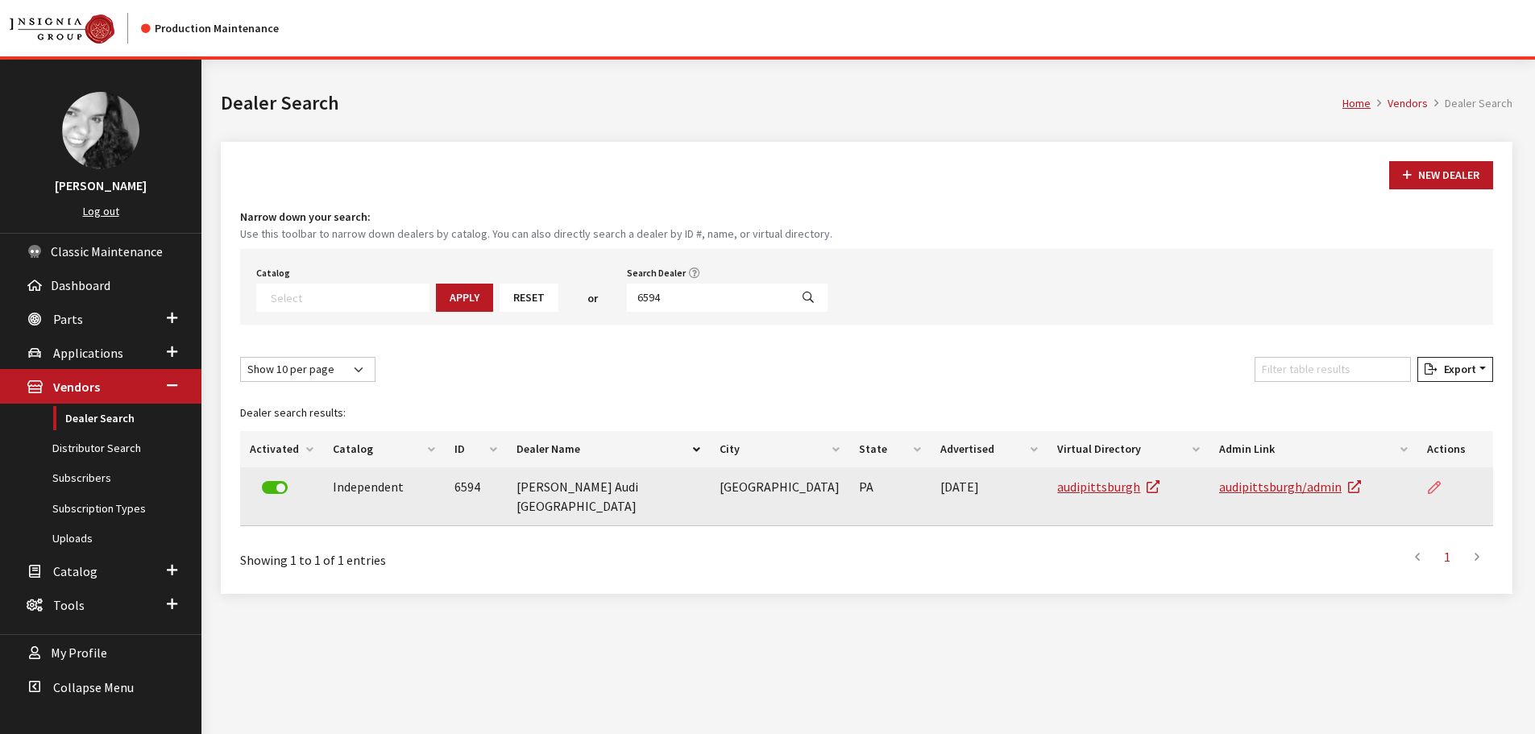
click at [1436, 480] on link at bounding box center [1440, 487] width 27 height 40
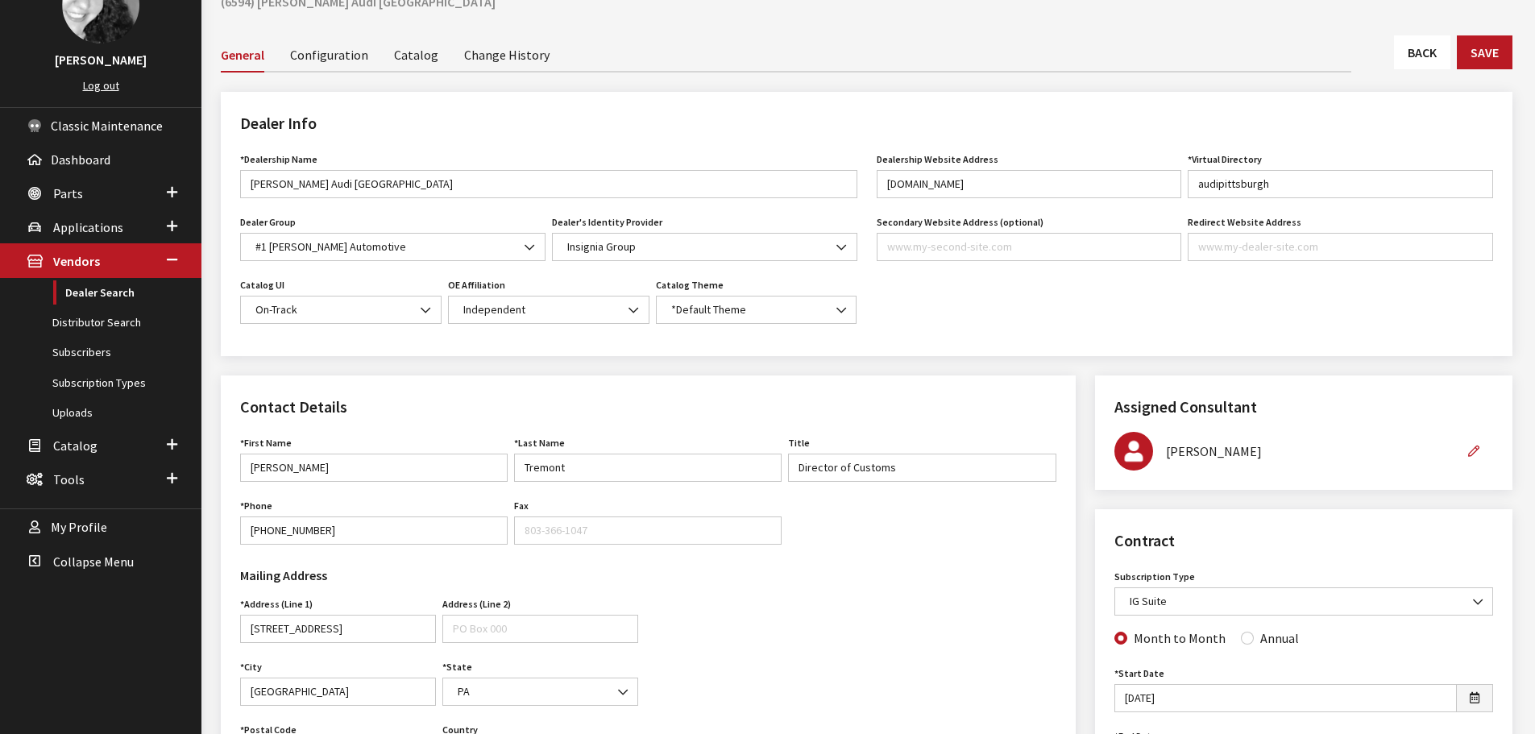
scroll to position [242, 0]
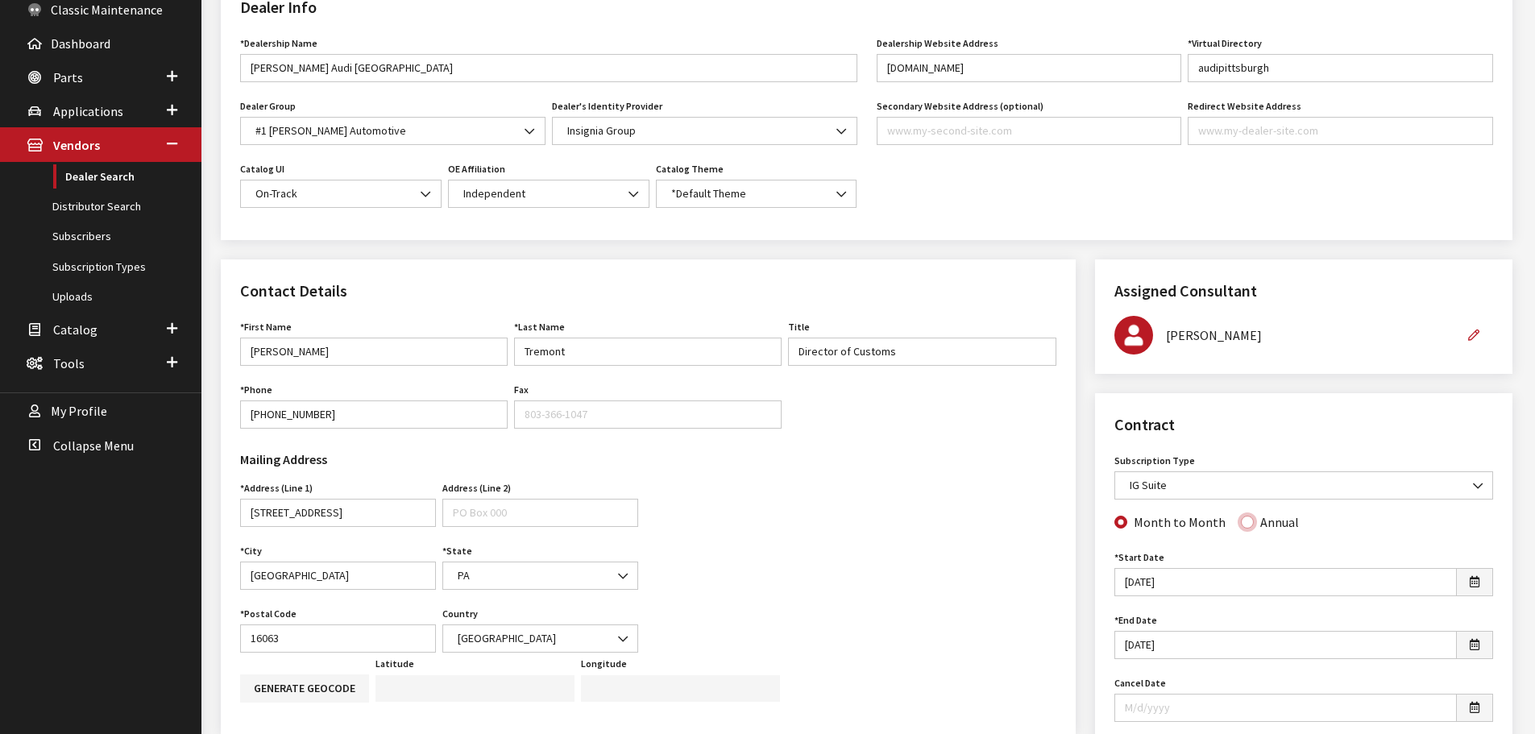
click at [1241, 522] on input "Annual" at bounding box center [1247, 522] width 13 height 13
radio input "true"
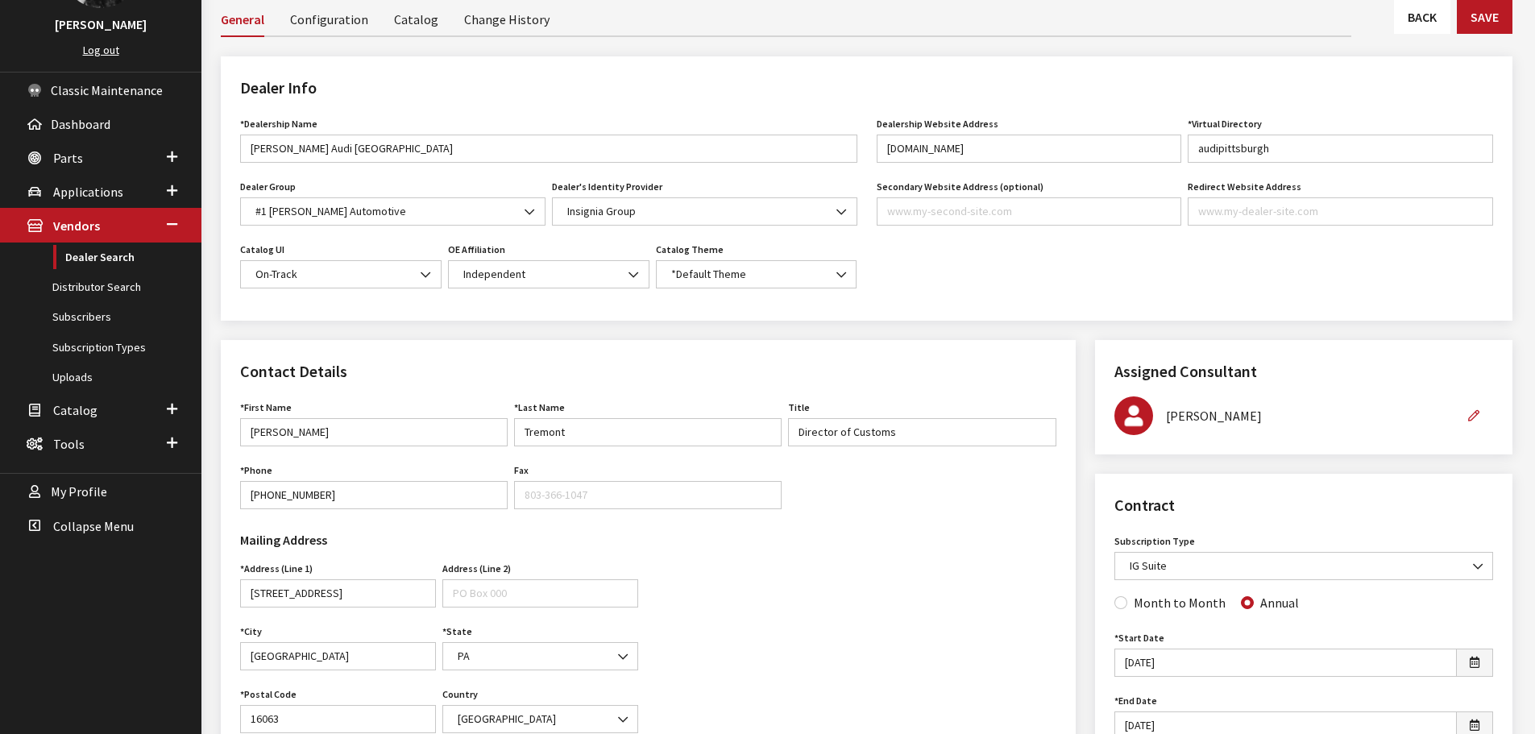
scroll to position [0, 0]
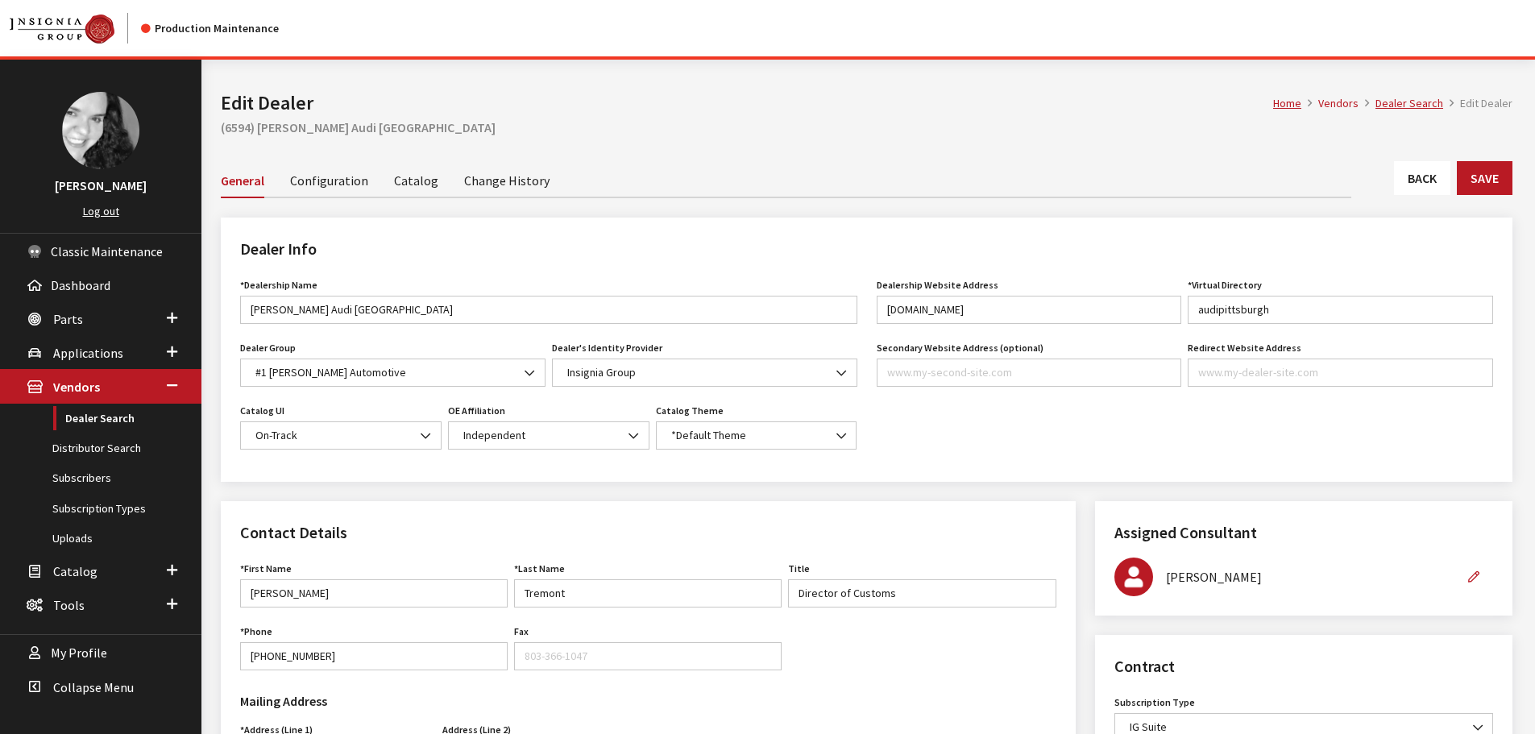
click at [1440, 185] on link "Back" at bounding box center [1422, 178] width 56 height 34
click at [1472, 178] on button "Save" at bounding box center [1484, 178] width 56 height 34
click at [1397, 184] on link "Back" at bounding box center [1422, 178] width 56 height 34
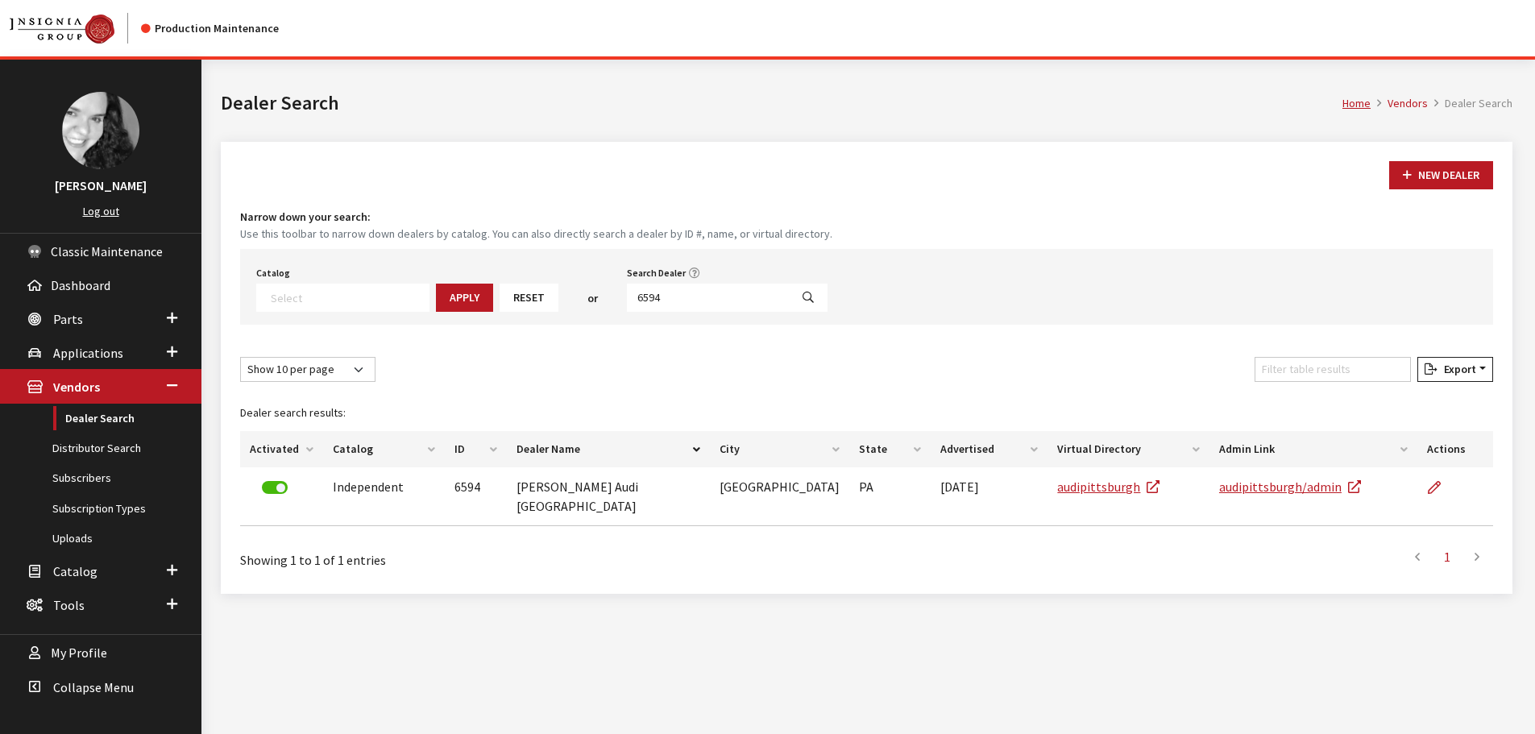
select select
click at [675, 290] on input "6594" at bounding box center [708, 298] width 163 height 28
type input "6593"
select select
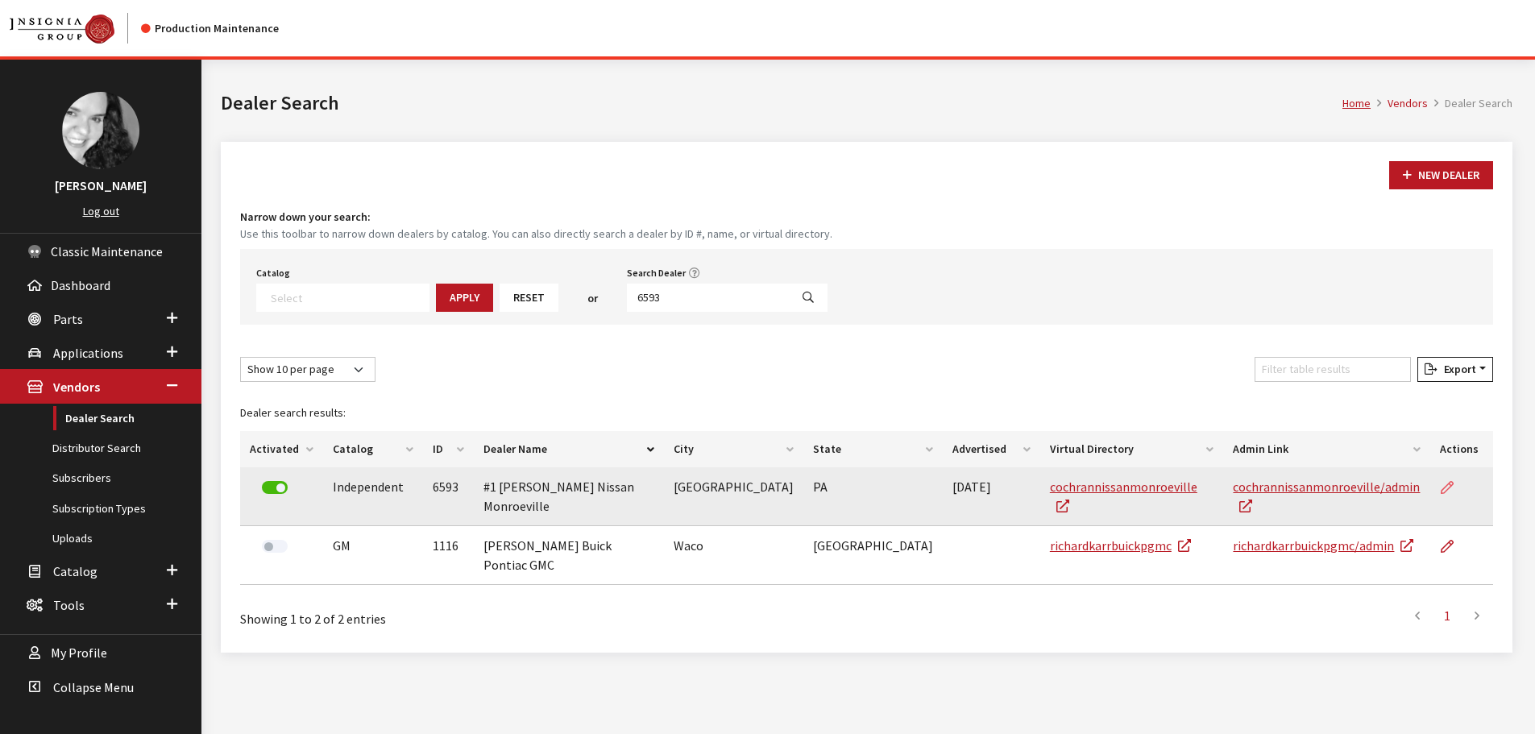
click at [1449, 489] on icon at bounding box center [1446, 488] width 13 height 13
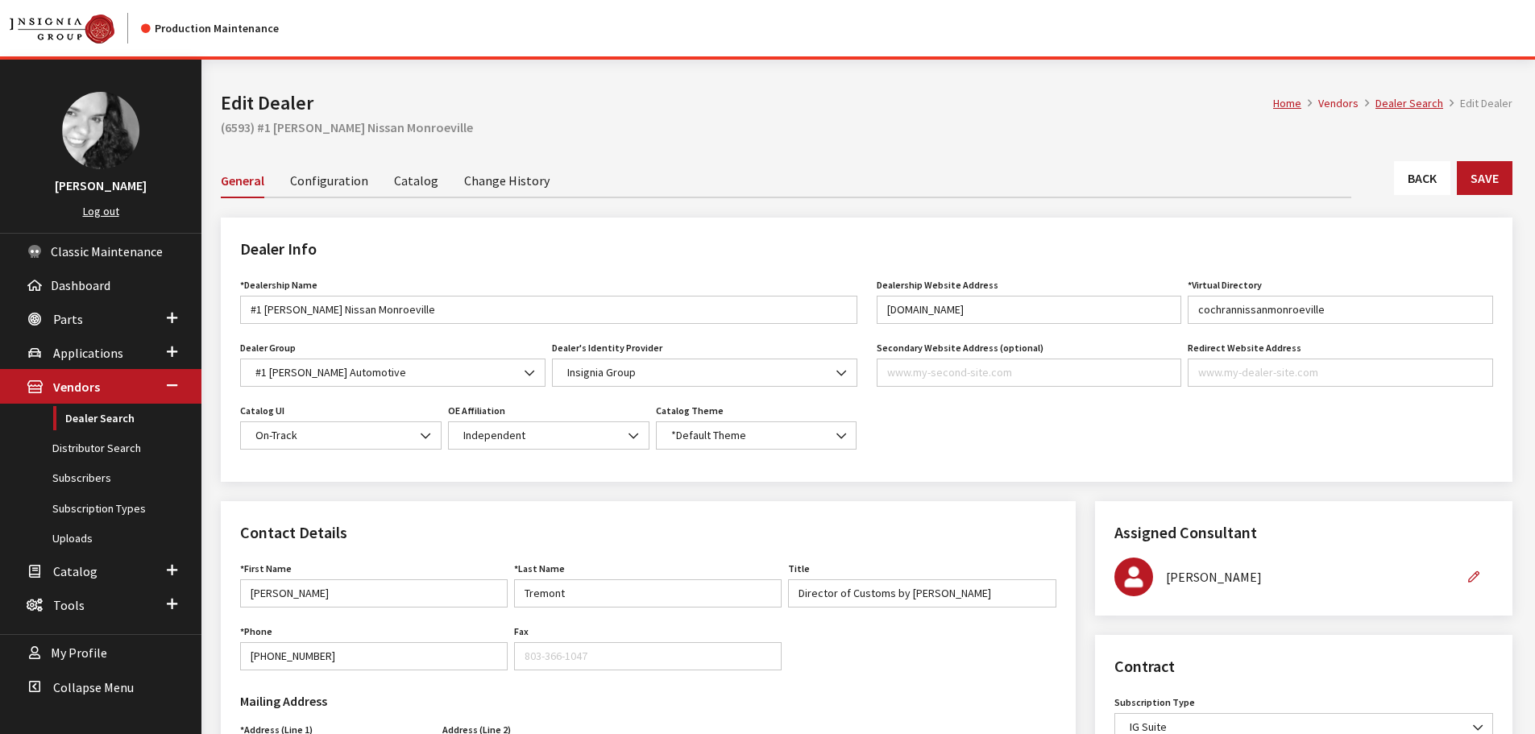
scroll to position [322, 0]
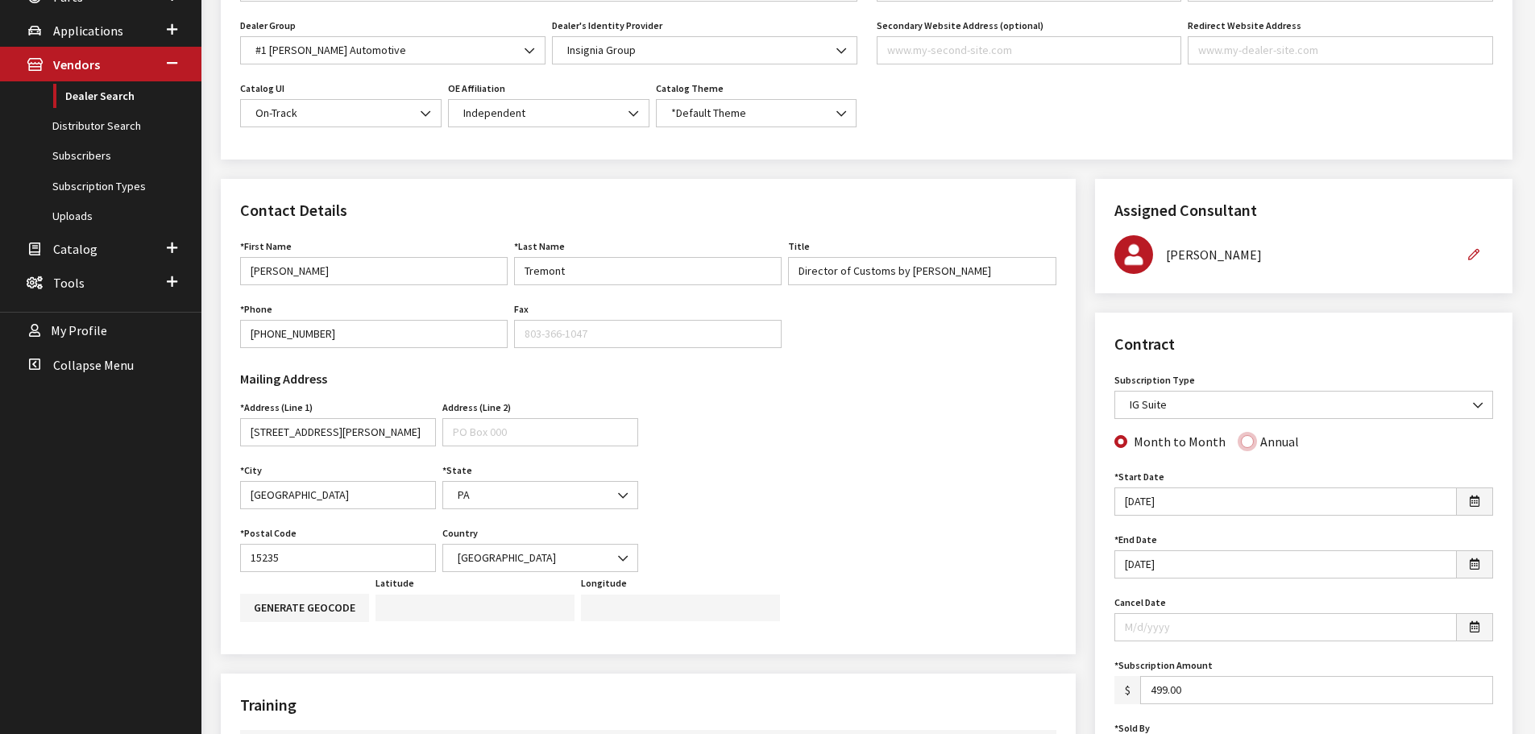
click at [1241, 441] on input "Annual" at bounding box center [1247, 441] width 13 height 13
radio input "true"
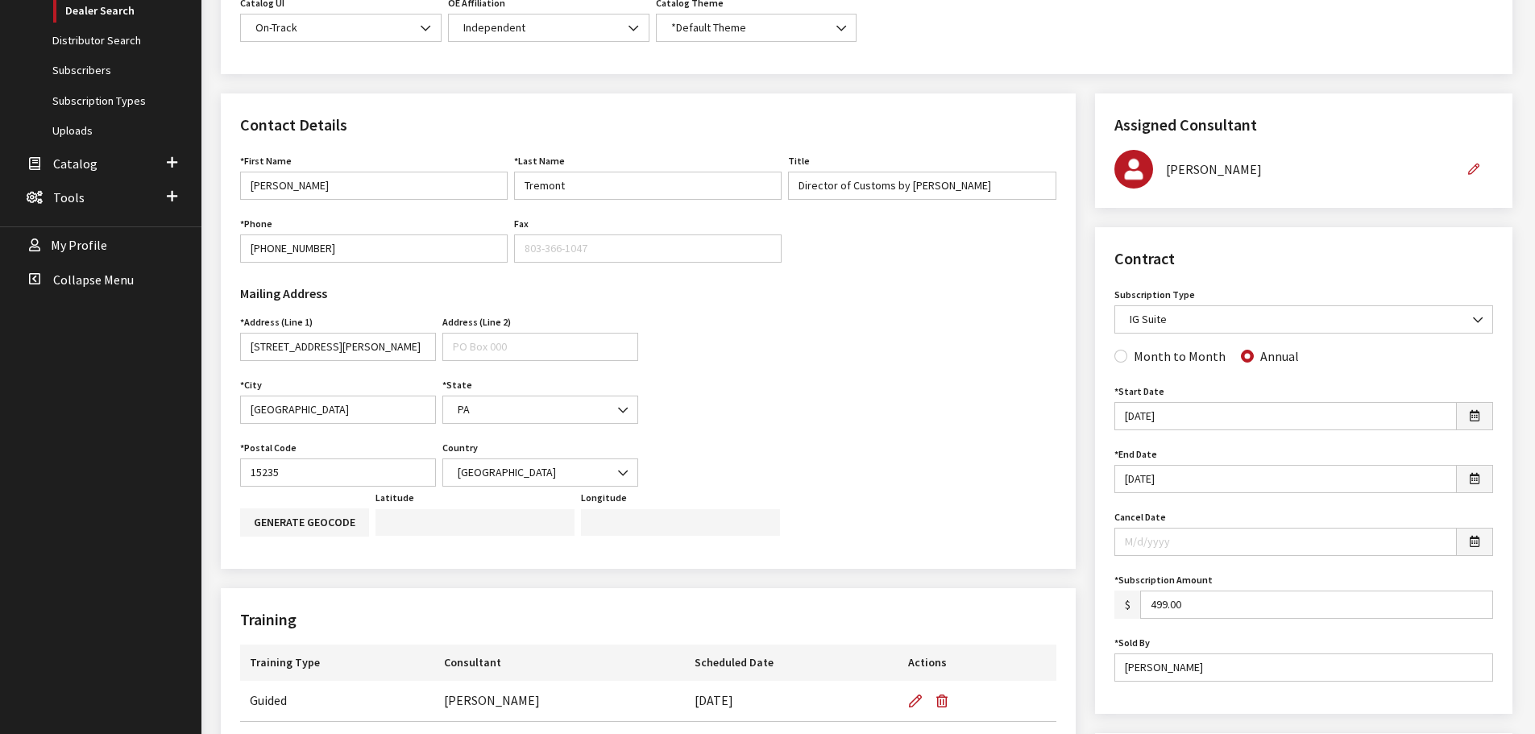
scroll to position [81, 0]
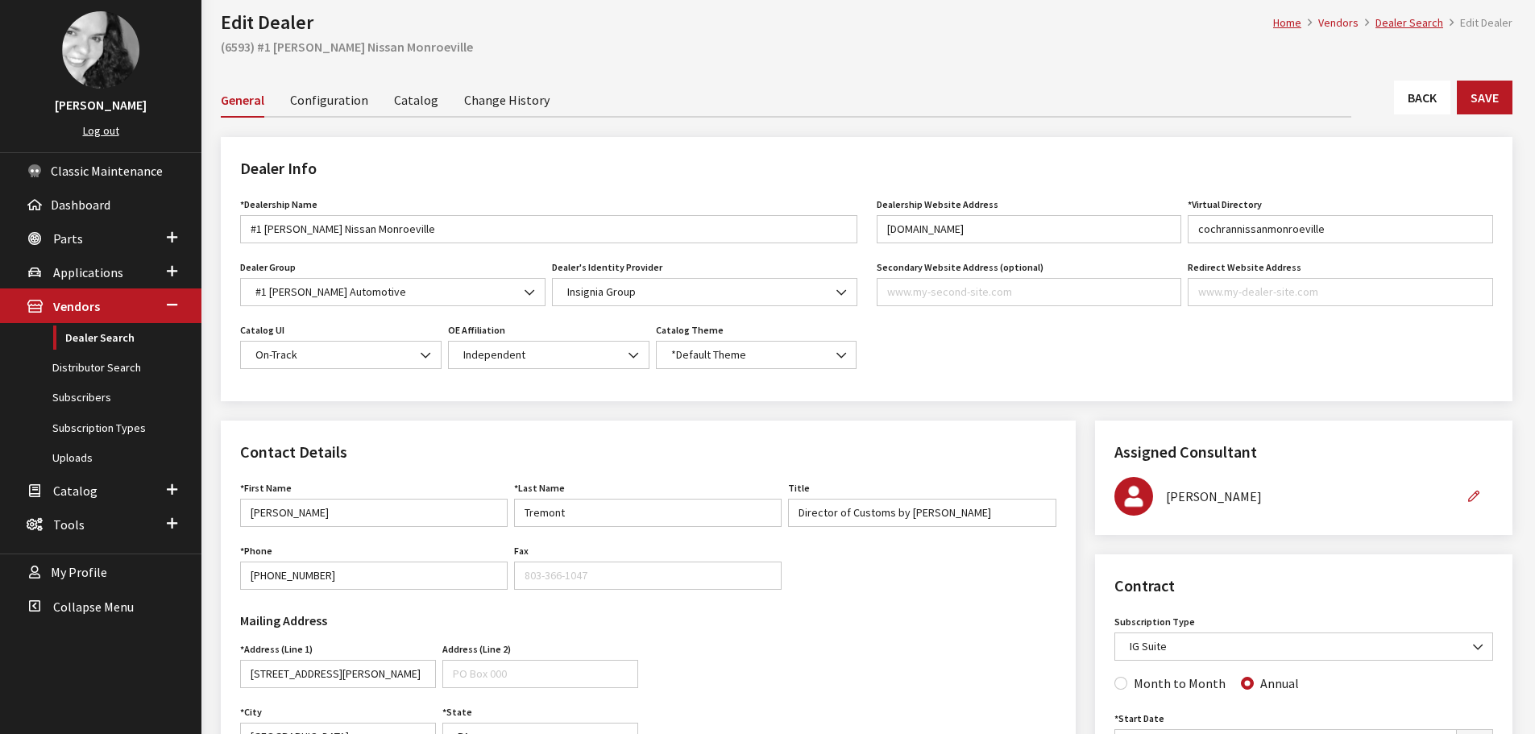
click at [1415, 108] on link "Back" at bounding box center [1422, 98] width 56 height 34
click at [1511, 98] on button "Save" at bounding box center [1484, 98] width 56 height 34
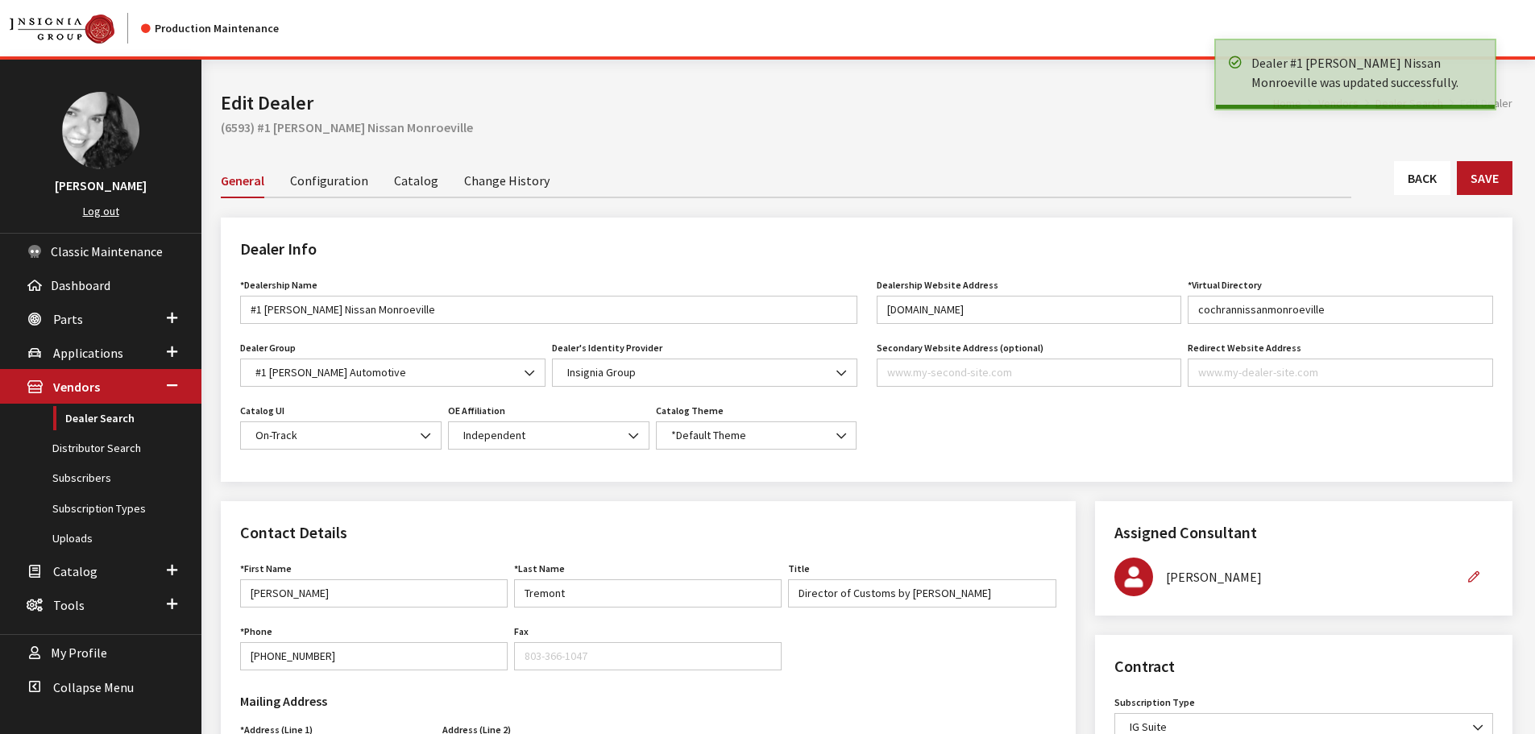
click at [1444, 180] on link "Back" at bounding box center [1422, 178] width 56 height 34
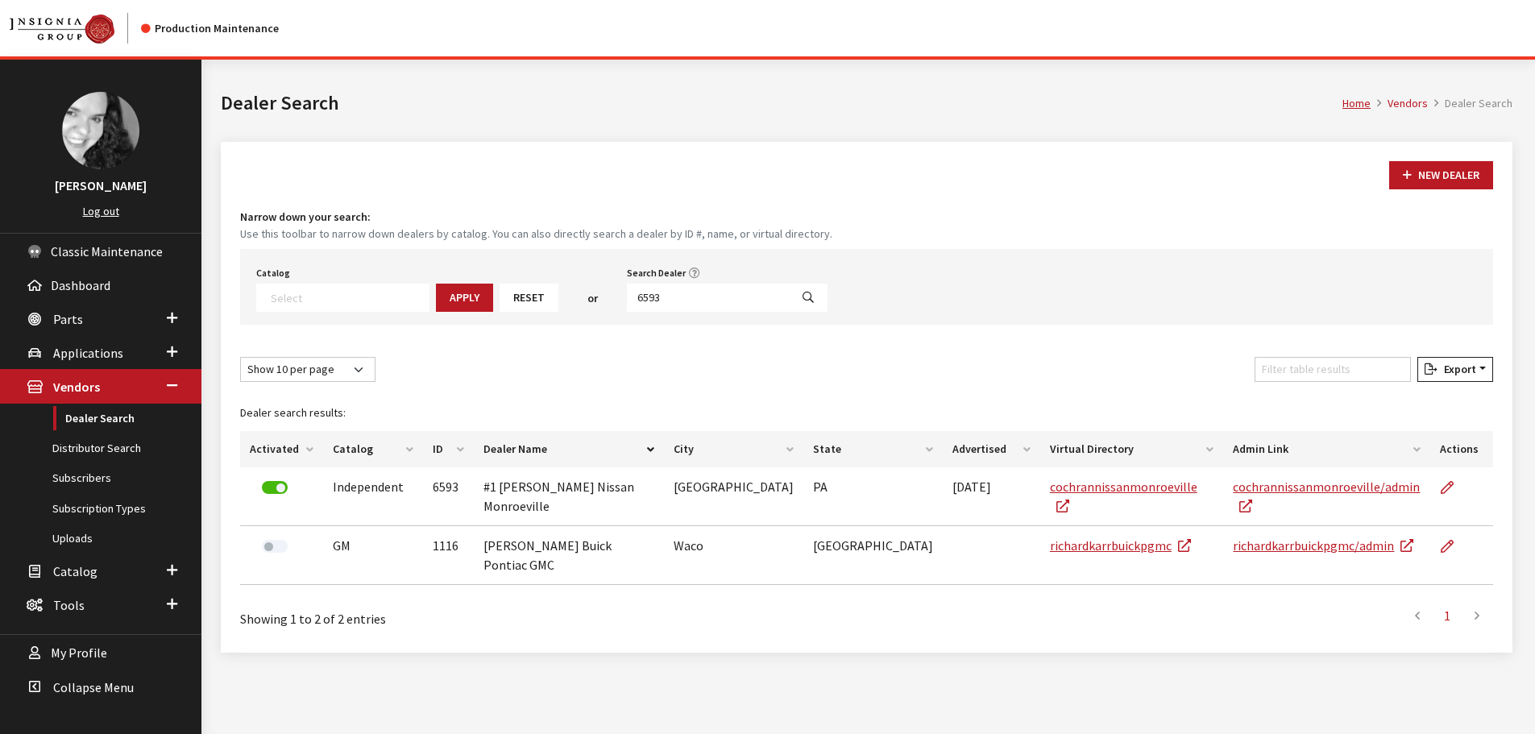
select select
click at [720, 297] on input "6593" at bounding box center [708, 298] width 163 height 28
type input "6615"
select select
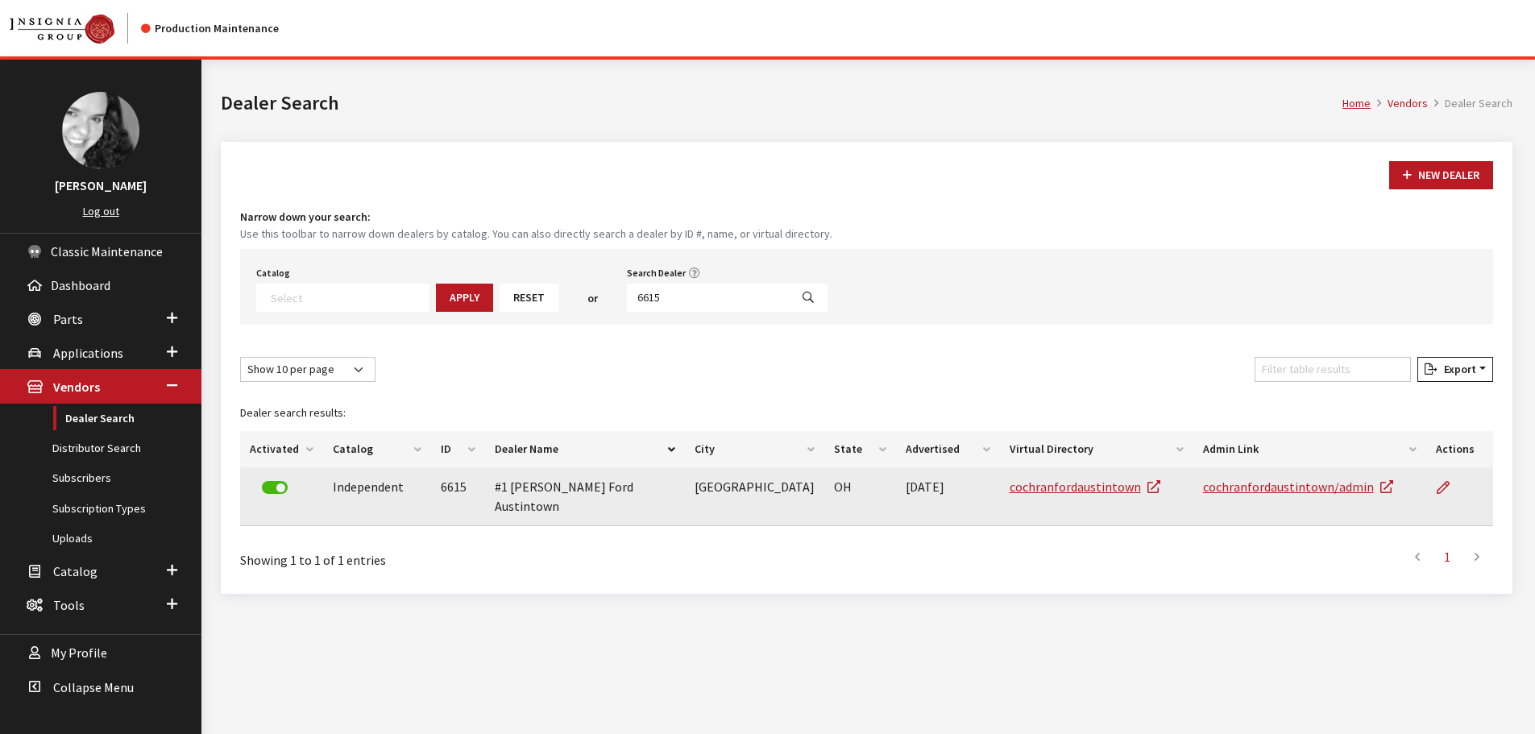
click at [1434, 491] on td at bounding box center [1459, 496] width 67 height 59
click at [1439, 490] on icon at bounding box center [1442, 488] width 13 height 13
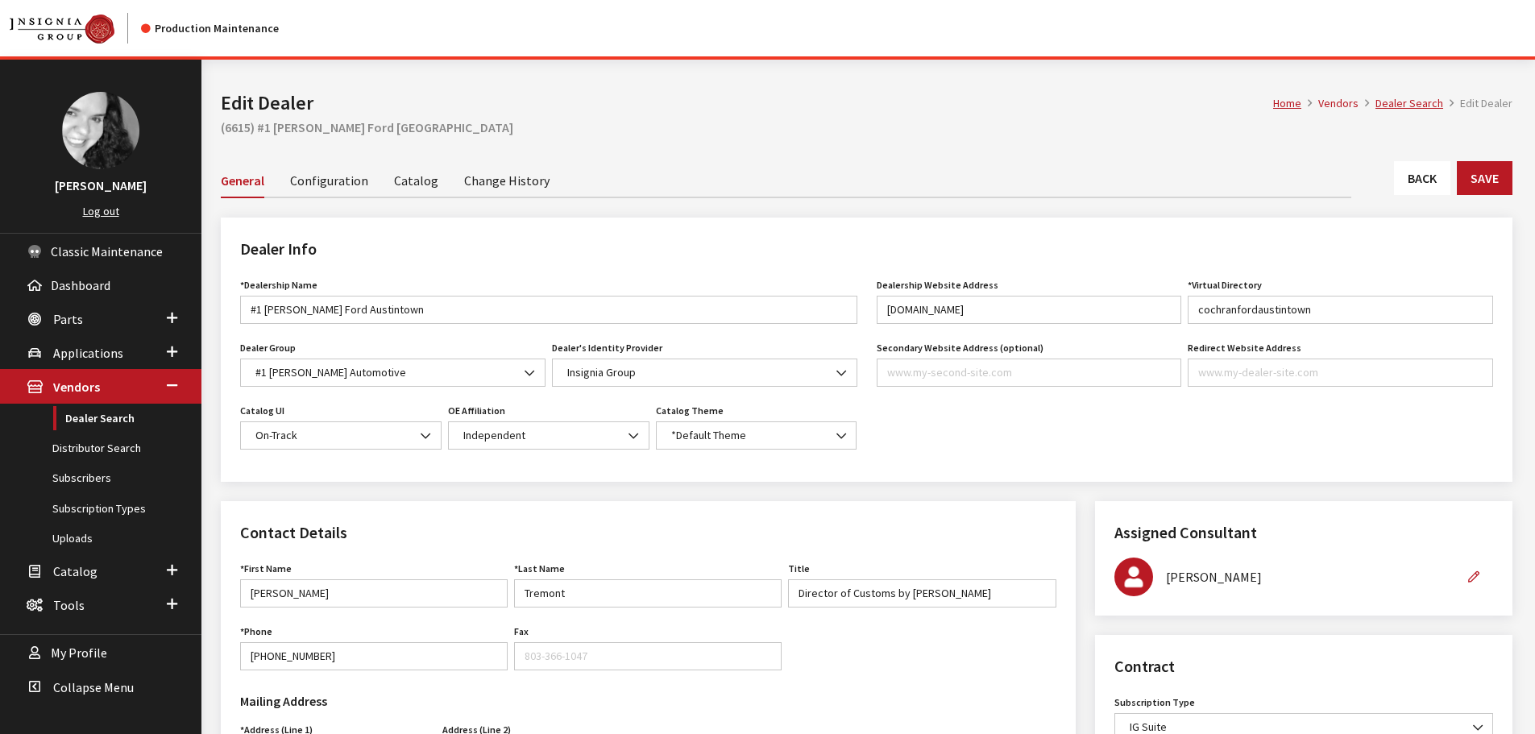
click at [1430, 183] on link "Back" at bounding box center [1422, 178] width 56 height 34
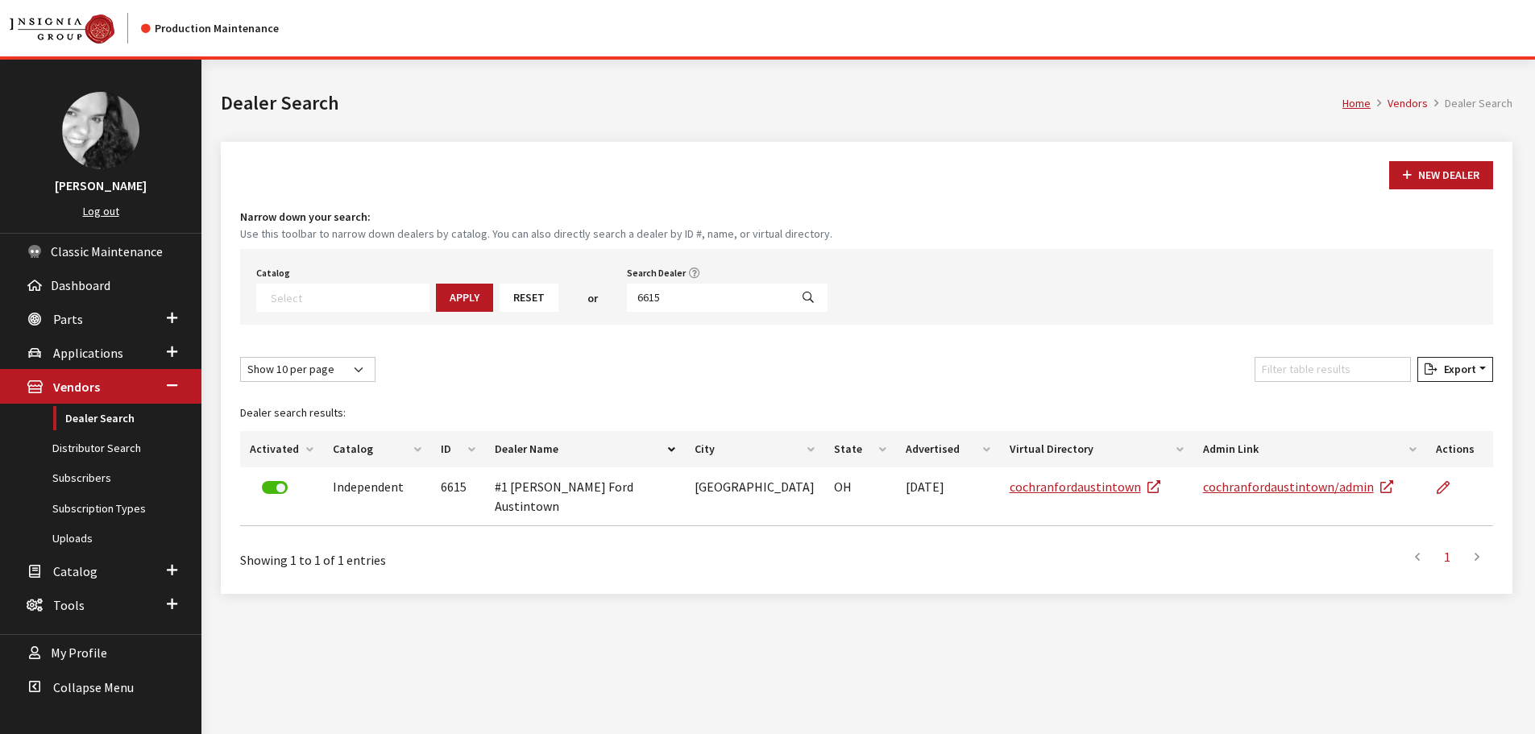
select select
